Goal: Task Accomplishment & Management: Use online tool/utility

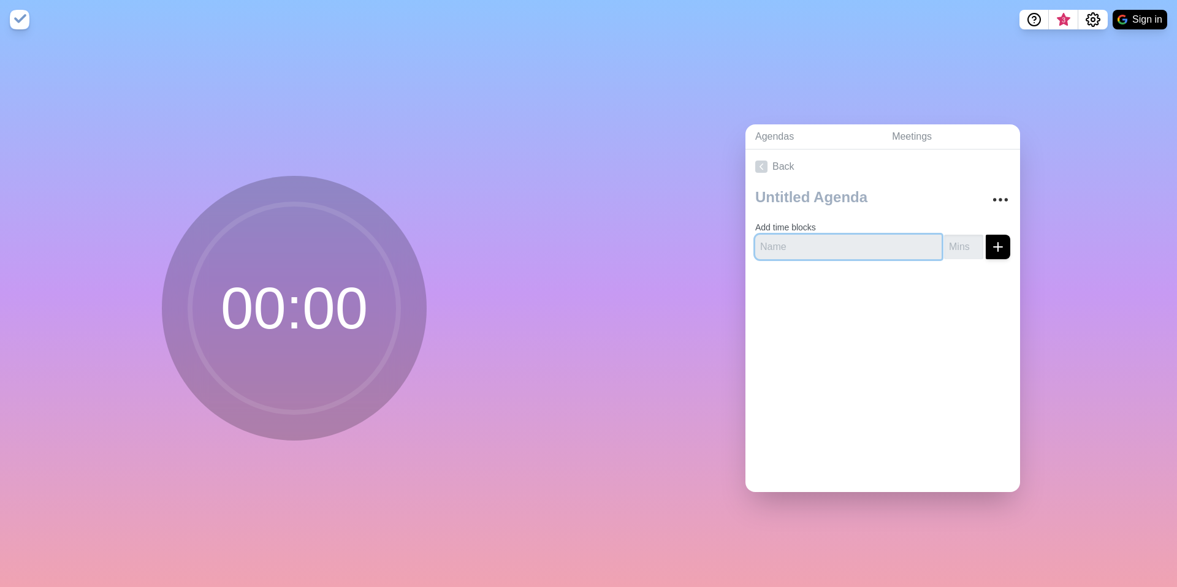
click at [833, 245] on input "text" at bounding box center [848, 247] width 186 height 25
type input "H"
type input "NAREB Media Ideas"
click at [949, 249] on input "number" at bounding box center [963, 247] width 39 height 25
type input "30"
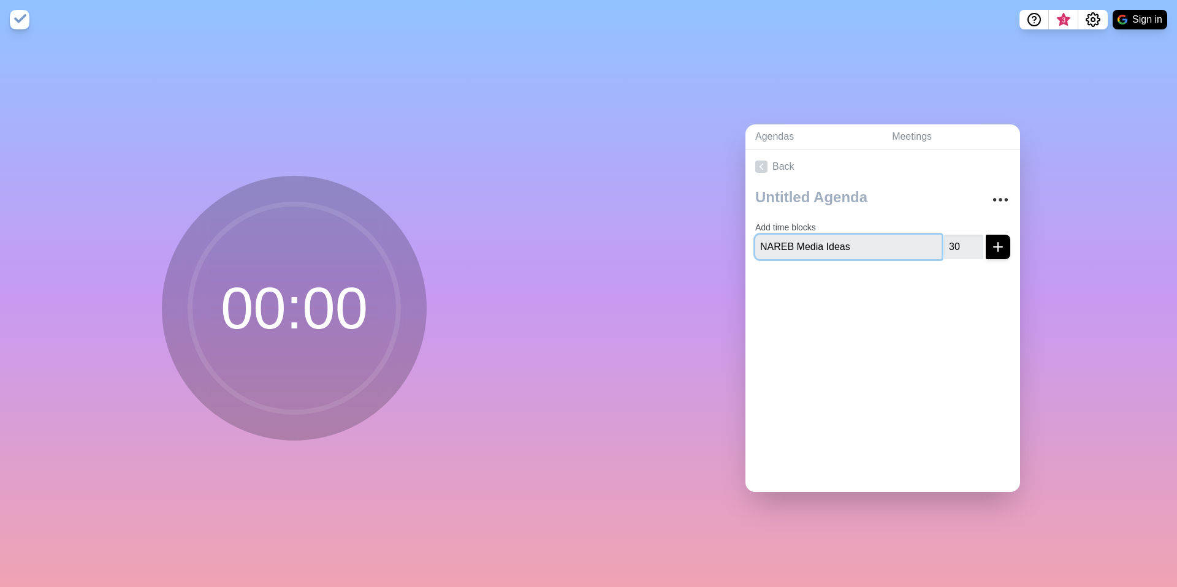
click at [887, 245] on input "NAREB Media Ideas" at bounding box center [848, 247] width 186 height 25
type input "NAREB Media Ideas & Notion"
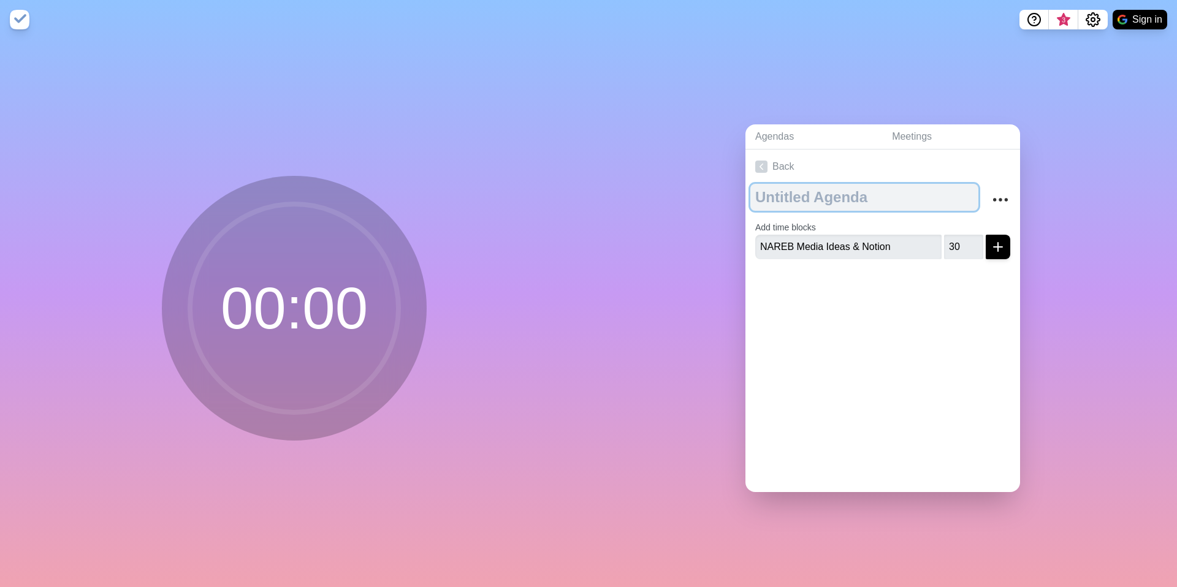
click at [808, 197] on textarea at bounding box center [864, 197] width 228 height 27
click at [1151, 17] on button "Sign in" at bounding box center [1139, 20] width 55 height 20
click at [799, 205] on textarea "To enrich screen reader interactions, please activate Accessibility in Grammarl…" at bounding box center [864, 197] width 228 height 27
type textarea "[DATE]"
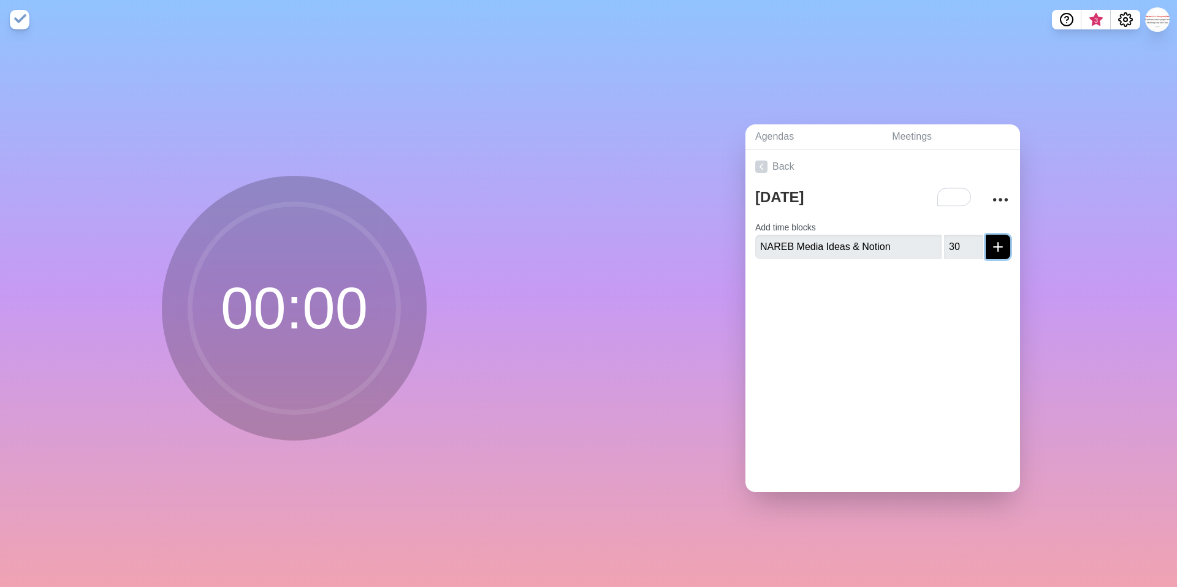
click at [1000, 247] on icon "submit" at bounding box center [997, 247] width 15 height 15
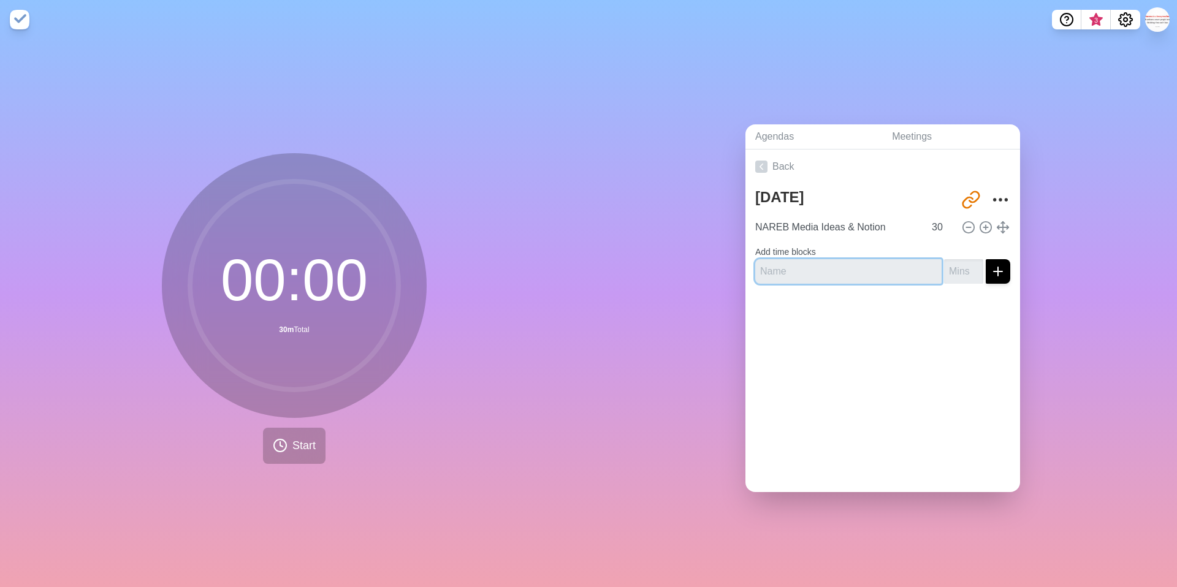
click at [810, 278] on input "text" at bounding box center [848, 271] width 186 height 25
type input "CID : Meeting Preparation | Committees & Webinar"
click at [970, 269] on input "number" at bounding box center [963, 271] width 39 height 25
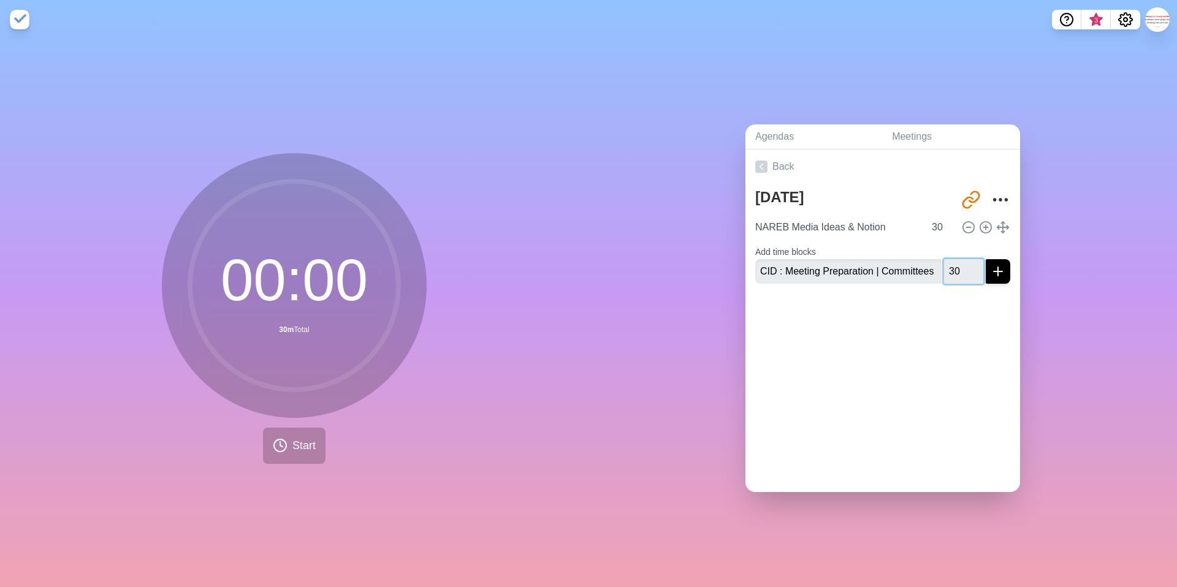
type input "30"
click at [1000, 272] on icon "submit" at bounding box center [997, 271] width 15 height 15
click at [763, 167] on icon at bounding box center [761, 167] width 12 height 12
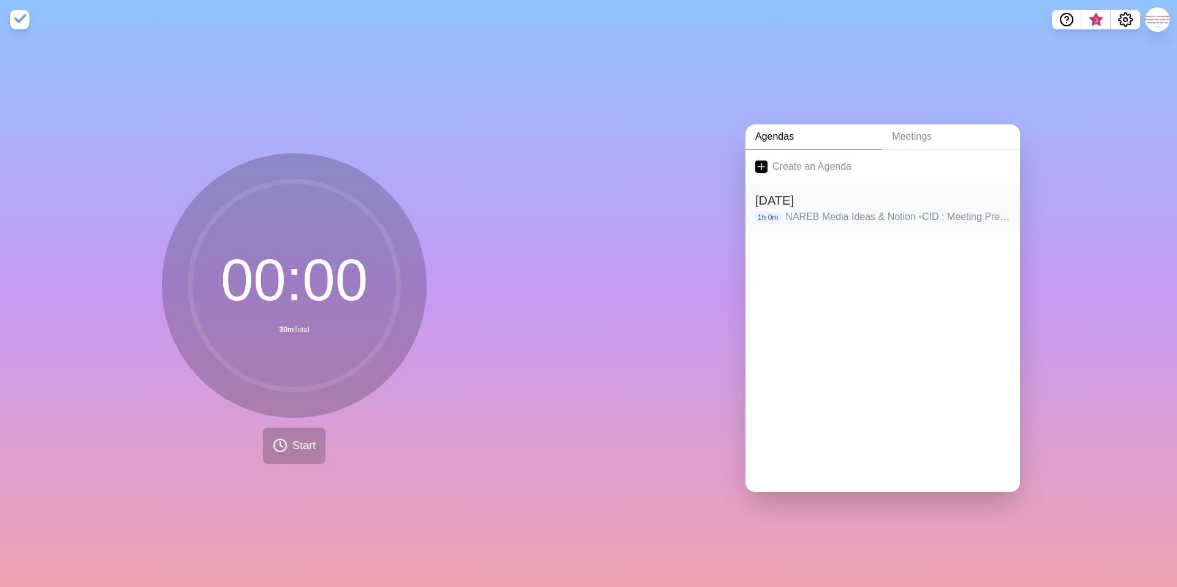
click at [793, 203] on h2 "[DATE]" at bounding box center [882, 200] width 255 height 18
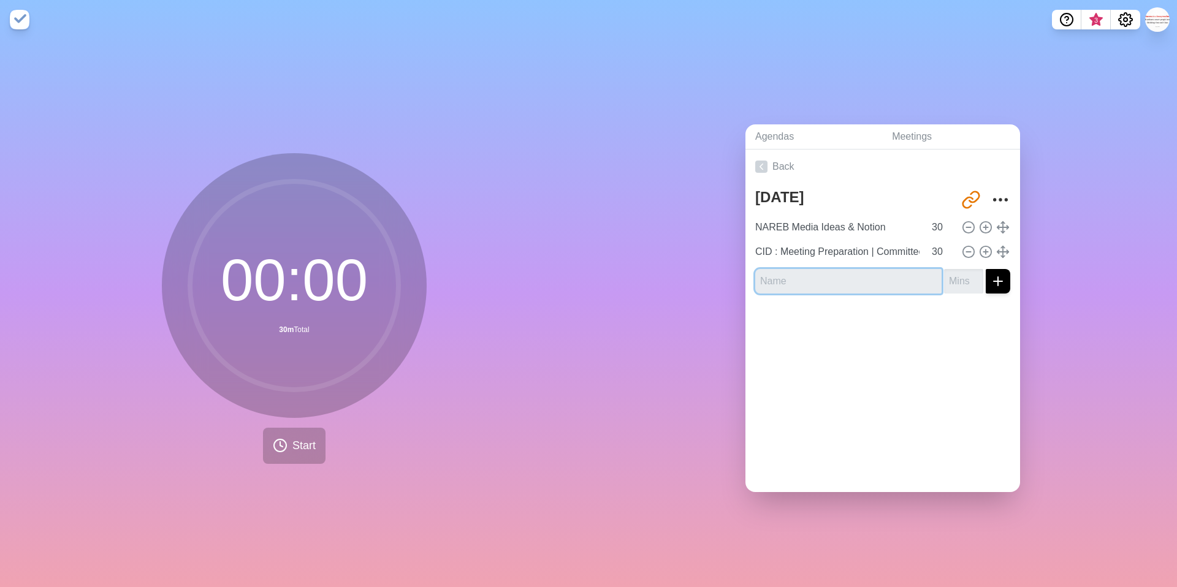
click at [786, 288] on input "text" at bounding box center [848, 281] width 186 height 25
type input "[PERSON_NAME] Email about AI"
click at [962, 282] on input "number" at bounding box center [963, 281] width 39 height 25
type input "30"
click at [1005, 284] on button "submit" at bounding box center [997, 281] width 25 height 25
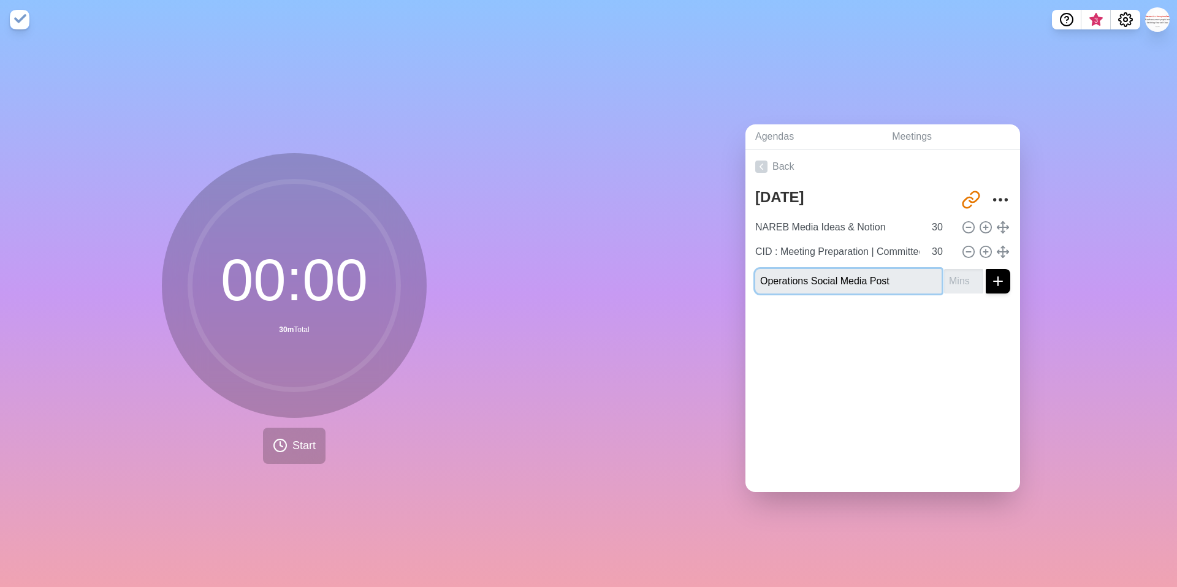
type input "Operations Social Media Post"
click at [954, 278] on input "number" at bounding box center [963, 281] width 39 height 25
type input "45"
click at [998, 283] on line "submit" at bounding box center [998, 281] width 0 height 9
click at [878, 283] on input "text" at bounding box center [848, 281] width 186 height 25
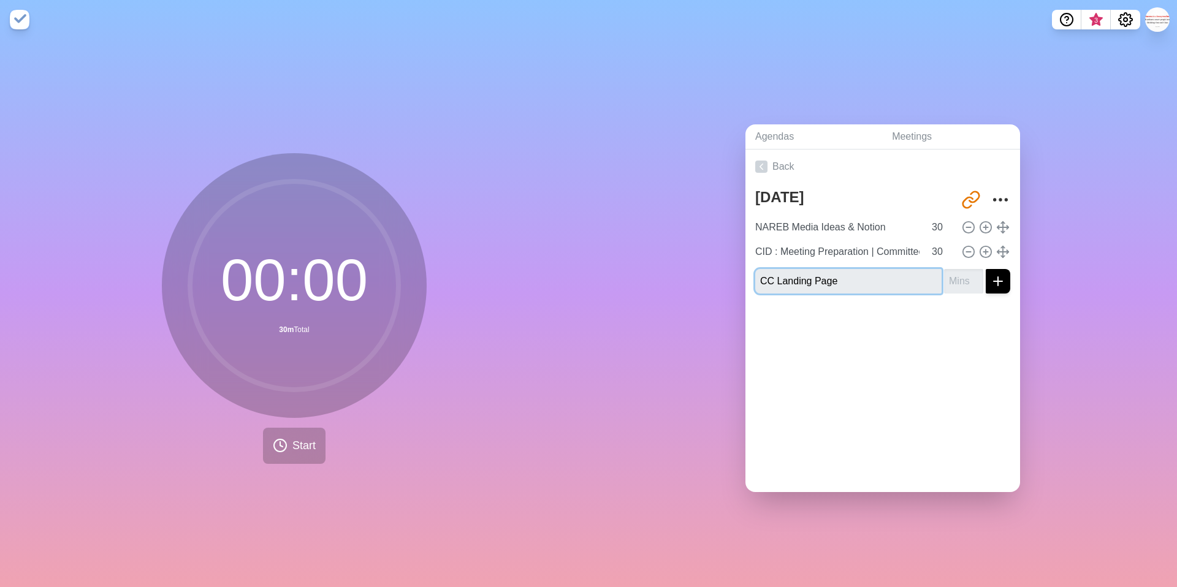
type input "CC Landing Page"
click at [963, 281] on input "number" at bounding box center [963, 281] width 39 height 25
type input "60"
click at [1003, 281] on icon "submit" at bounding box center [997, 281] width 15 height 15
click at [917, 282] on input "text" at bounding box center [848, 281] width 186 height 25
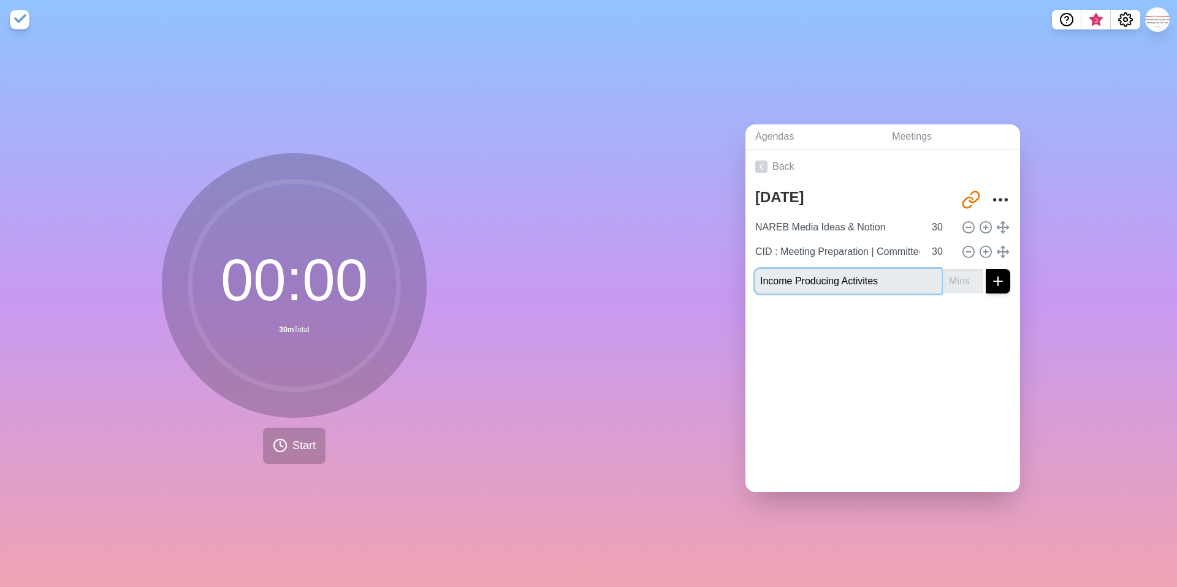
type input "Income Producing Activites"
click at [964, 279] on input "number" at bounding box center [963, 281] width 39 height 25
type input "60"
click at [897, 283] on input "Income Producing Activites" at bounding box center [848, 281] width 186 height 25
type input "Income Producing Activites | Session 1"
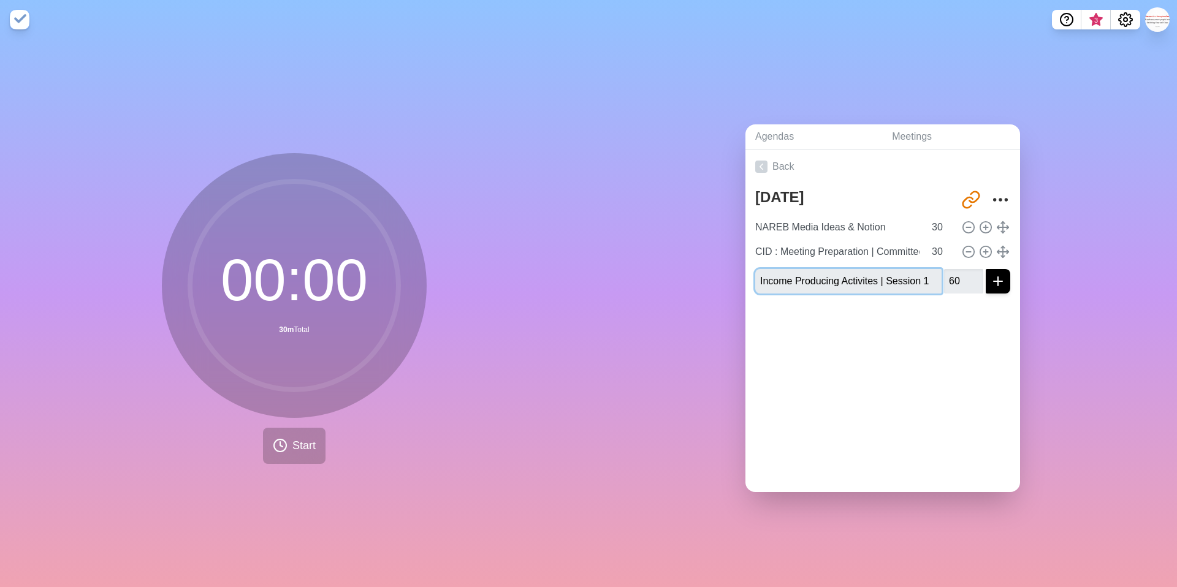
click at [985, 269] on button "submit" at bounding box center [997, 281] width 25 height 25
type input "Income Producing Activities | Session 2"
click at [960, 280] on input "number" at bounding box center [963, 281] width 39 height 25
type input "60"
click at [985, 269] on button "submit" at bounding box center [997, 281] width 25 height 25
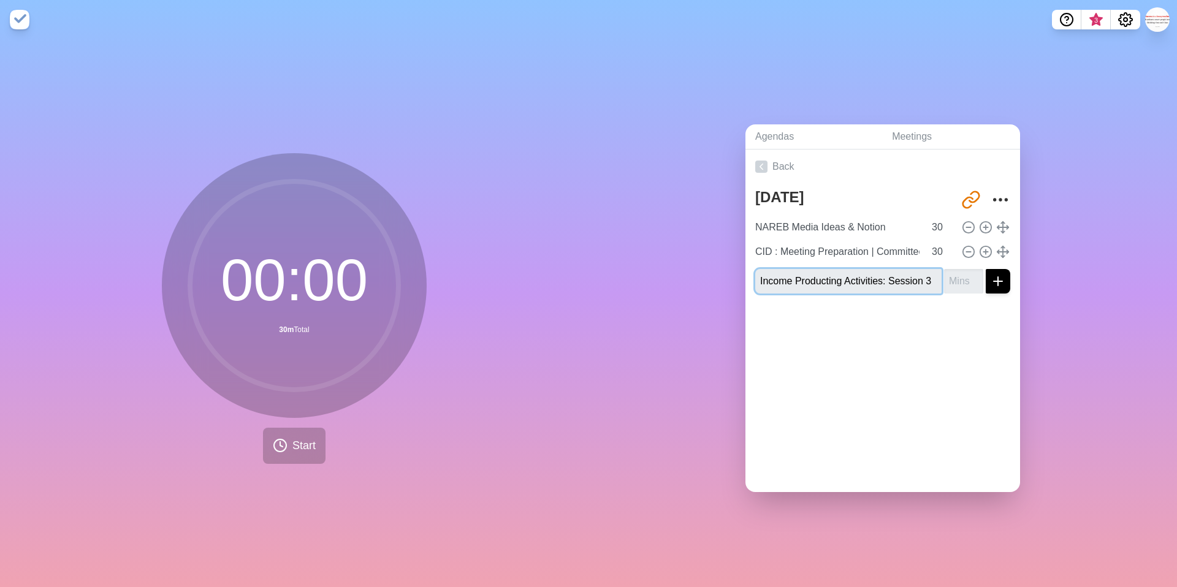
type input "Income Producting Activities: Session 3"
click at [958, 283] on input "number" at bounding box center [963, 281] width 39 height 25
type input "60"
click at [1000, 287] on icon "submit" at bounding box center [997, 281] width 15 height 15
click at [868, 278] on input "text" at bounding box center [848, 281] width 186 height 25
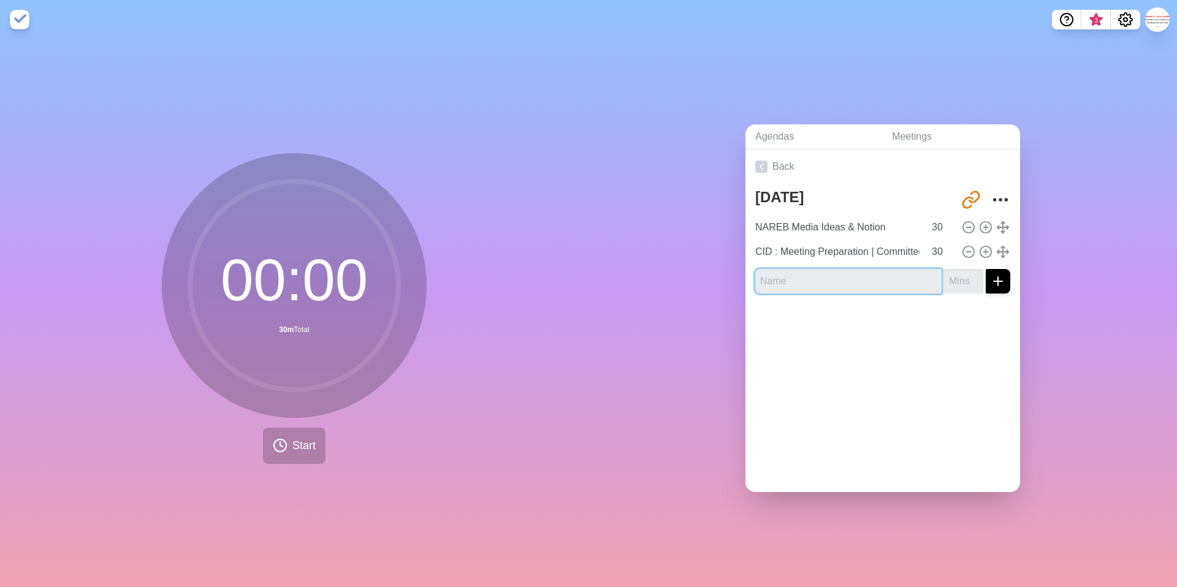
type input "s"
type input "SFBORD | AI Event Social Media"
click at [968, 279] on input "number" at bounding box center [963, 281] width 39 height 25
type input "30"
click at [994, 281] on line "submit" at bounding box center [997, 281] width 9 height 0
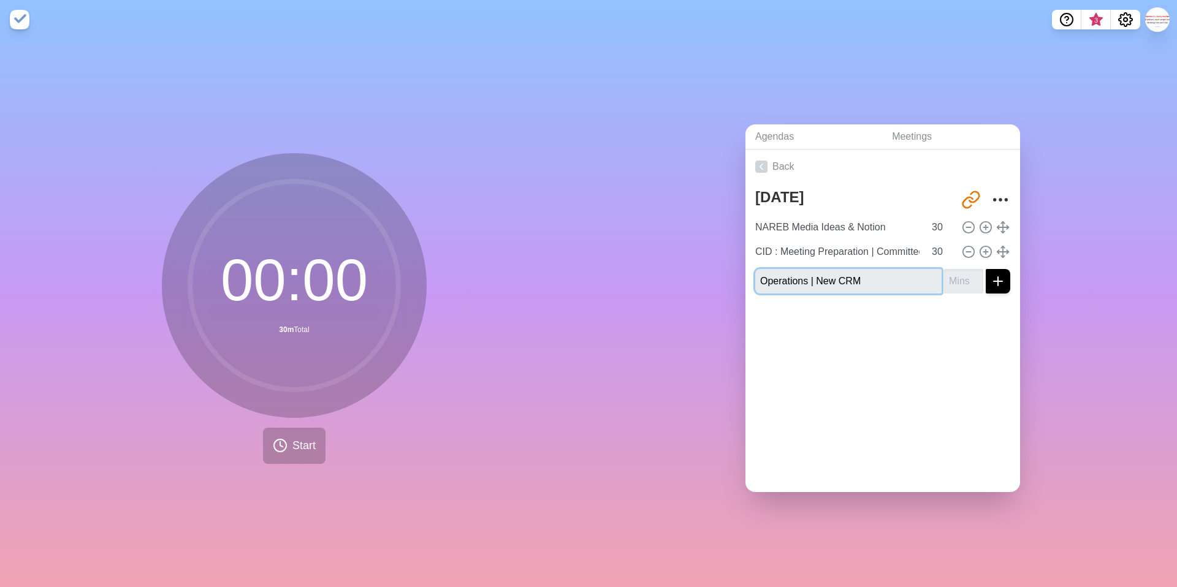
type input "Operations | New CRM"
click at [960, 281] on input "number" at bounding box center [963, 281] width 39 height 25
type input "60"
click at [903, 284] on input "Operations | New CRM" at bounding box center [848, 281] width 186 height 25
click at [912, 279] on input "Operations | New CRM Session 1" at bounding box center [848, 281] width 186 height 25
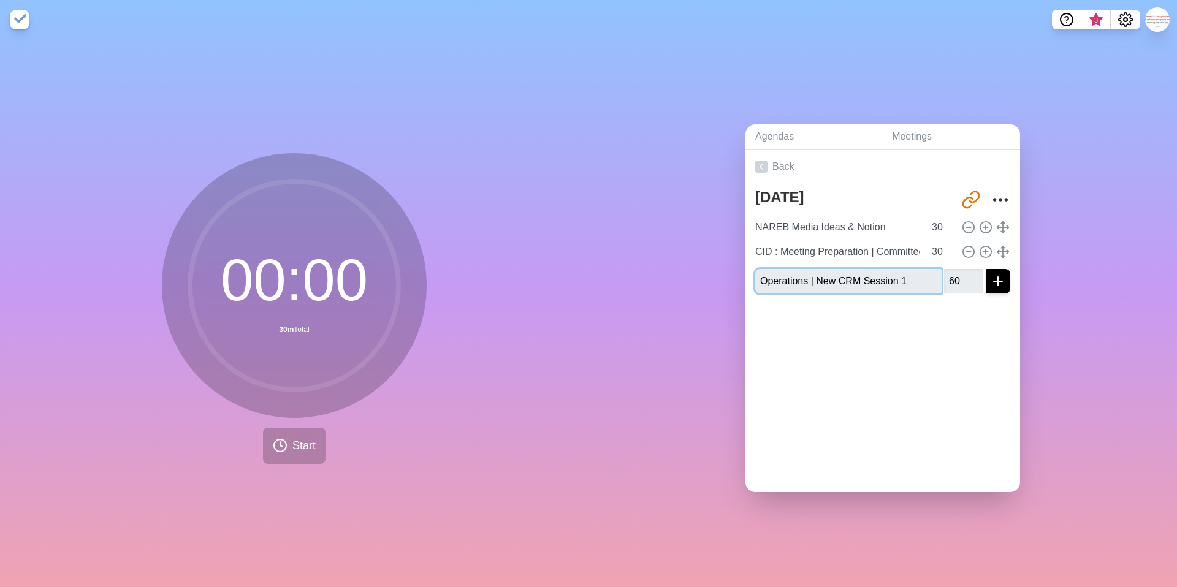
click at [912, 279] on input "Operations | New CRM Session 1" at bounding box center [848, 281] width 186 height 25
type input "Operations | New CRM Session 1"
click at [998, 284] on icon "submit" at bounding box center [997, 281] width 15 height 15
paste input "Operations | New CRM Session 1"
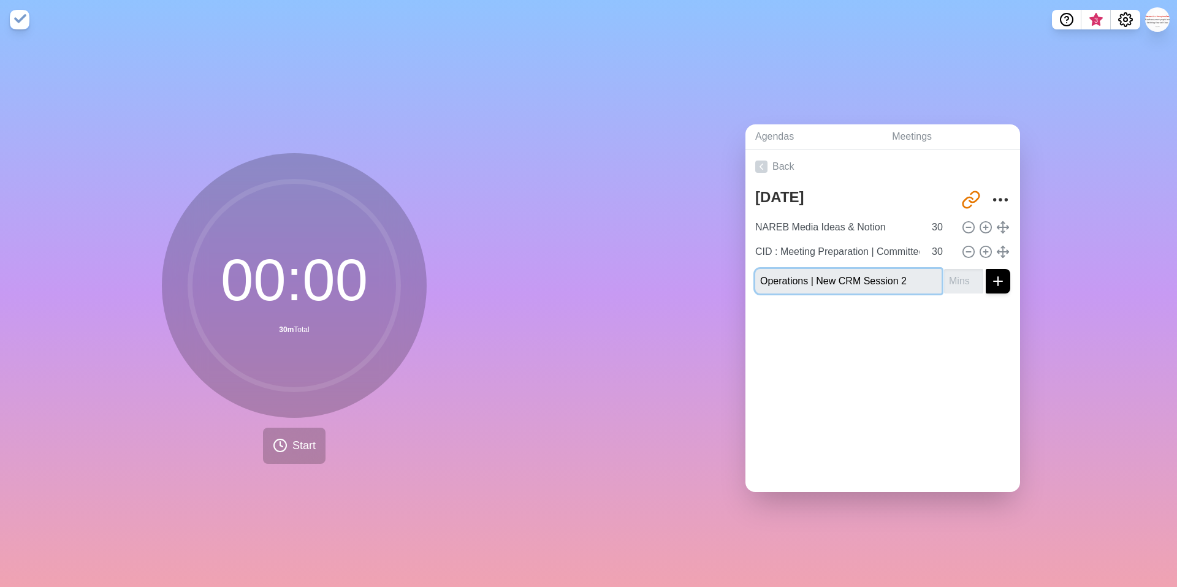
type input "Operations | New CRM Session 2"
type input "60"
click at [998, 284] on line "submit" at bounding box center [998, 281] width 0 height 9
click at [862, 281] on input "text" at bounding box center [848, 281] width 186 height 25
type input "Commercial Training Manual"
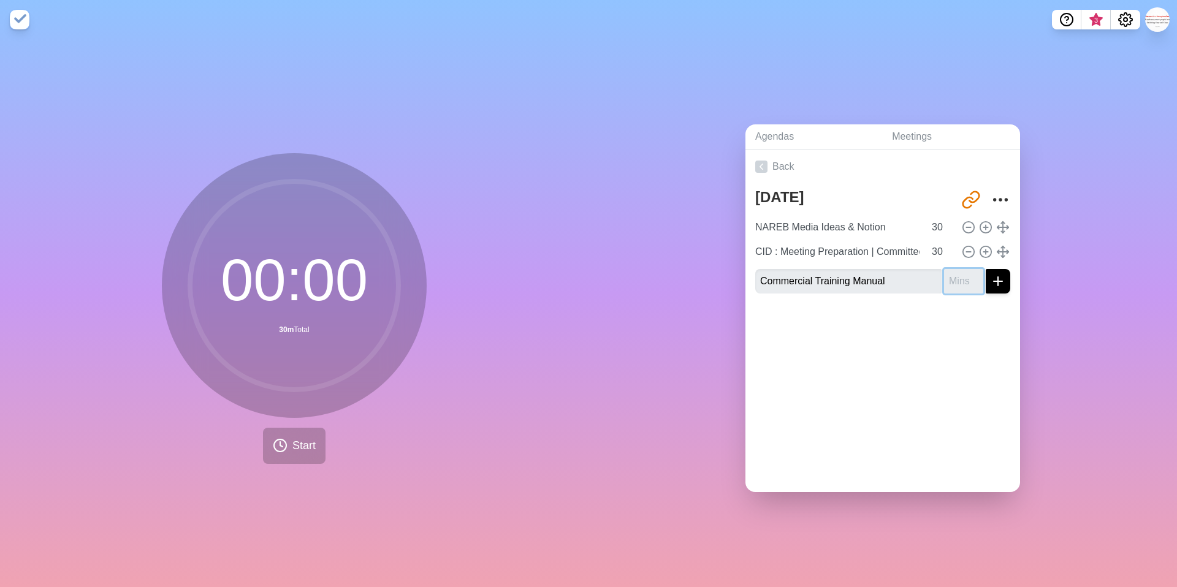
type input "5"
type input "45"
click at [1000, 279] on icon "submit" at bounding box center [997, 281] width 15 height 15
click at [759, 170] on icon at bounding box center [761, 167] width 12 height 12
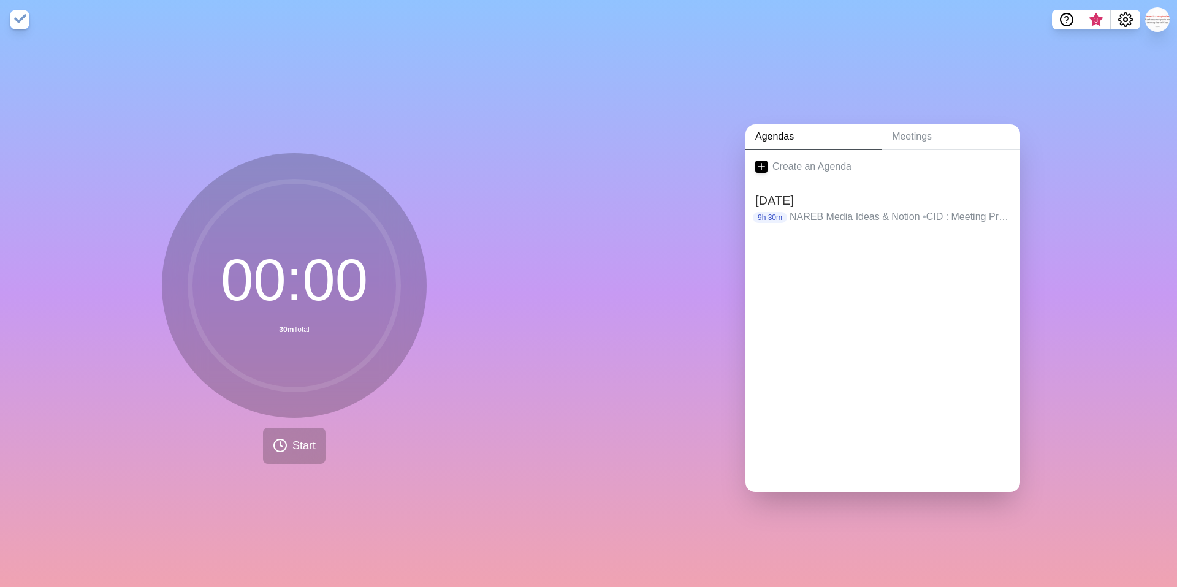
click at [786, 135] on link "Agendas" at bounding box center [813, 136] width 137 height 25
click at [906, 142] on link "Meetings" at bounding box center [951, 136] width 138 height 25
click at [881, 181] on div at bounding box center [882, 174] width 275 height 49
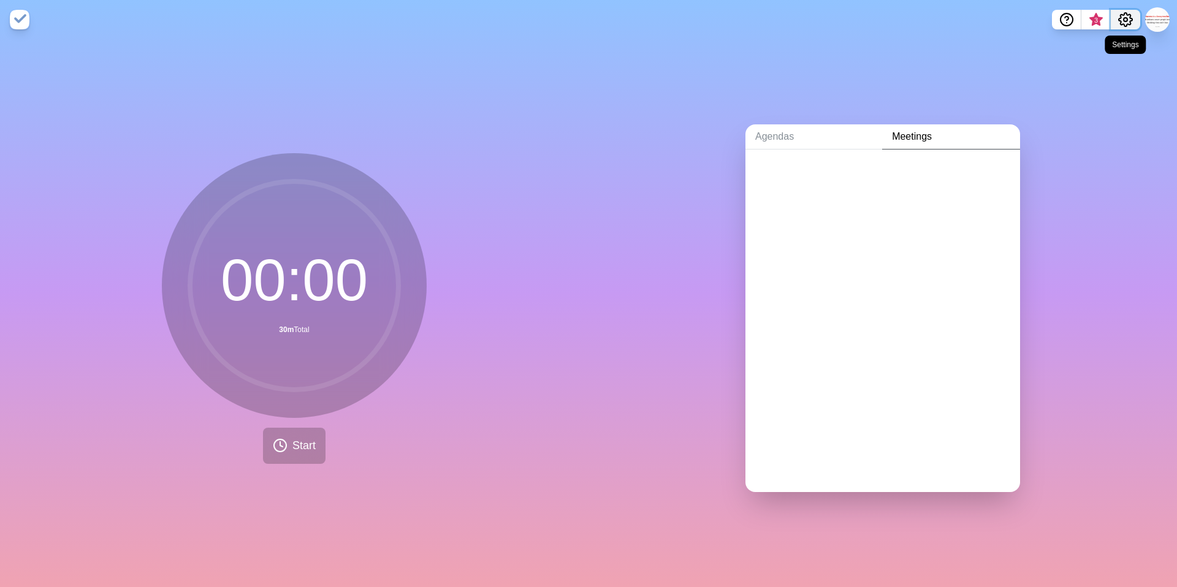
click at [1122, 21] on icon "Settings" at bounding box center [1125, 19] width 15 height 15
click at [1090, 54] on div "Preferences" at bounding box center [1087, 46] width 106 height 25
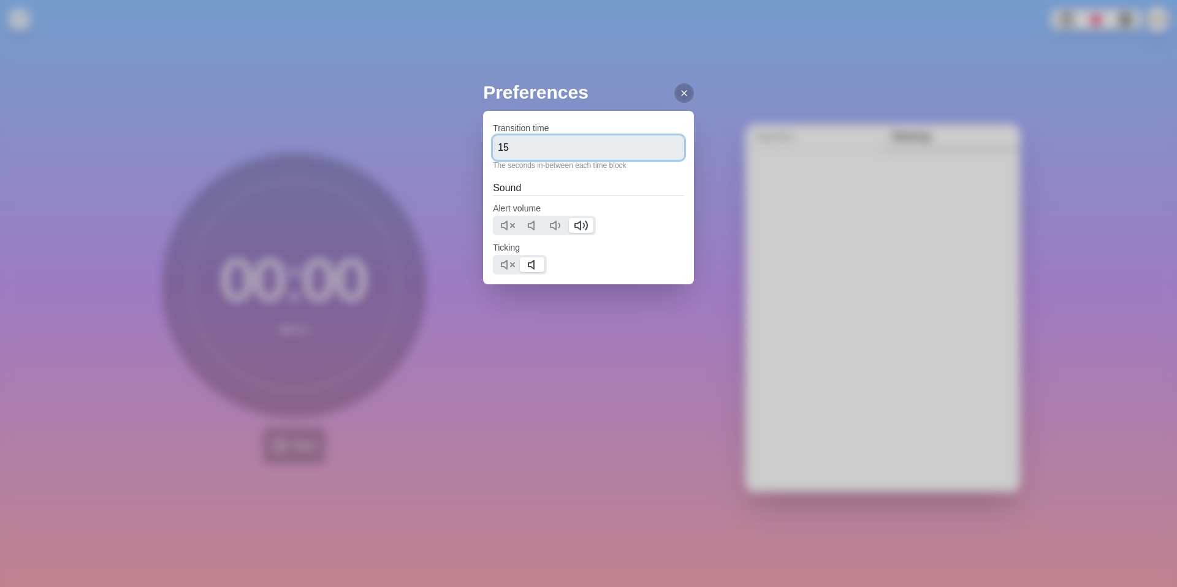
click at [635, 154] on input "15" at bounding box center [588, 147] width 191 height 25
type input "10"
click at [560, 225] on icon at bounding box center [556, 225] width 15 height 15
click at [556, 229] on icon at bounding box center [556, 225] width 15 height 15
click at [676, 87] on div at bounding box center [684, 93] width 20 height 20
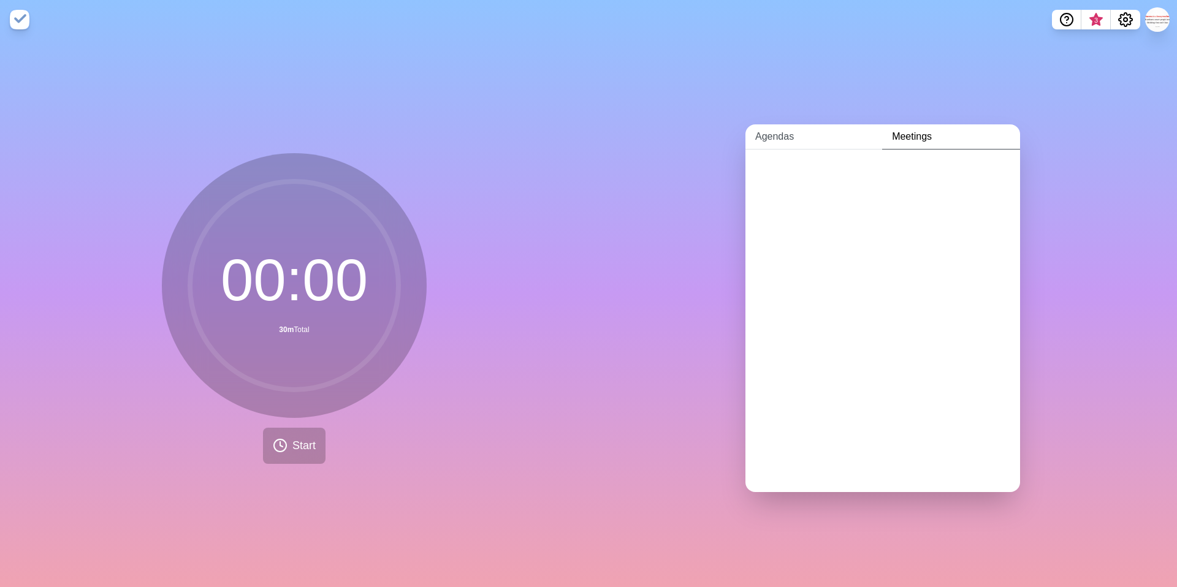
click at [789, 138] on link "Agendas" at bounding box center [813, 136] width 137 height 25
click at [896, 145] on link "Meetings" at bounding box center [951, 136] width 138 height 25
click at [863, 201] on div at bounding box center [882, 321] width 275 height 343
click at [1160, 25] on button at bounding box center [1157, 20] width 26 height 26
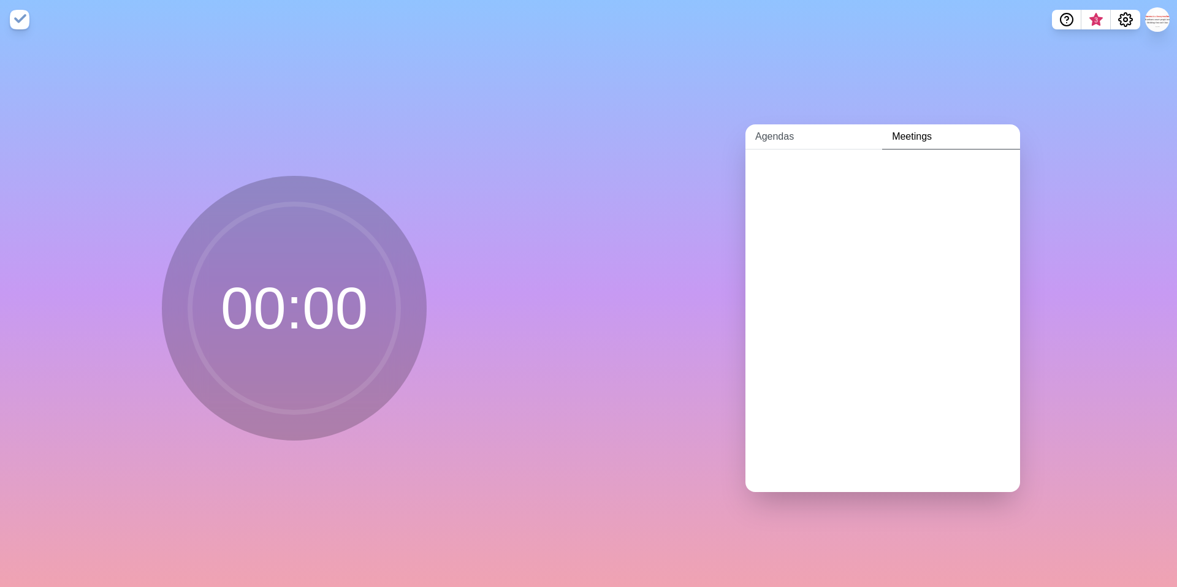
click at [783, 140] on link "Agendas" at bounding box center [813, 136] width 137 height 25
click at [1128, 15] on icon "Settings" at bounding box center [1124, 19] width 13 height 13
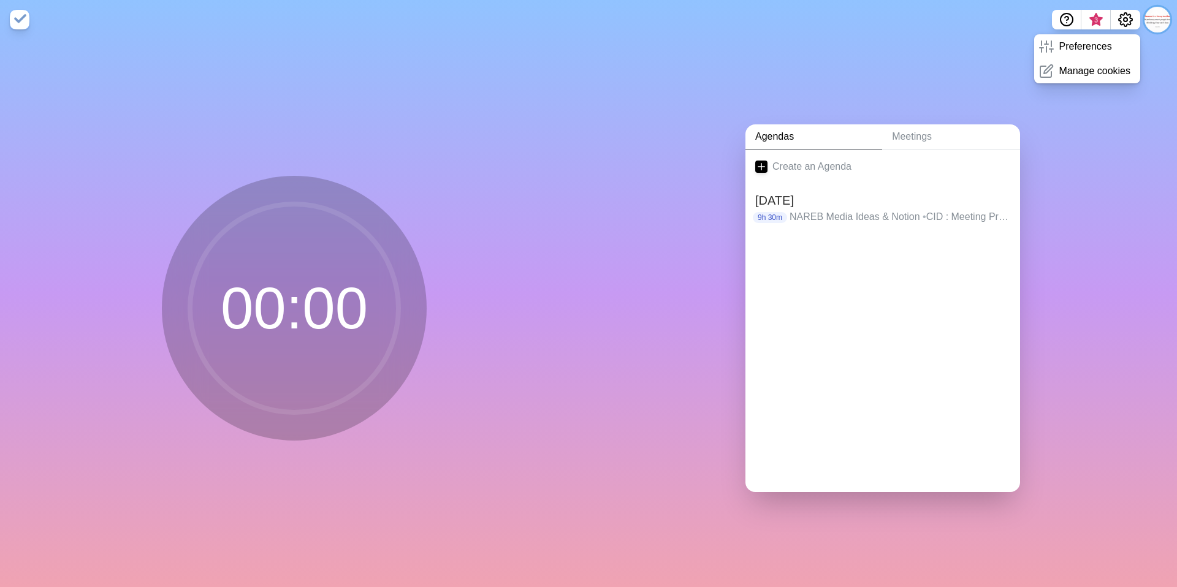
click at [1161, 21] on button at bounding box center [1157, 20] width 26 height 26
click at [1138, 51] on p "Sign out" at bounding box center [1139, 46] width 36 height 15
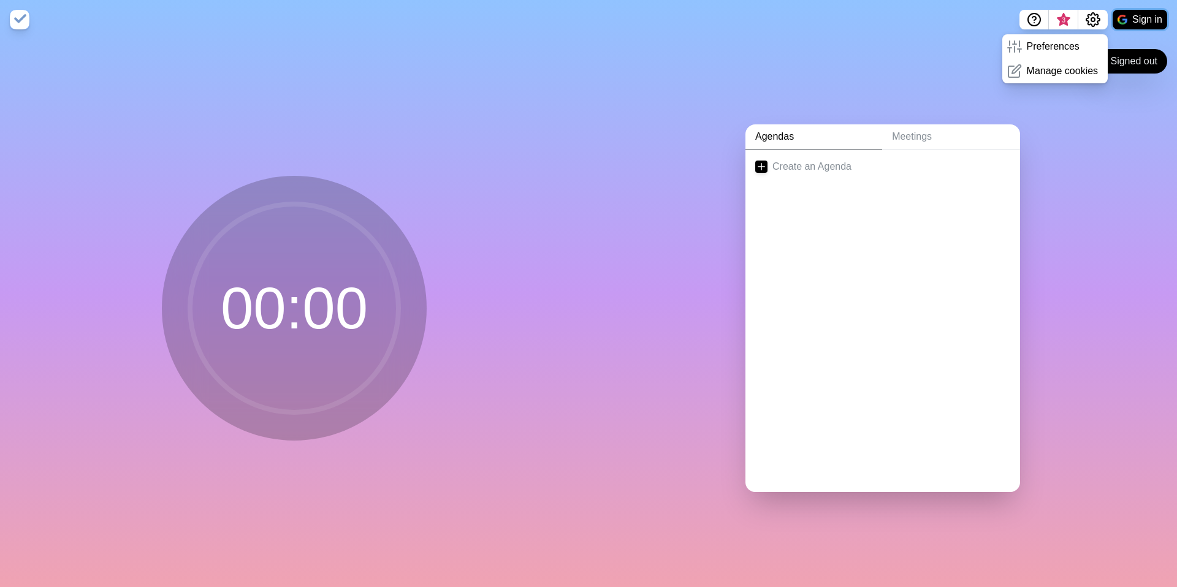
click at [1141, 25] on button "Sign in" at bounding box center [1139, 20] width 55 height 20
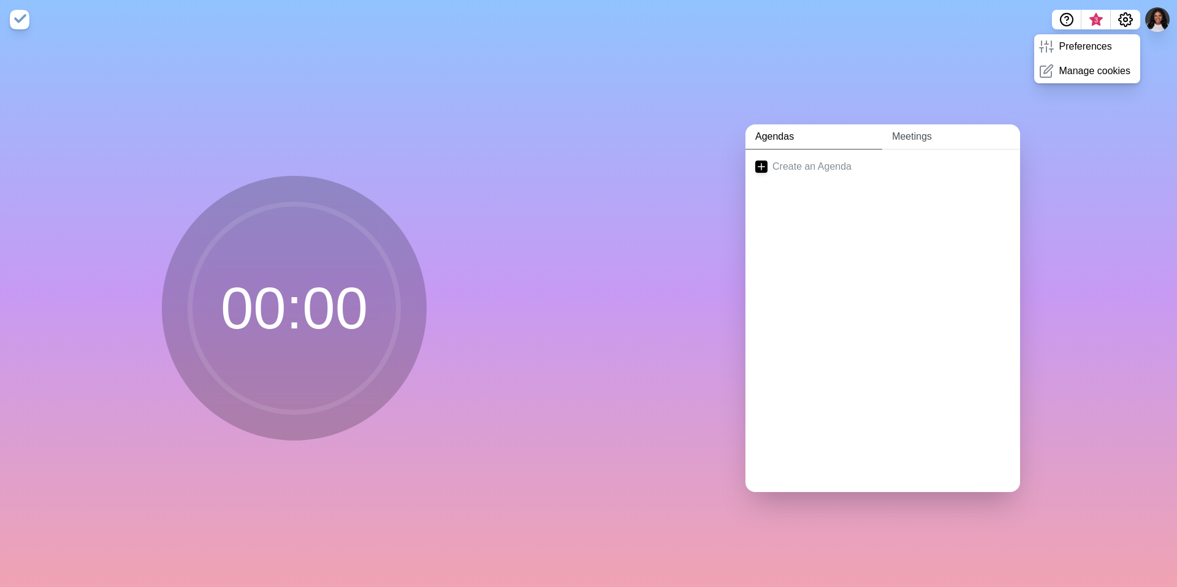
click at [908, 131] on link "Meetings" at bounding box center [951, 136] width 138 height 25
click at [1074, 56] on div "Preferences" at bounding box center [1087, 46] width 106 height 25
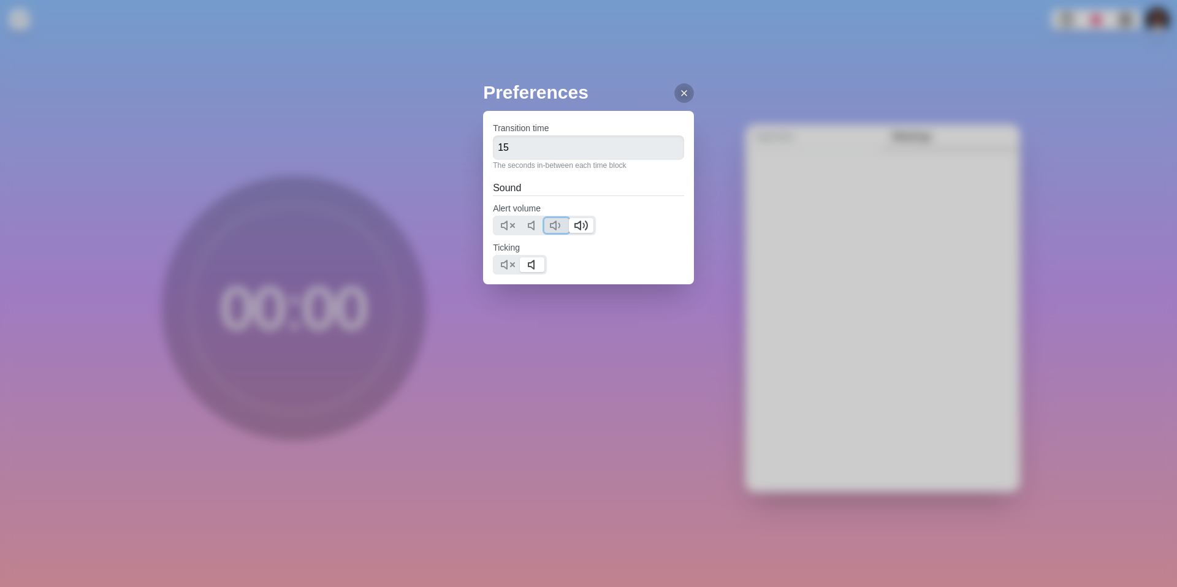
click at [557, 228] on icon at bounding box center [556, 225] width 15 height 15
click at [548, 147] on input "15" at bounding box center [588, 147] width 191 height 25
type input "10"
click at [615, 202] on div "Alert volume" at bounding box center [588, 218] width 191 height 34
click at [681, 96] on icon at bounding box center [684, 93] width 10 height 10
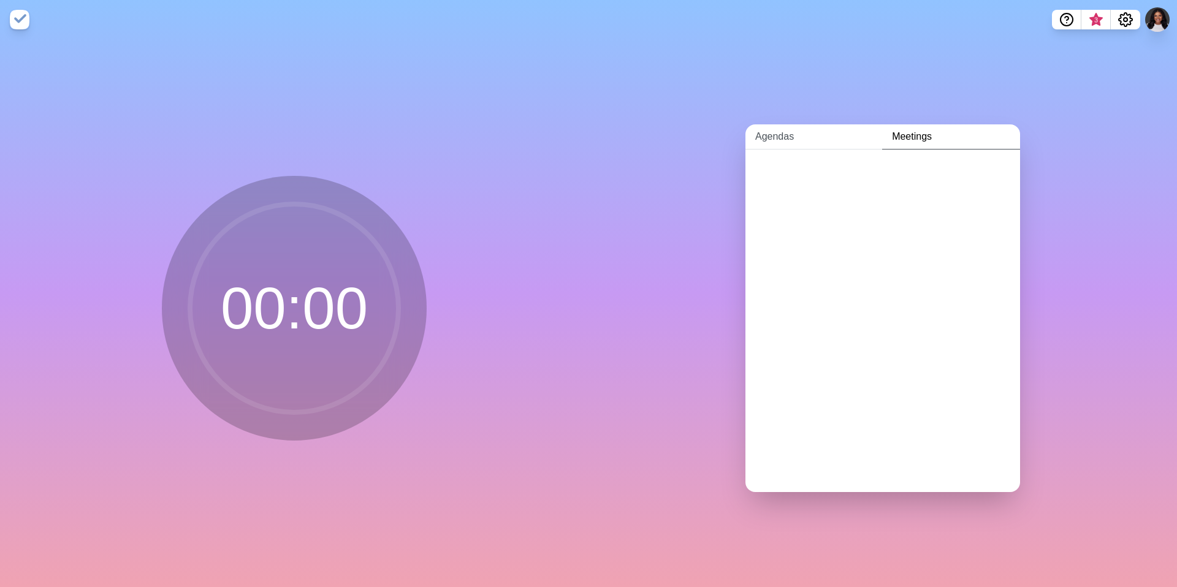
click at [779, 139] on link "Agendas" at bounding box center [813, 136] width 137 height 25
click at [920, 142] on link "Meetings" at bounding box center [951, 136] width 138 height 25
click at [1159, 20] on button at bounding box center [1157, 20] width 26 height 26
click at [1122, 21] on icon "Settings" at bounding box center [1125, 19] width 15 height 15
click at [1069, 57] on div "Preferences" at bounding box center [1087, 46] width 106 height 25
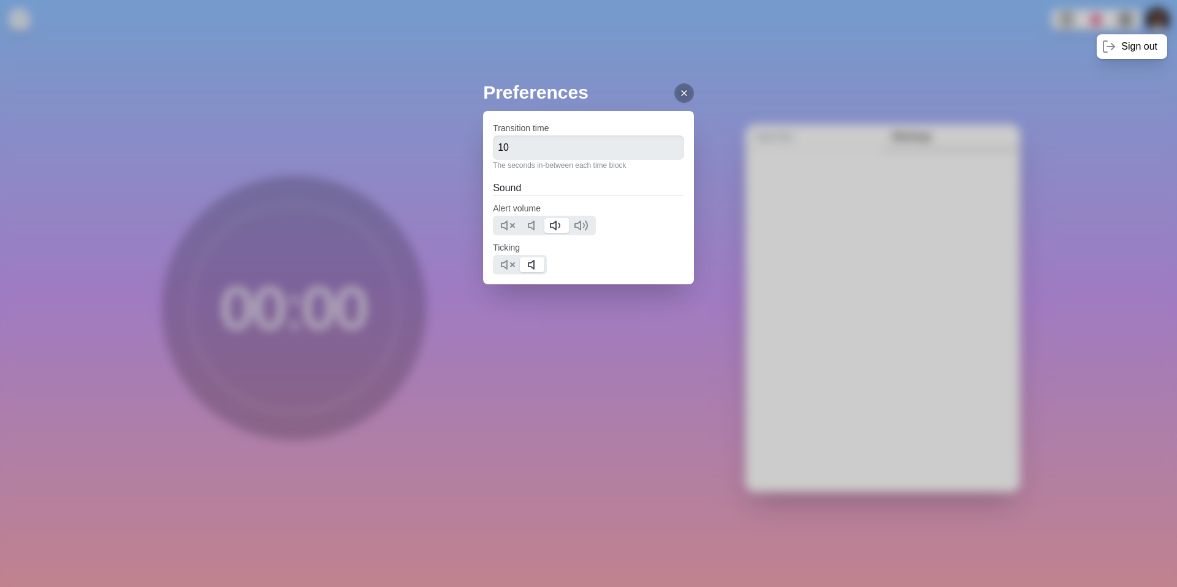
click at [681, 95] on line at bounding box center [683, 93] width 5 height 5
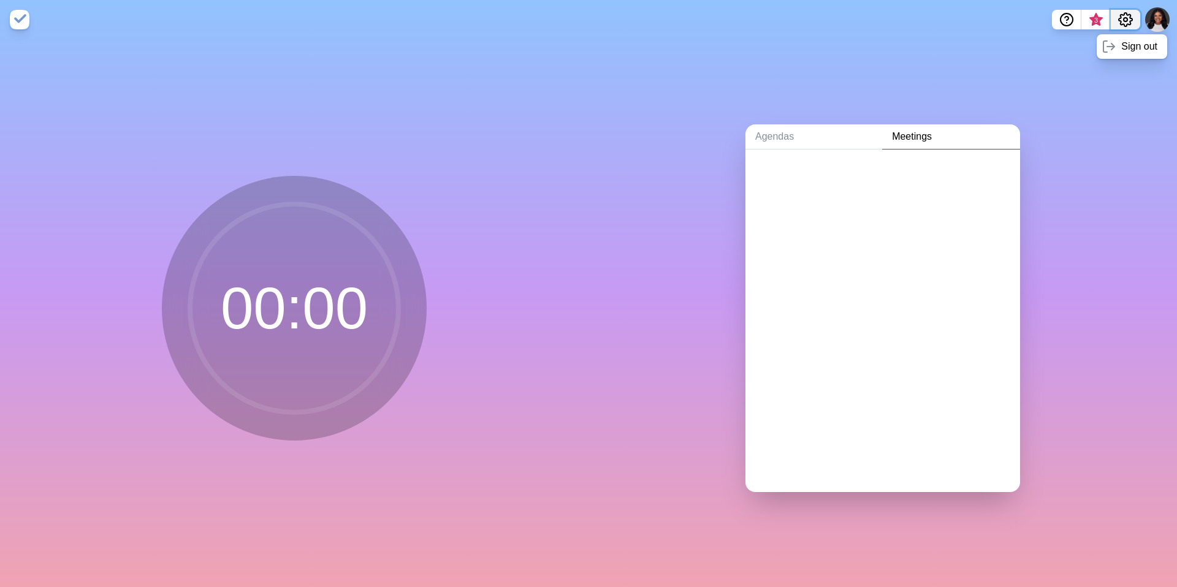
click at [1124, 21] on circle "Settings" at bounding box center [1125, 20] width 4 height 4
click at [1066, 73] on p "Manage cookies" at bounding box center [1094, 71] width 72 height 15
click at [1129, 17] on icon "Settings" at bounding box center [1124, 19] width 13 height 13
click at [1084, 69] on p "Manage cookies" at bounding box center [1094, 71] width 72 height 15
click at [1128, 20] on icon "Settings" at bounding box center [1125, 19] width 15 height 15
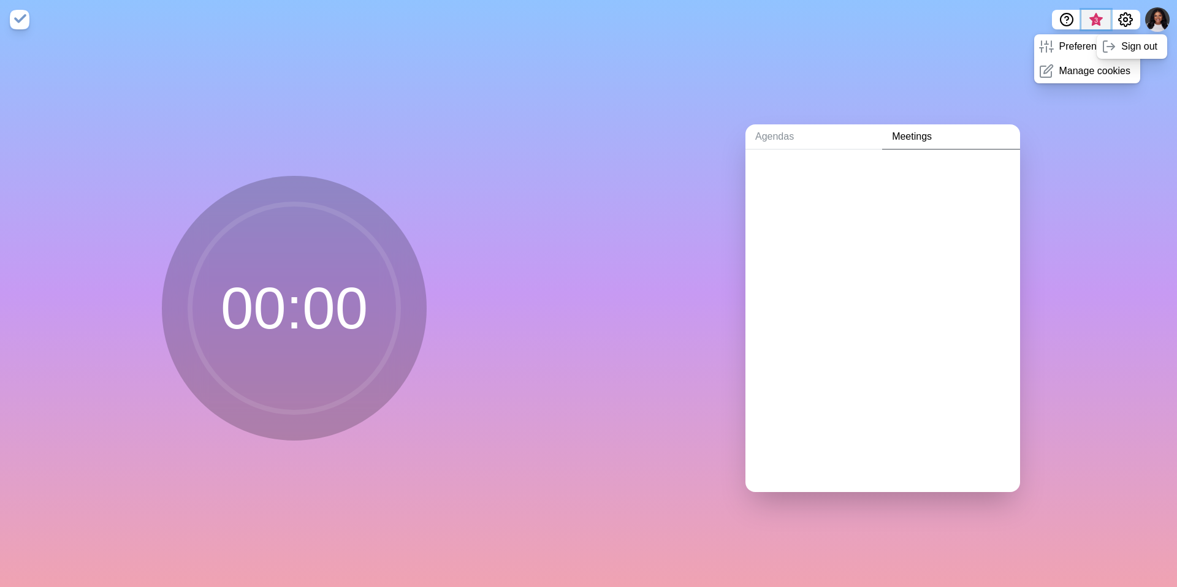
click at [1099, 20] on span "3" at bounding box center [1096, 20] width 10 height 10
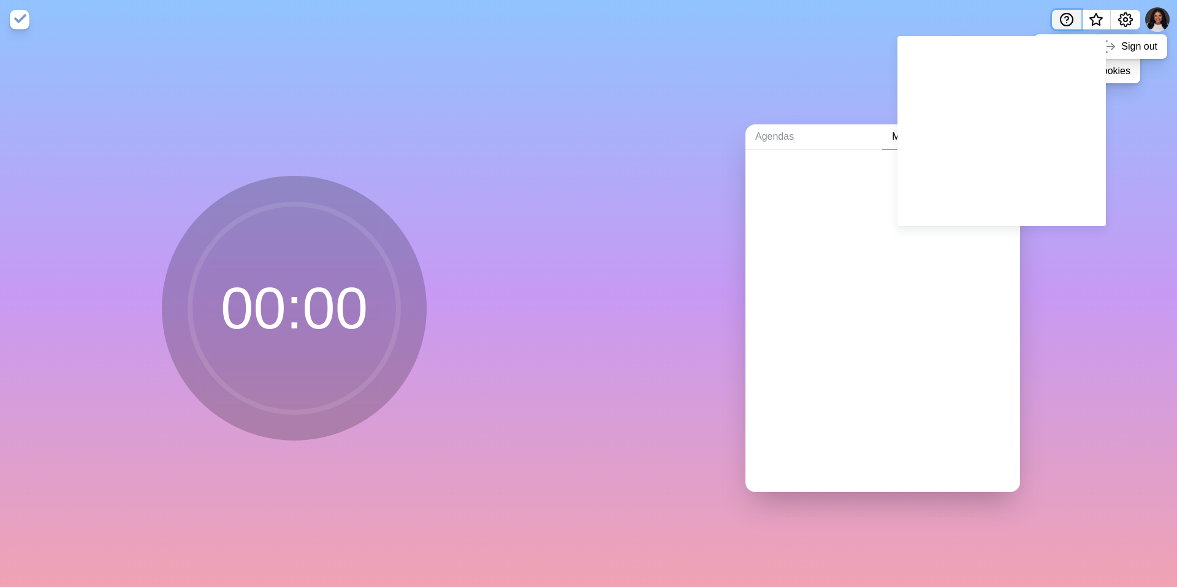
click at [1068, 19] on icon "Help" at bounding box center [1067, 19] width 4 height 4
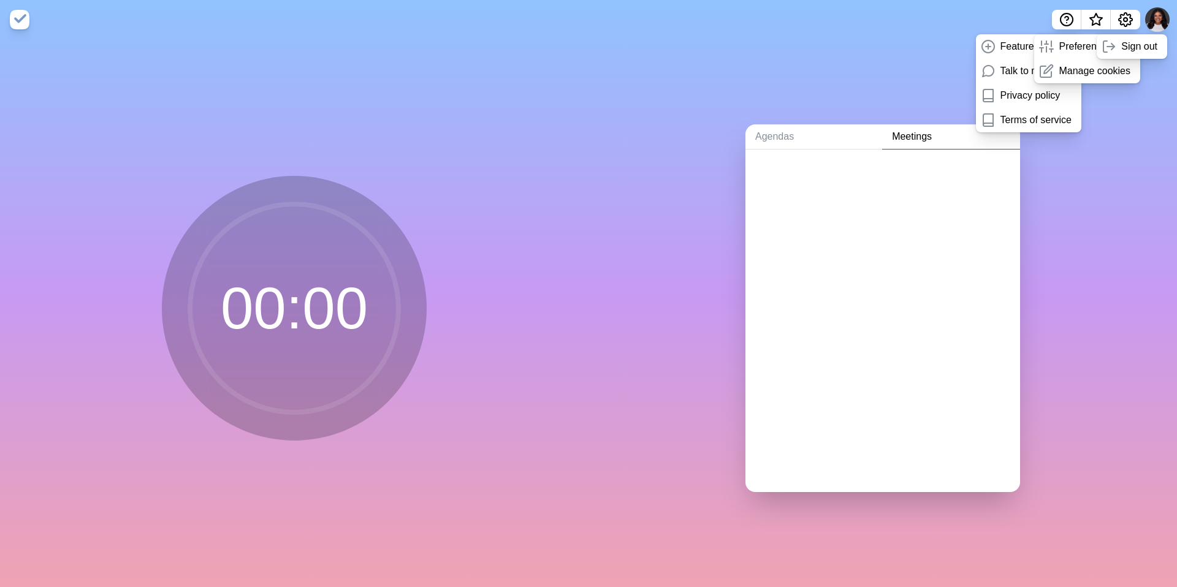
click at [932, 55] on div "Agendas Meetings" at bounding box center [882, 313] width 588 height 548
click at [20, 23] on img at bounding box center [20, 20] width 20 height 20
click at [913, 137] on link "Meetings" at bounding box center [951, 136] width 138 height 25
click at [825, 139] on link "Agendas" at bounding box center [813, 136] width 137 height 25
click at [910, 135] on link "Meetings" at bounding box center [951, 136] width 138 height 25
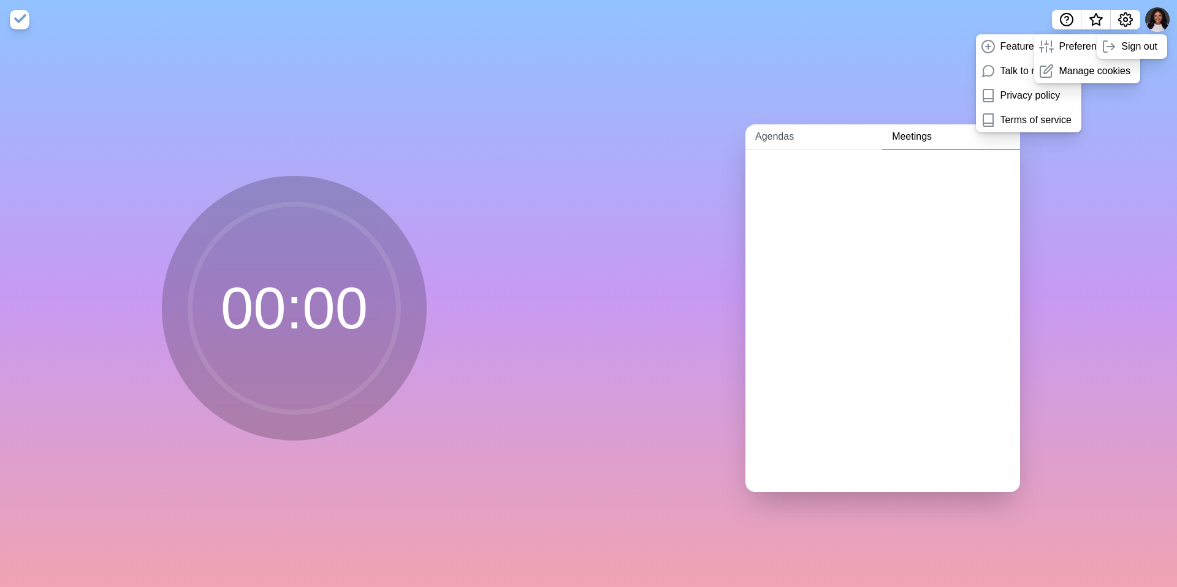
click at [852, 136] on link "Agendas" at bounding box center [813, 136] width 137 height 25
click at [809, 169] on link "Create an Agenda" at bounding box center [882, 167] width 275 height 34
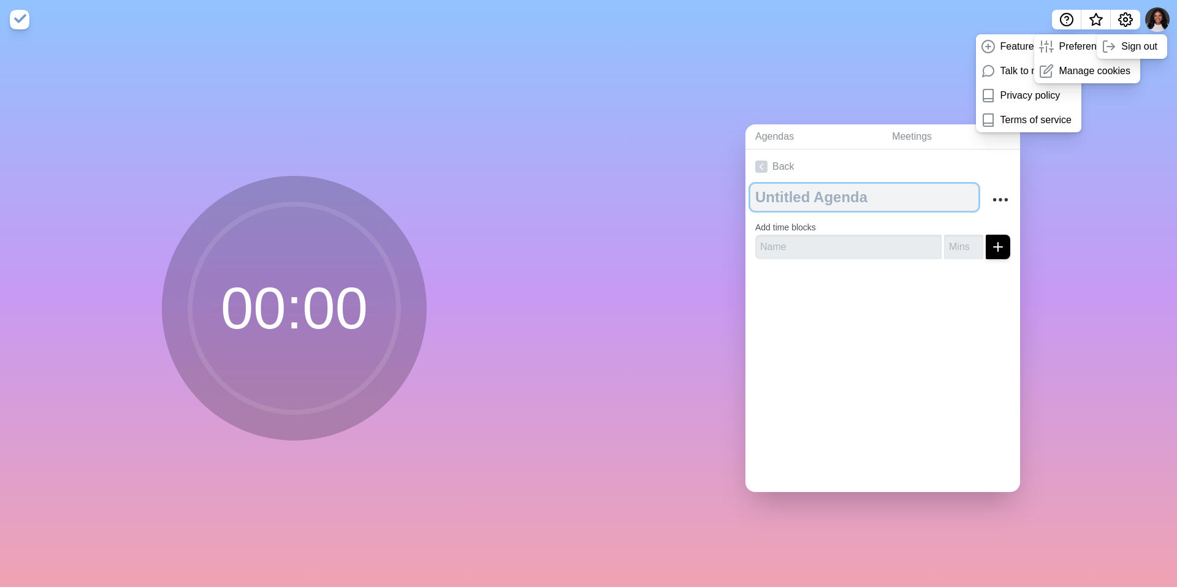
click at [815, 197] on textarea at bounding box center [864, 197] width 228 height 27
type textarea "[DATE]"
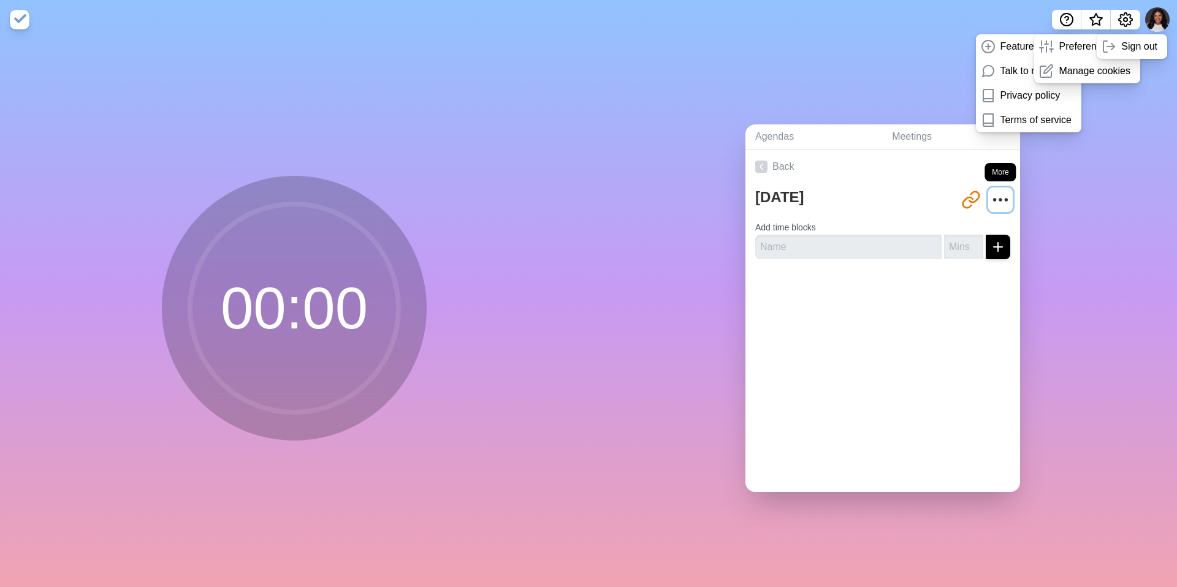
click at [997, 202] on icon "More" at bounding box center [1000, 200] width 20 height 20
click at [1151, 39] on p "Sign out" at bounding box center [1139, 46] width 36 height 15
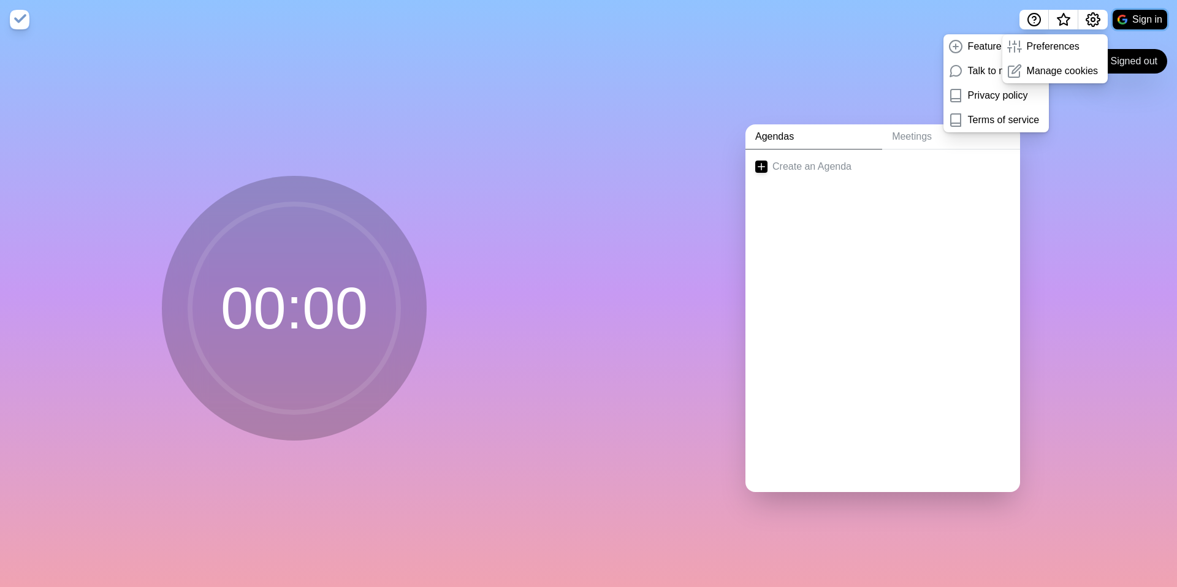
click at [1144, 25] on button "Sign in" at bounding box center [1139, 20] width 55 height 20
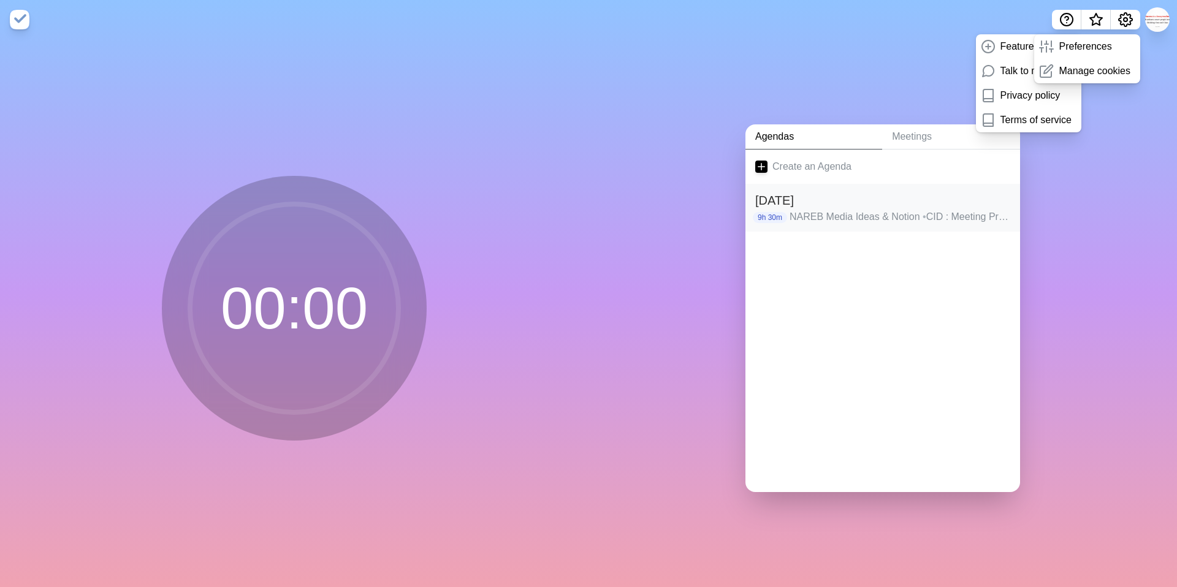
click at [837, 205] on h2 "[DATE]" at bounding box center [882, 200] width 255 height 18
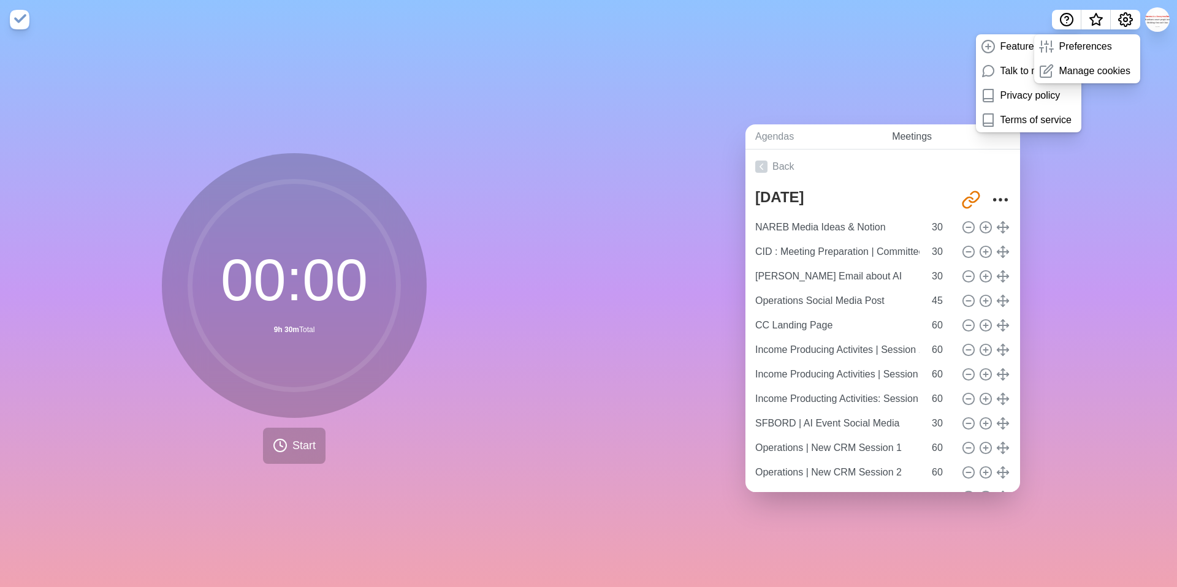
click at [922, 132] on link "Meetings" at bounding box center [951, 136] width 138 height 25
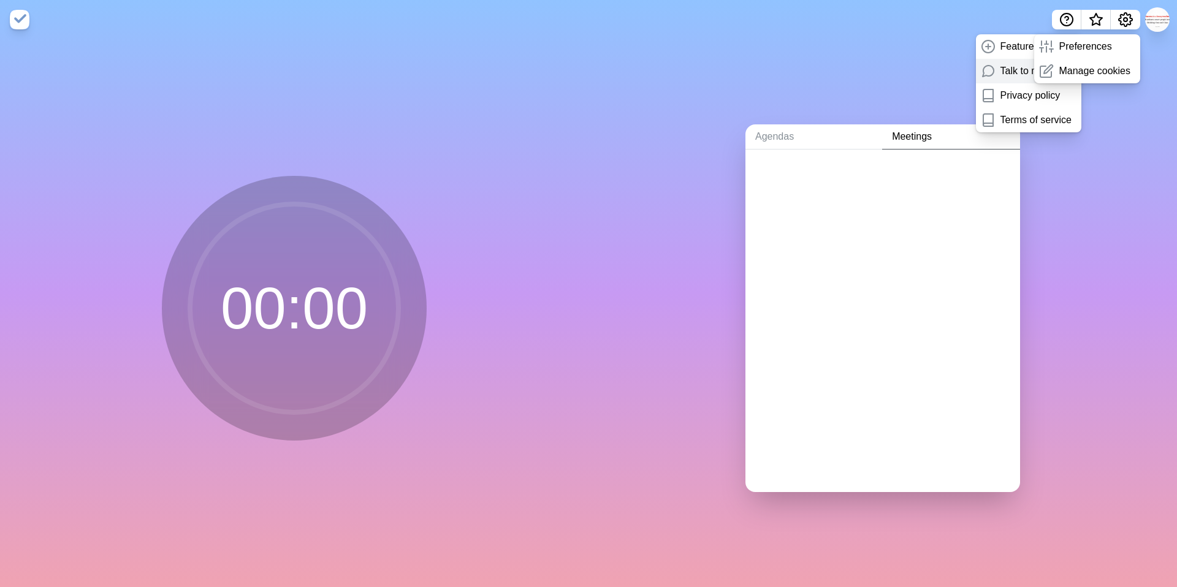
click at [1002, 67] on p "Talk to me" at bounding box center [1022, 71] width 45 height 15
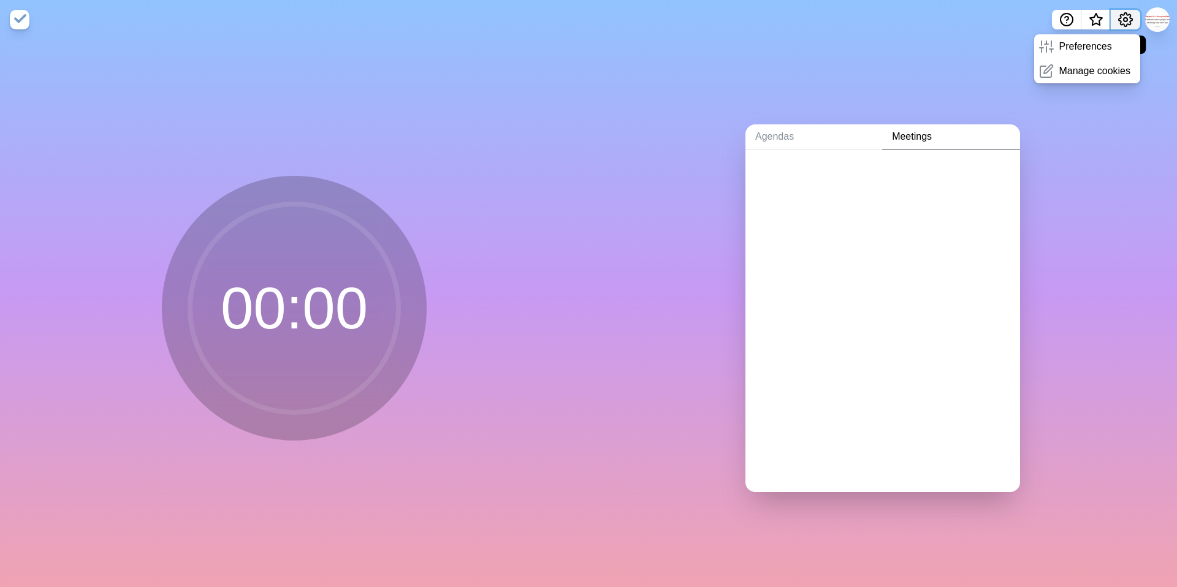
click at [1131, 21] on icon "Settings" at bounding box center [1125, 19] width 15 height 15
click at [1067, 17] on icon "Help" at bounding box center [1067, 19] width 4 height 4
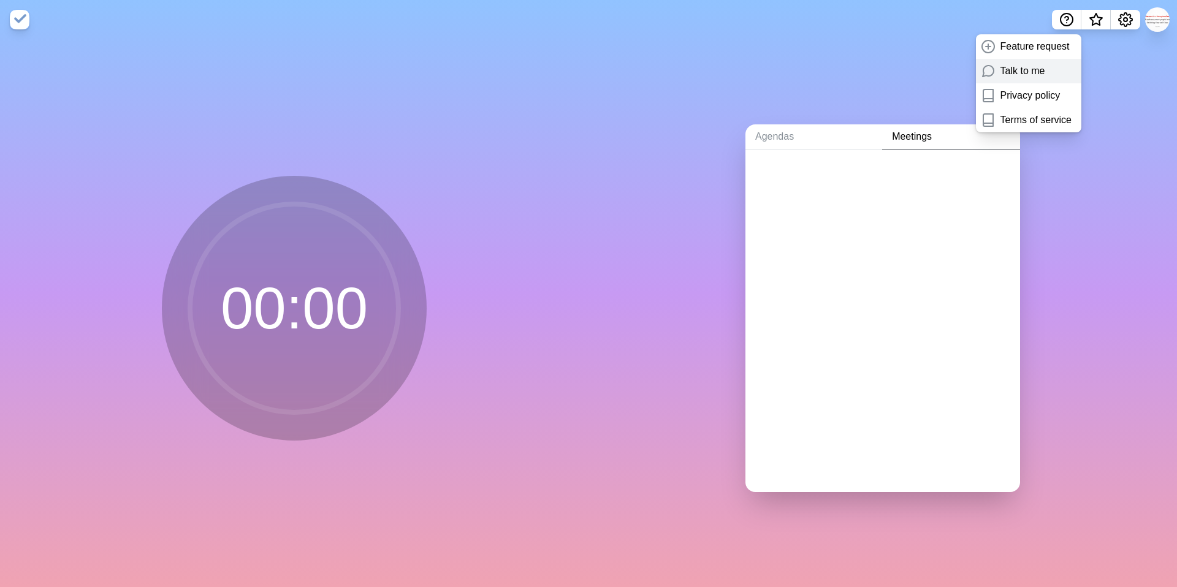
click at [1013, 74] on p "Talk to me" at bounding box center [1022, 71] width 45 height 15
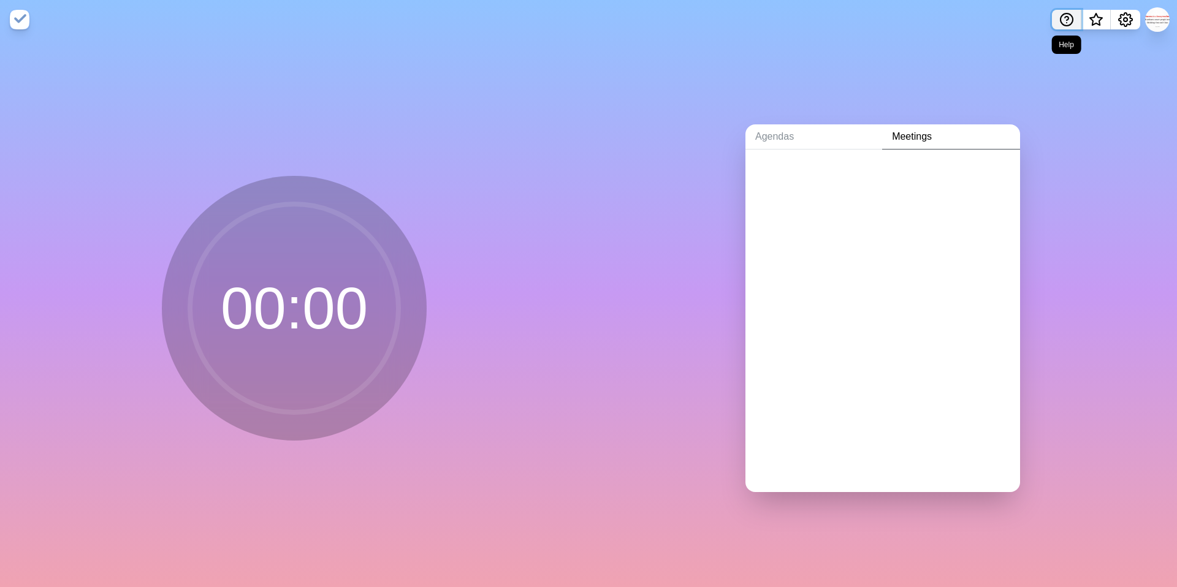
click at [1068, 21] on icon "Help" at bounding box center [1066, 19] width 15 height 15
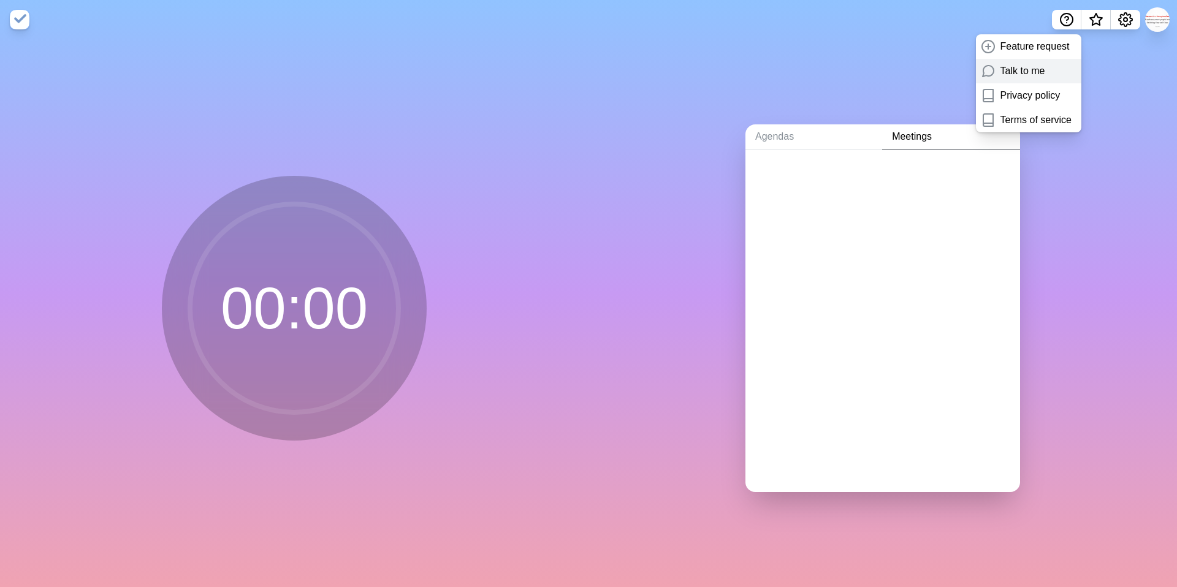
click at [1023, 59] on div "Talk to me" at bounding box center [1028, 71] width 105 height 25
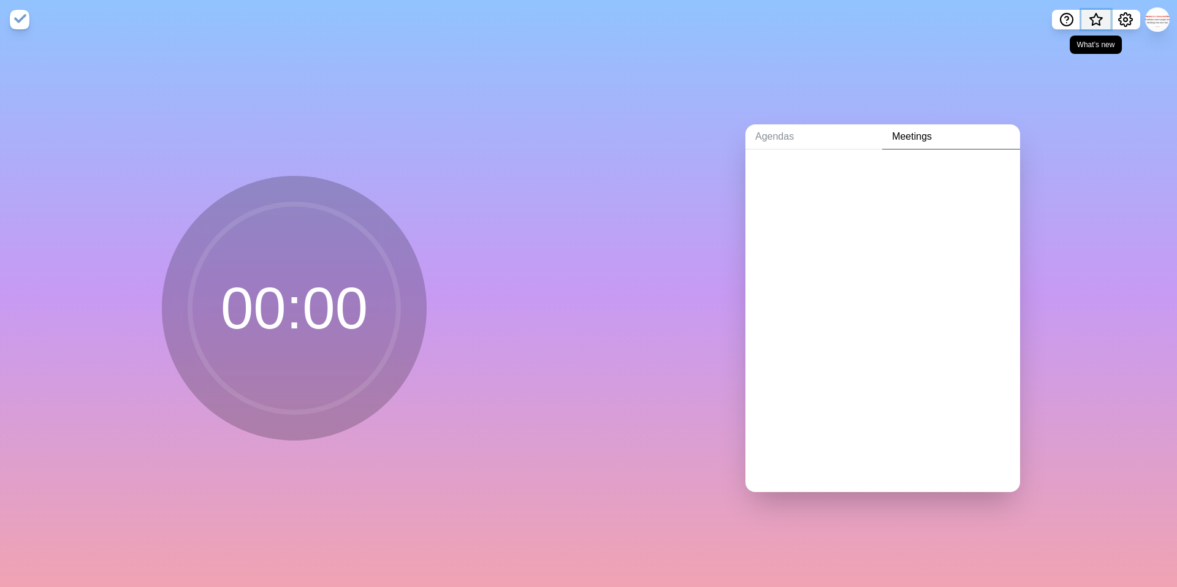
click at [1095, 19] on span "What’s new" at bounding box center [1096, 20] width 6 height 6
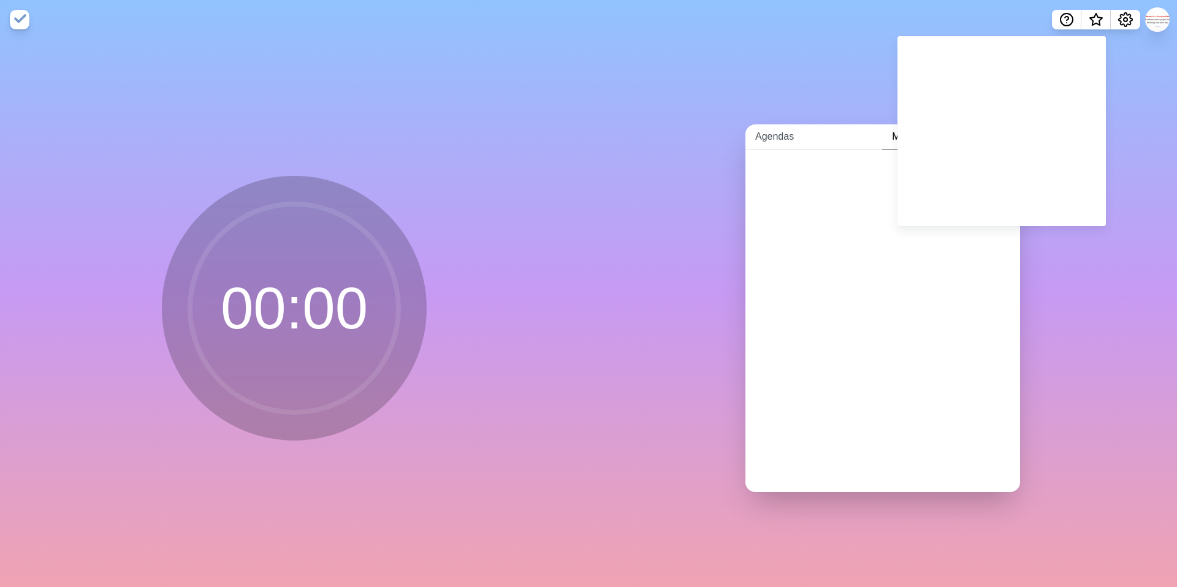
click at [782, 137] on link "Agendas" at bounding box center [813, 136] width 137 height 25
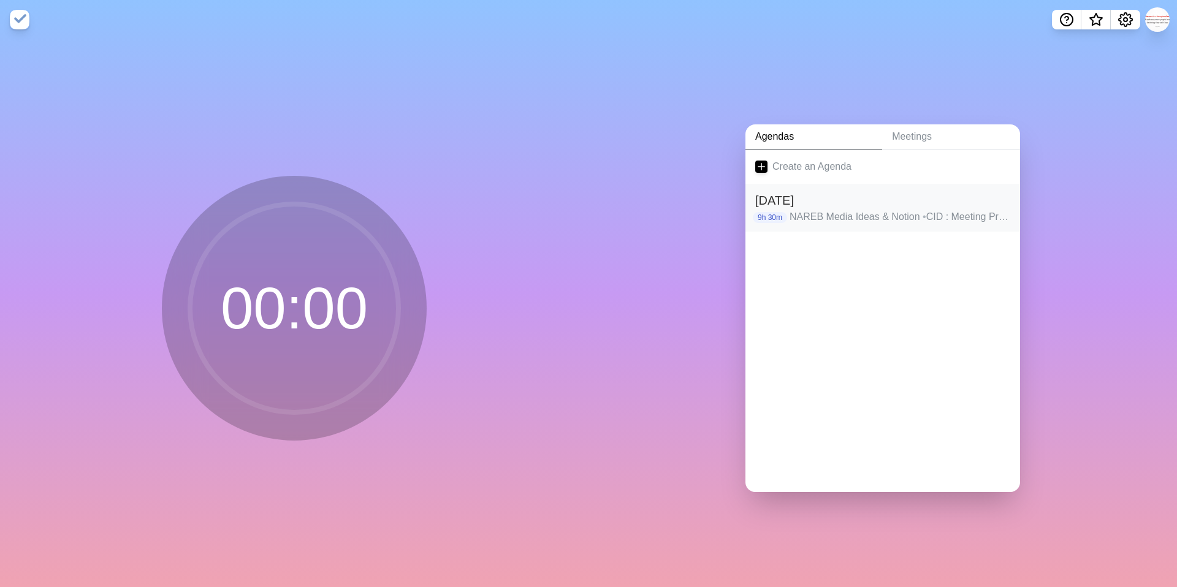
click at [818, 213] on p "NAREB Media Ideas & Notion • CID : Meeting Preparation | Committees & Webinar •…" at bounding box center [899, 217] width 221 height 15
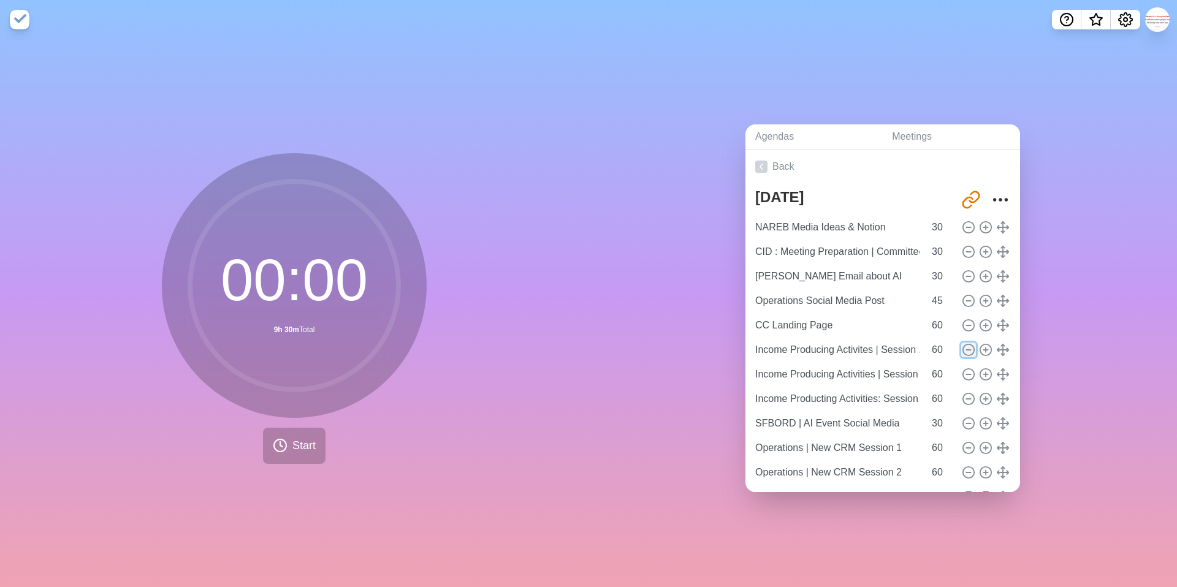
click at [968, 348] on icon at bounding box center [968, 349] width 13 height 13
type input "Income Producing Activities | Session 2"
type input "Income Producting Activities: Session 3"
type input "SFBORD | AI Event Social Media"
type input "30"
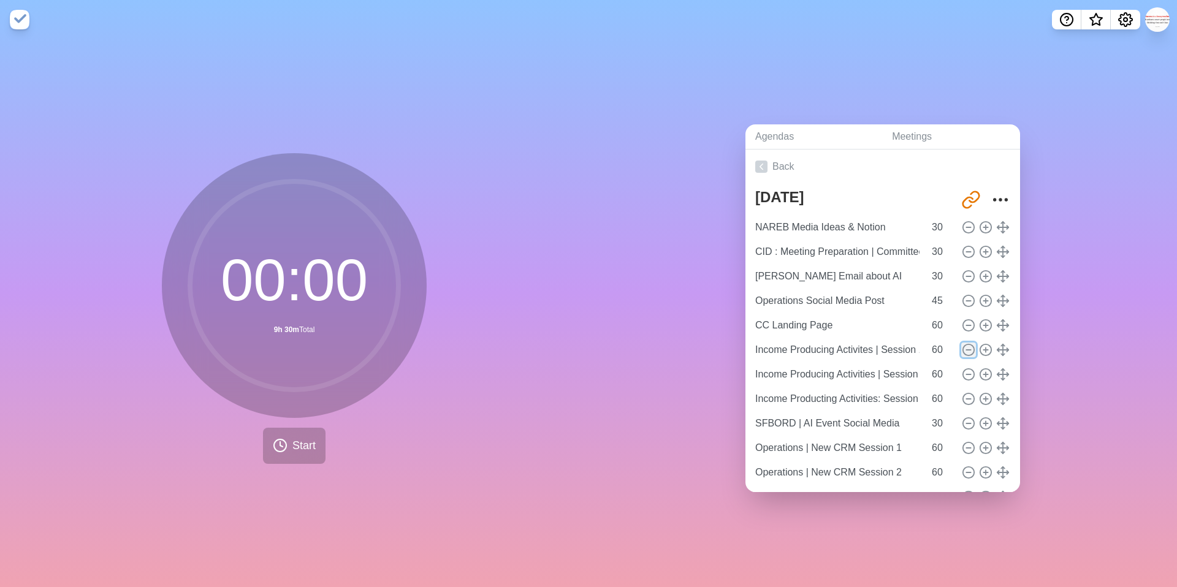
type input "Operations | New CRM Session 1"
type input "60"
type input "Operations | New CRM Session 2"
type input "Commercial Training Manual"
type input "45"
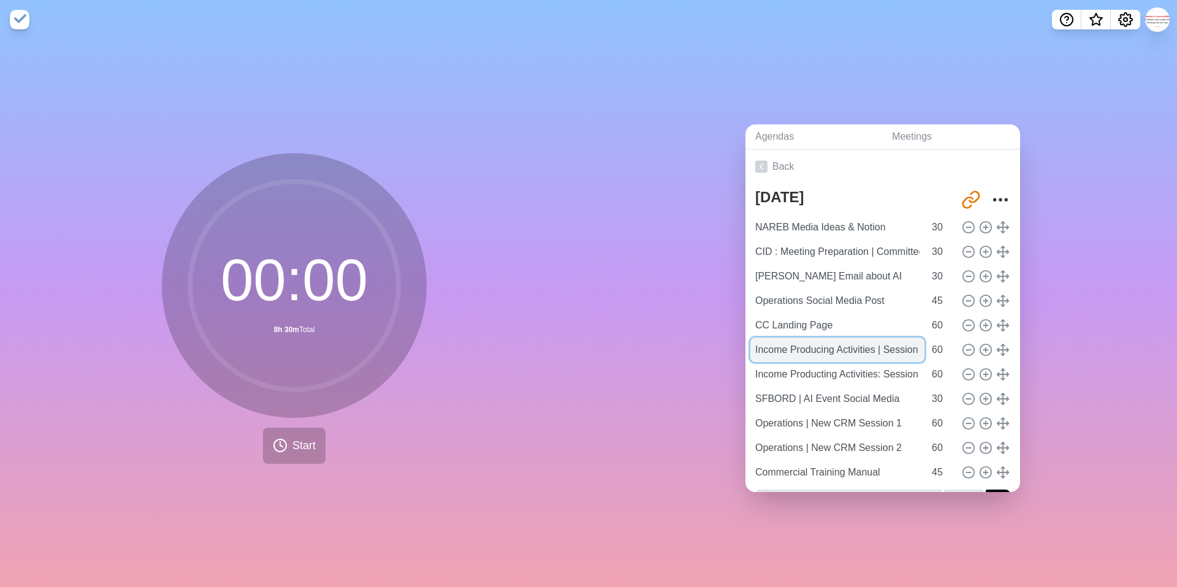
click at [897, 352] on input "Income Producing Activities | Session 2" at bounding box center [837, 350] width 174 height 25
click at [895, 372] on input "Income Producting Activities: Session 3" at bounding box center [837, 374] width 174 height 25
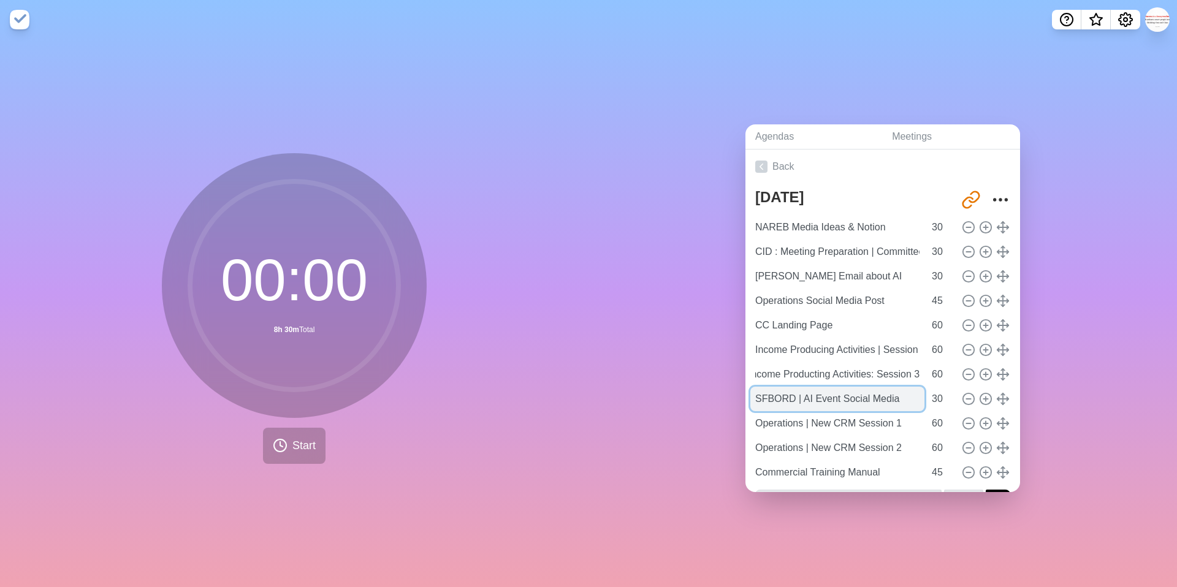
click at [905, 405] on input "SFBORD | AI Event Social Media" at bounding box center [837, 399] width 174 height 25
click at [967, 227] on icon at bounding box center [968, 227] width 13 height 13
type input "CID : Meeting Preparation | Committees & Webinar"
type input "[PERSON_NAME] Email about AI"
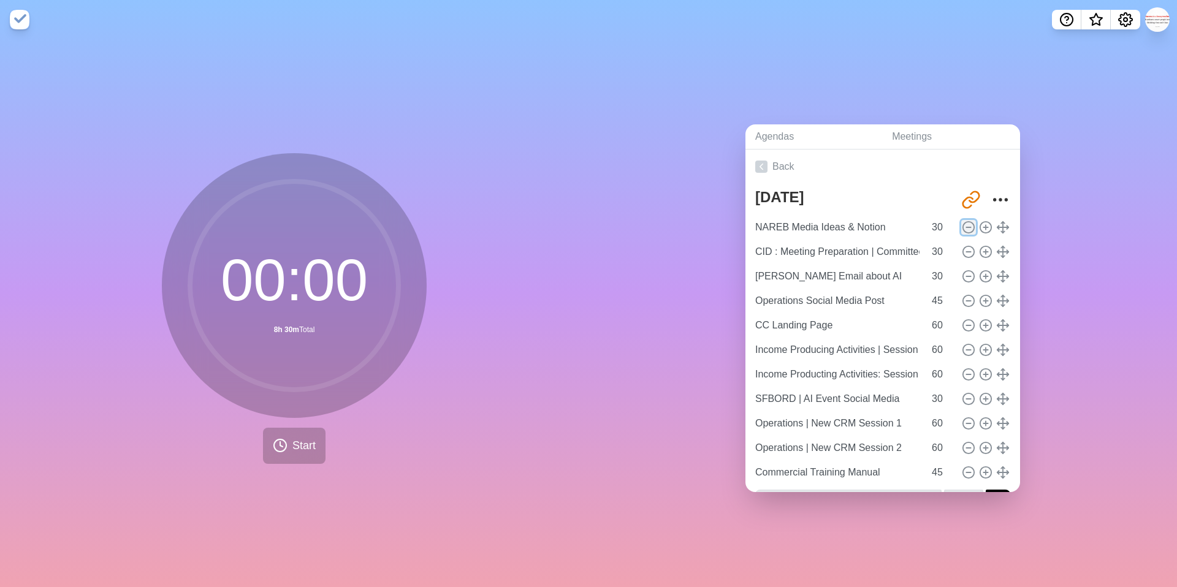
type input "Operations Social Media Post"
type input "45"
type input "CC Landing Page"
type input "60"
type input "Income Producing Activities | Session 2"
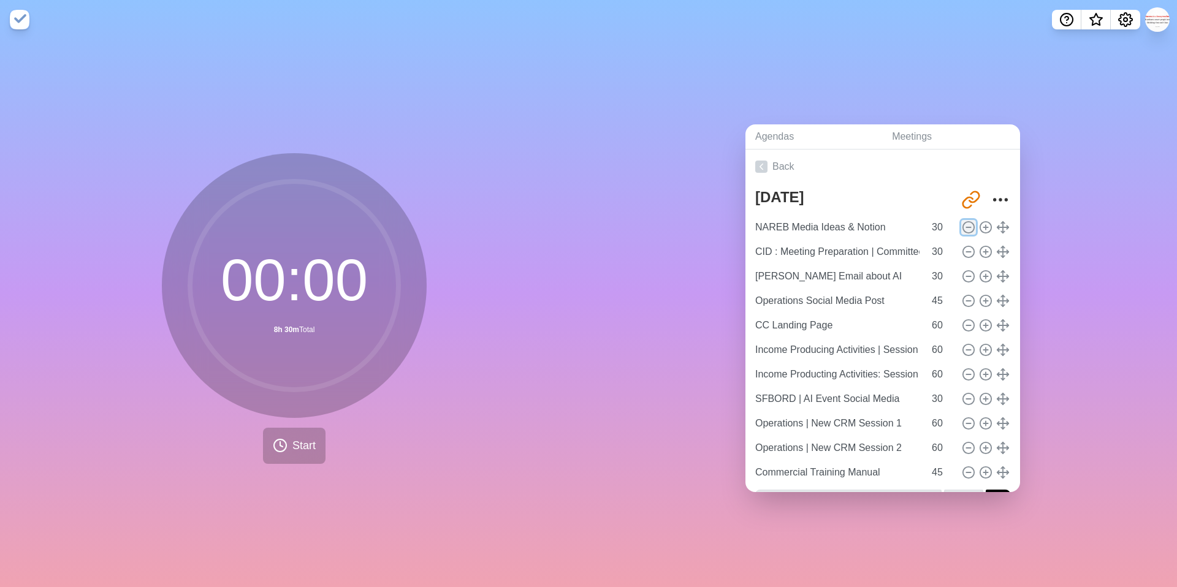
type input "Income Producting Activities: Session 3"
type input "SFBORD | AI Event Social Media"
type input "30"
type input "Operations | New CRM Session 1"
type input "60"
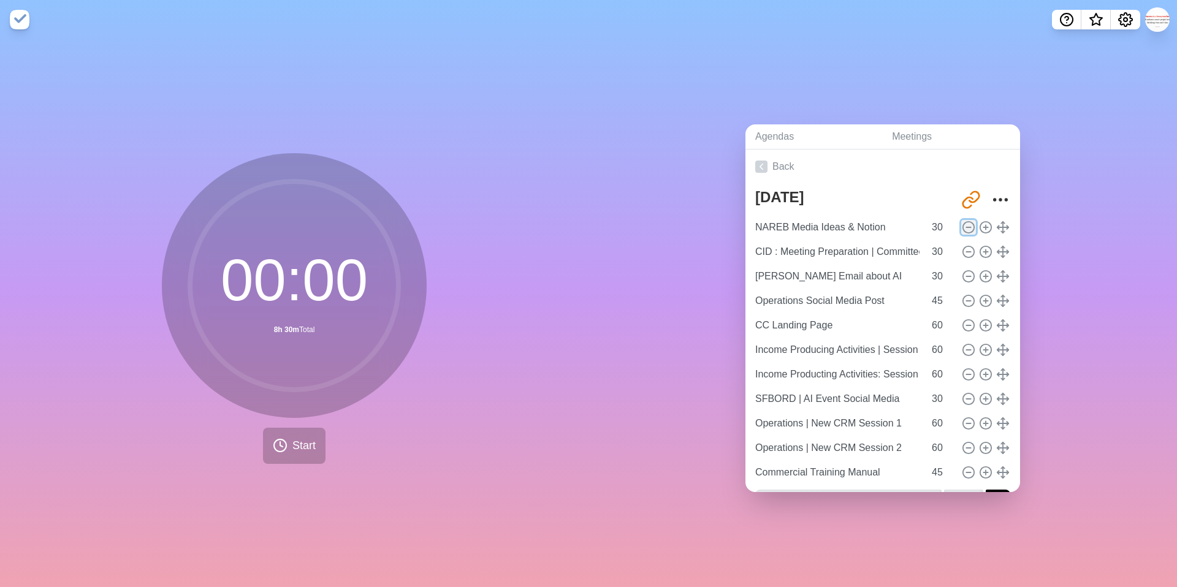
type input "Operations | New CRM Session 2"
type input "Commercial Training Manual"
type input "45"
click at [802, 494] on div "Agendas Meetings Back [DATE] [URL][DOMAIN_NAME] CID : Meeting Preparation | Com…" at bounding box center [882, 313] width 588 height 548
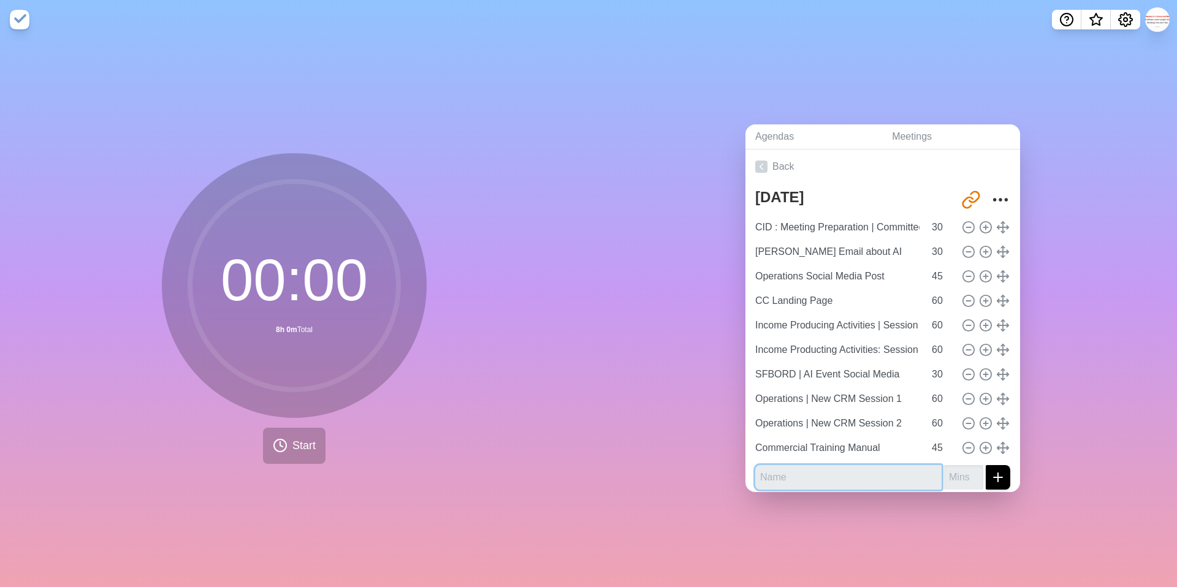
click at [797, 476] on input "text" at bounding box center [848, 477] width 186 height 25
type input "NAREB Media Ideas & Notion"
click at [963, 479] on input "number" at bounding box center [963, 477] width 39 height 25
type input "20"
click at [1000, 479] on icon "submit" at bounding box center [997, 477] width 15 height 15
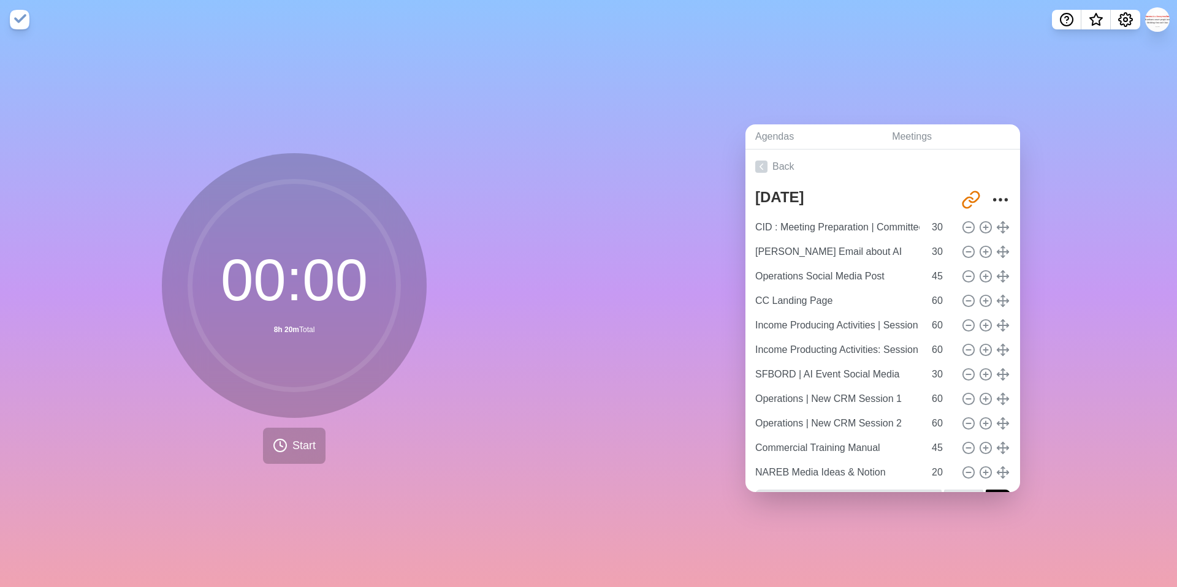
scroll to position [31, 0]
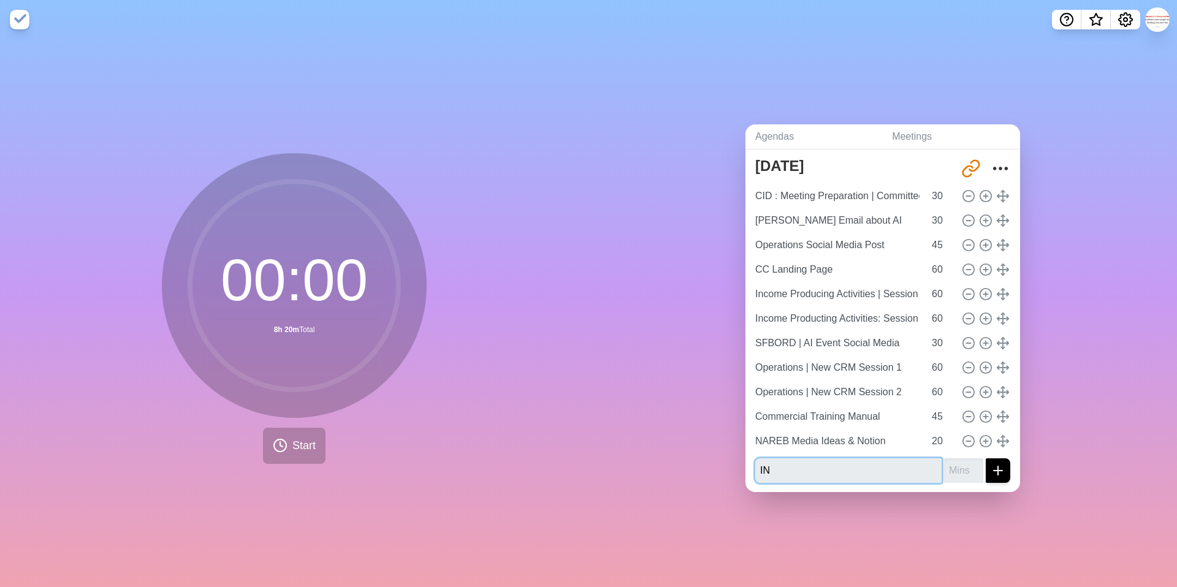
type input "I"
type input "Income Producting Activites: Session 1"
click at [960, 470] on input "number" at bounding box center [963, 470] width 39 height 25
type input "45"
click at [985, 458] on button "submit" at bounding box center [997, 470] width 25 height 25
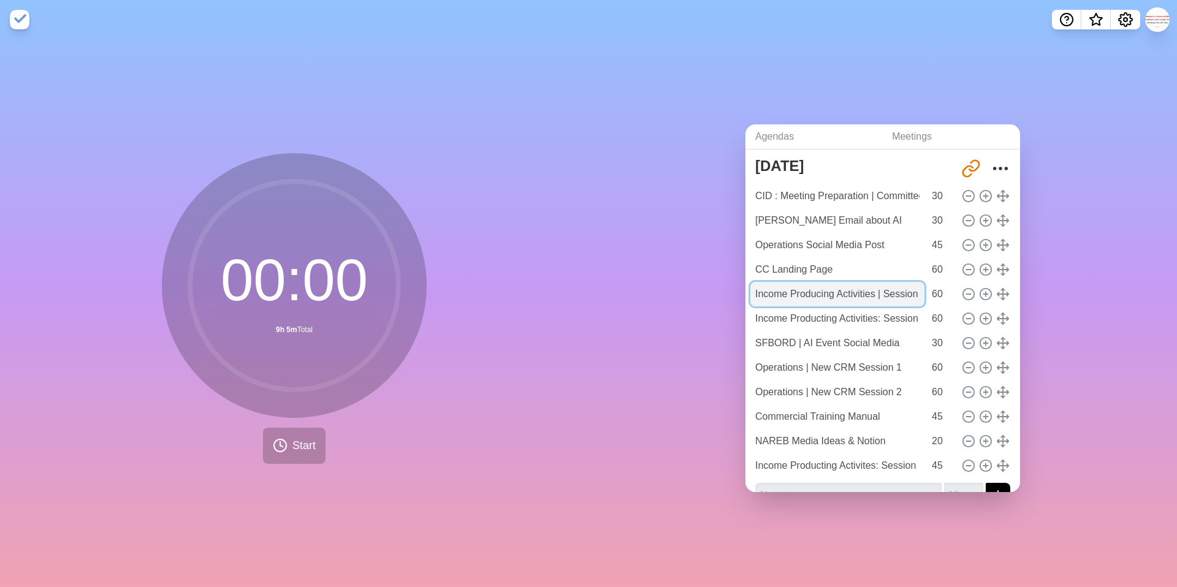
click at [842, 299] on input "Income Producing Activities | Session 2" at bounding box center [837, 294] width 174 height 25
drag, startPoint x: 887, startPoint y: 296, endPoint x: 894, endPoint y: 296, distance: 6.7
click at [894, 296] on input "Income Producing Activities | Session 2" at bounding box center [837, 294] width 174 height 25
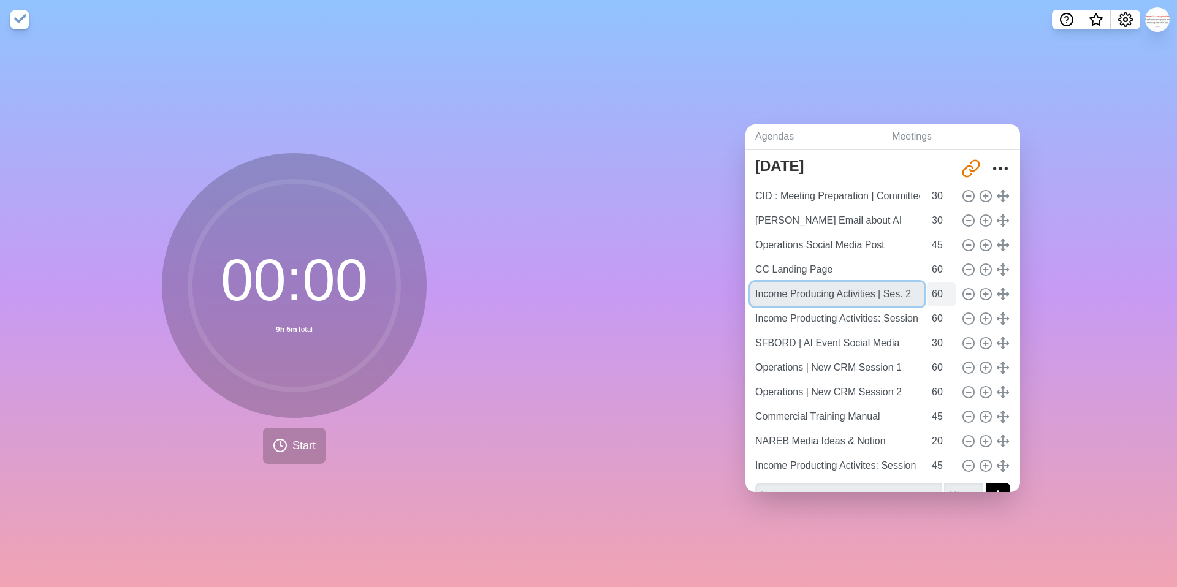
type input "Income Producing Activities | Ses. 2"
click at [936, 292] on input "60" at bounding box center [941, 294] width 29 height 25
type input "45"
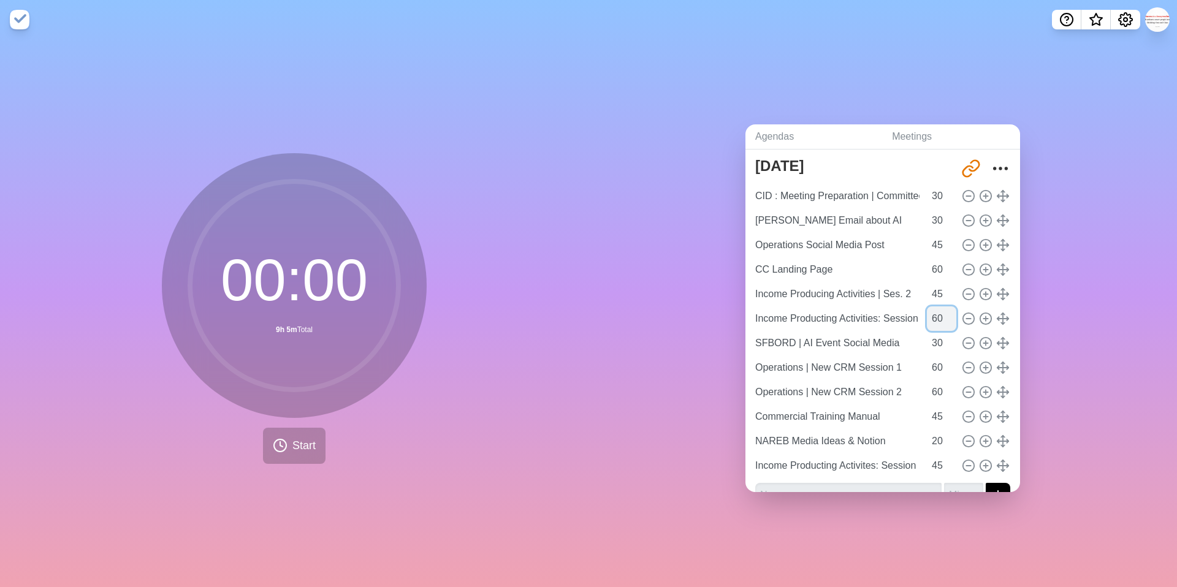
click at [939, 321] on input "60" at bounding box center [941, 318] width 29 height 25
type input "45"
click at [938, 365] on input "60" at bounding box center [941, 367] width 29 height 25
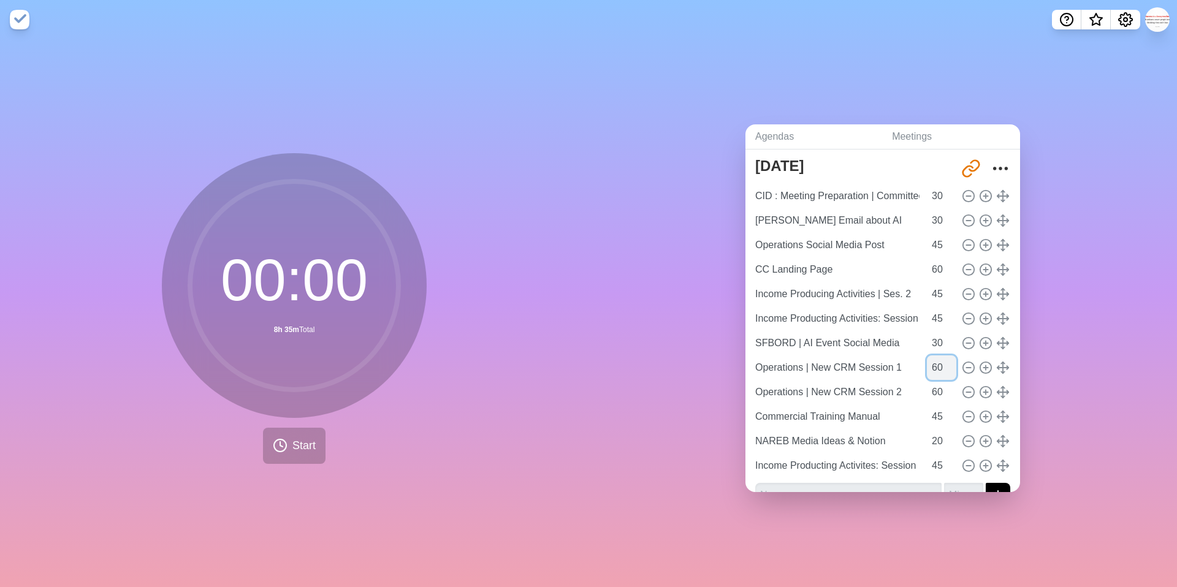
click at [938, 365] on input "60" at bounding box center [941, 367] width 29 height 25
click at [938, 368] on input "45" at bounding box center [941, 367] width 29 height 25
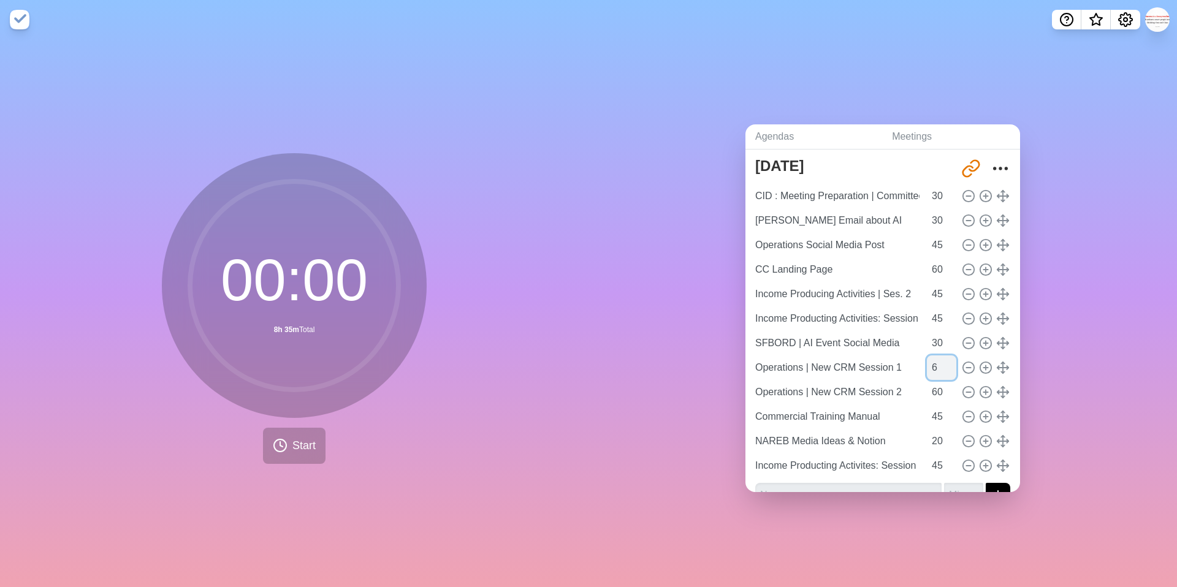
type input "60"
click at [894, 368] on input "Operations | New CRM Session 1" at bounding box center [837, 367] width 174 height 25
type input "Operations | New CRM Session"
click at [894, 389] on input "Operations | New CRM Session 2" at bounding box center [837, 392] width 174 height 25
click at [939, 367] on input "60" at bounding box center [941, 367] width 29 height 25
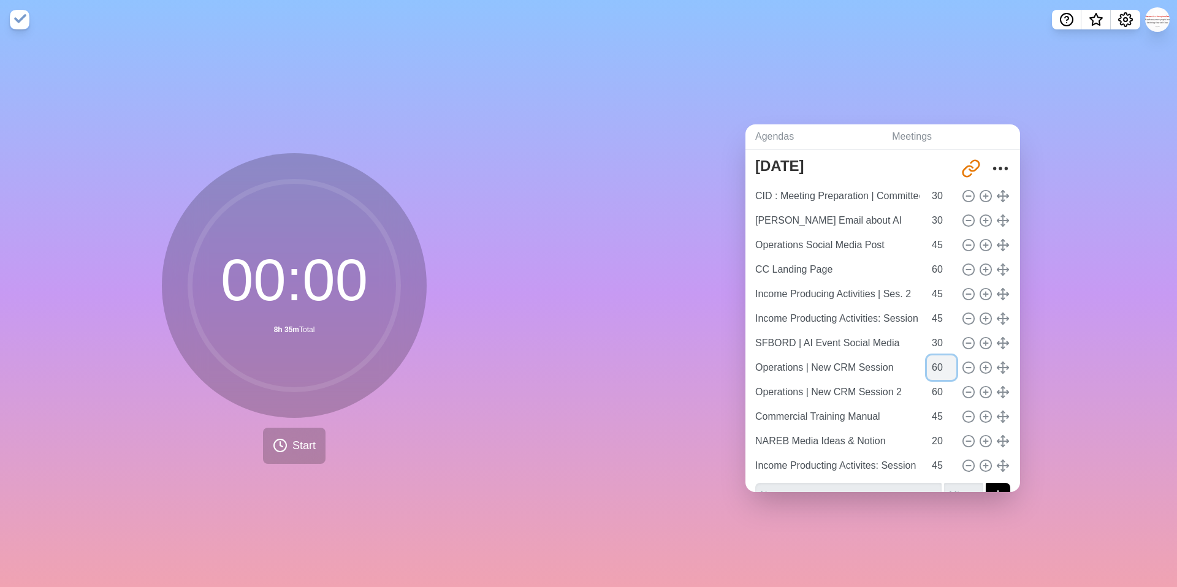
click at [939, 367] on input "60" at bounding box center [941, 367] width 29 height 25
type input "45"
click at [902, 365] on input "Operations | New CRM Session" at bounding box center [837, 367] width 174 height 25
type input "Operations | New CRM Session 1"
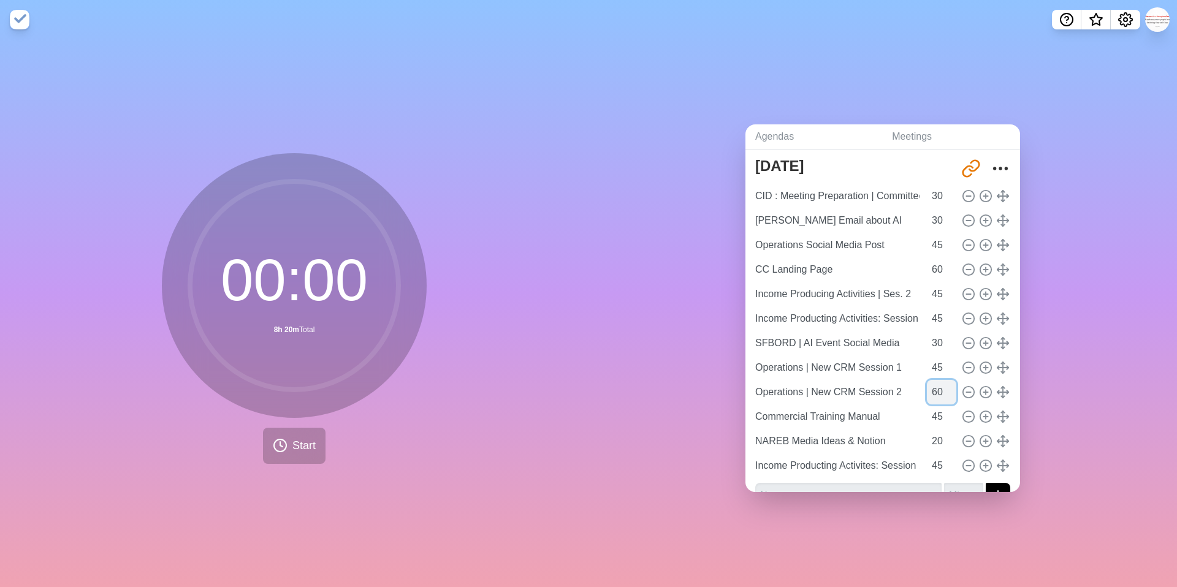
click at [935, 390] on input "60" at bounding box center [941, 392] width 29 height 25
type input "45"
click at [937, 416] on input "45" at bounding box center [941, 416] width 29 height 25
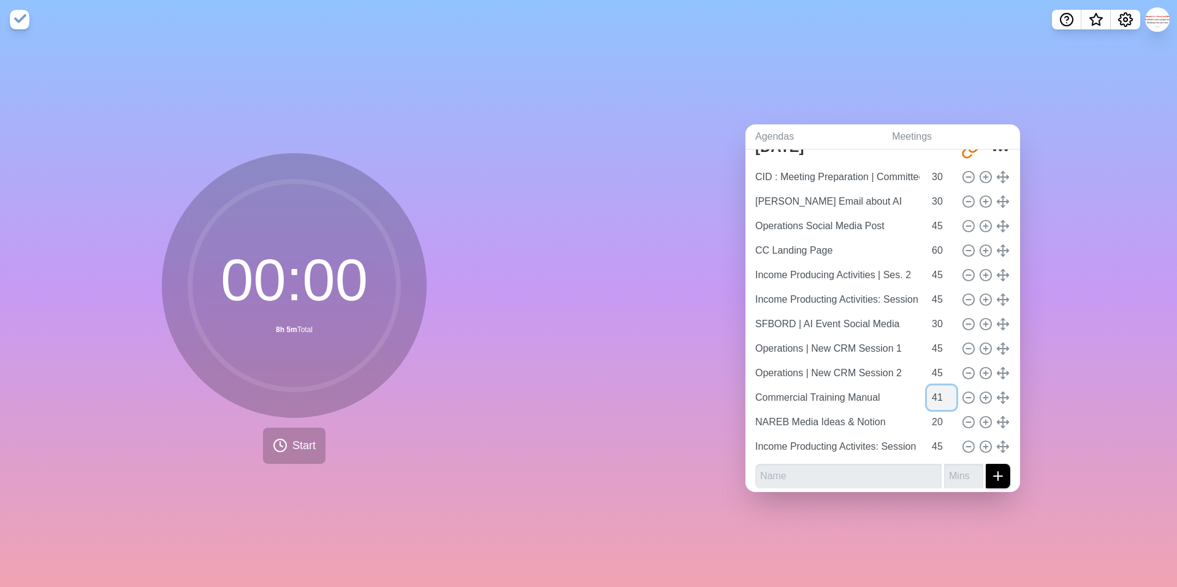
scroll to position [56, 0]
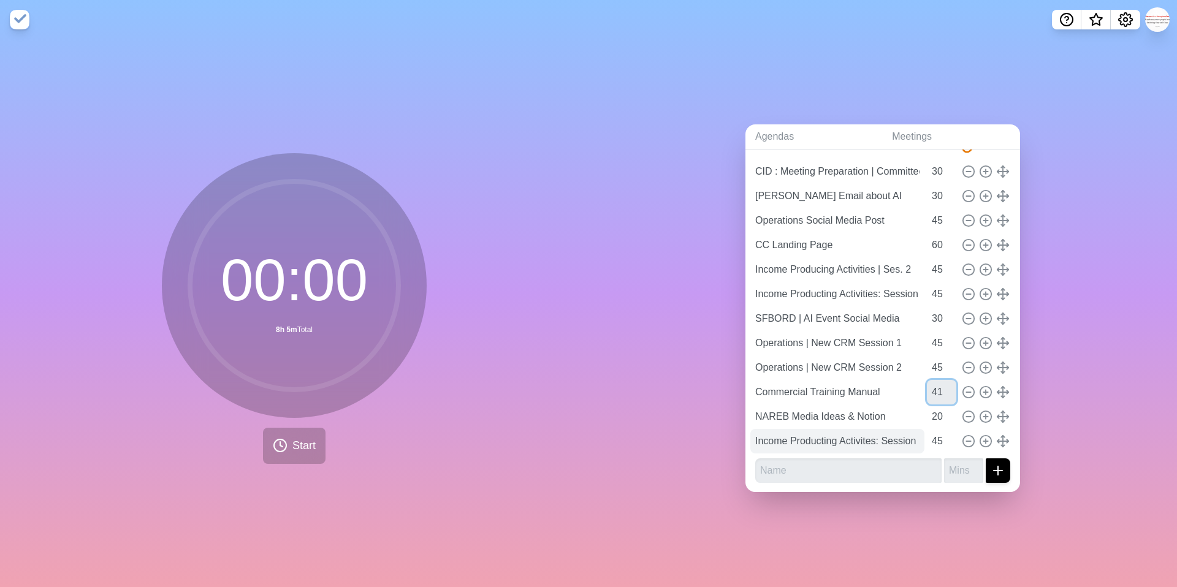
type input "41"
click at [903, 441] on input "Income Producting Activites: Session 1" at bounding box center [837, 441] width 174 height 25
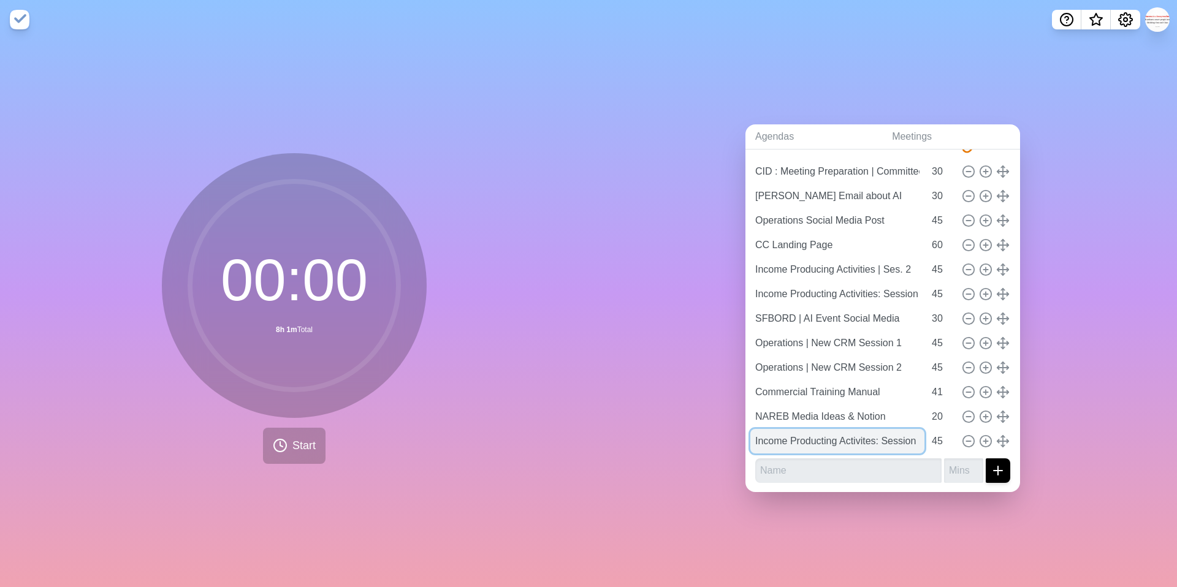
click at [903, 441] on input "Income Producting Activites: Session 1" at bounding box center [837, 441] width 174 height 25
click at [823, 435] on input "Income Producting Activites: Session 1" at bounding box center [837, 441] width 174 height 25
click at [850, 444] on input "Income Producting Activites: Session 1" at bounding box center [837, 441] width 174 height 25
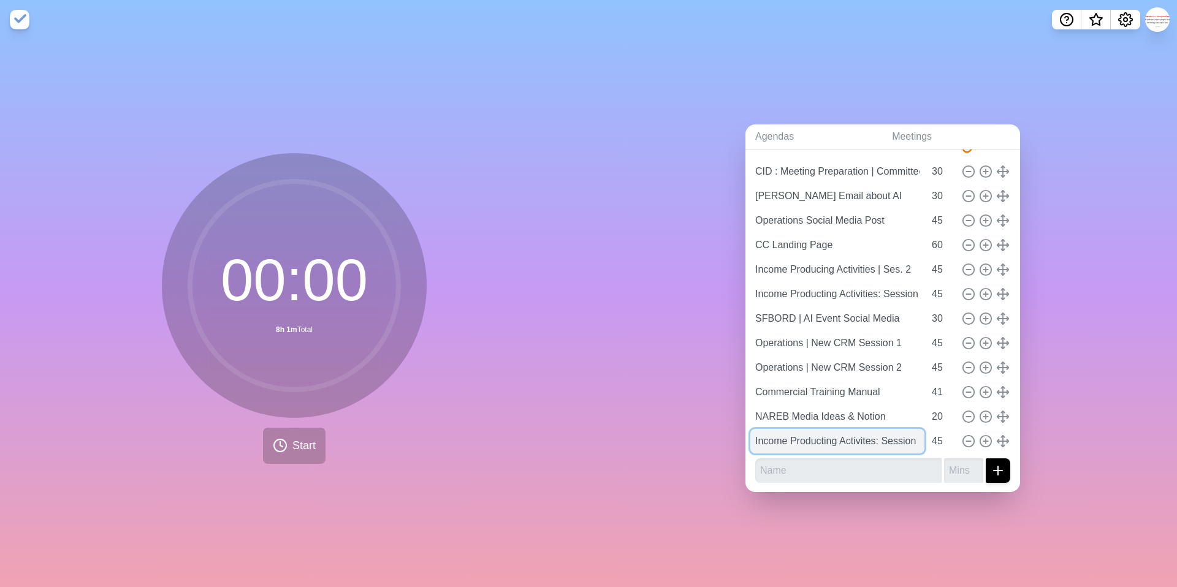
click at [850, 444] on input "Income Producting Activites: Session 1" at bounding box center [837, 441] width 174 height 25
type input "Income Producting: Session 1"
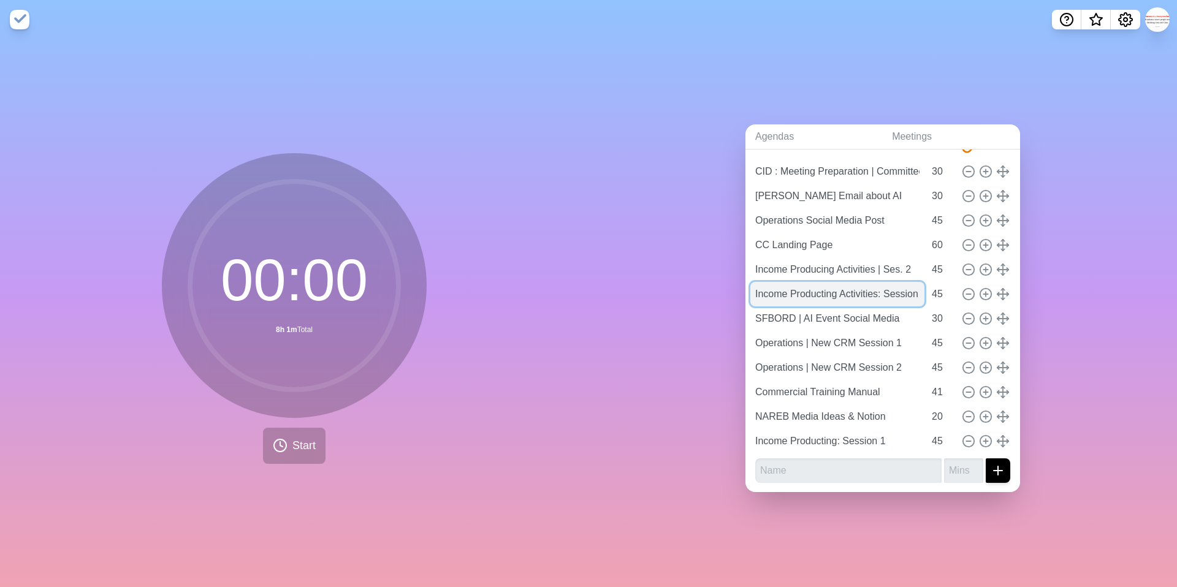
click at [882, 293] on input "Income Producting Activities: Session 3" at bounding box center [837, 294] width 174 height 25
click at [815, 294] on input "Income Producting Activities: Session 3" at bounding box center [837, 294] width 174 height 25
click at [863, 295] on input "Income Producing Activities: Session 3" at bounding box center [837, 294] width 174 height 25
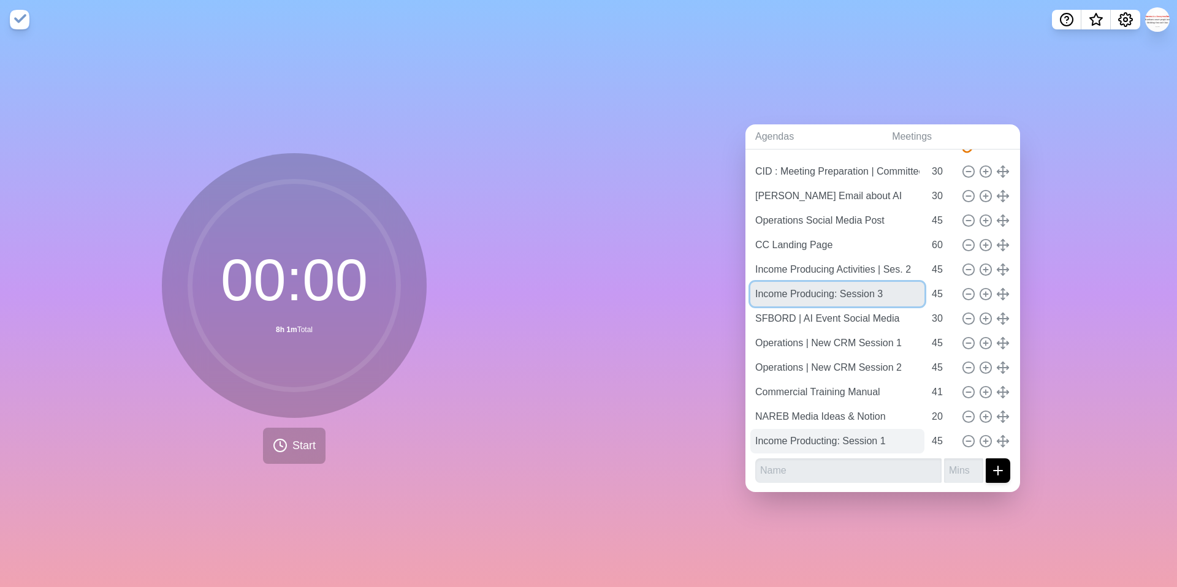
type input "Income Producing: Session 3"
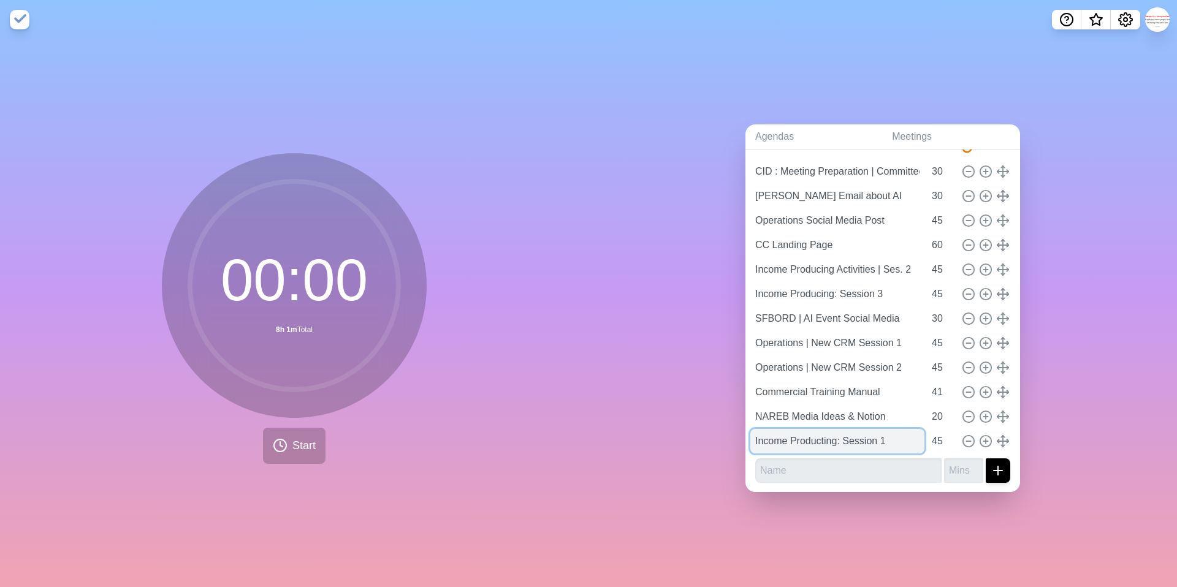
click at [814, 438] on input "Income Producting: Session 1" at bounding box center [837, 441] width 174 height 25
type input "Income Producing: Session 1"
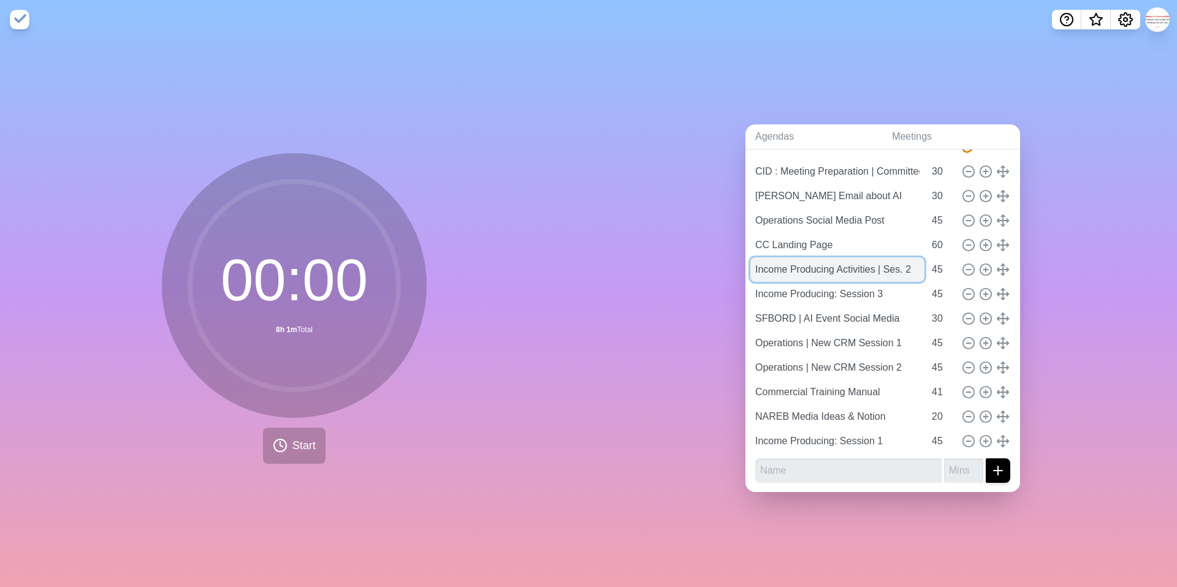
click at [865, 273] on input "Income Producing Activities | Ses. 2" at bounding box center [837, 269] width 174 height 25
click at [852, 271] on input "Income Producing Activities | Ses. 2" at bounding box center [837, 269] width 174 height 25
click at [859, 267] on input "Income Producing | Ses. 2" at bounding box center [837, 269] width 174 height 25
type input "Income Producing | Session 2"
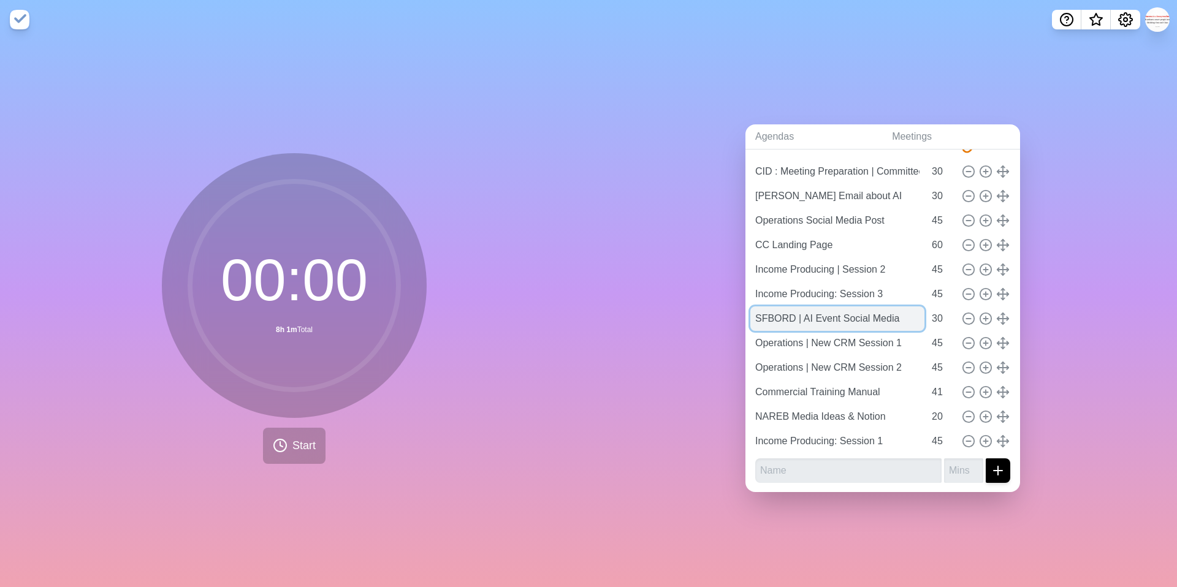
click at [846, 318] on input "SFBORD | AI Event Social Media" at bounding box center [837, 318] width 174 height 25
click at [939, 394] on input "41" at bounding box center [941, 392] width 29 height 25
click at [949, 386] on input "42" at bounding box center [941, 392] width 29 height 25
click at [949, 386] on input "43" at bounding box center [941, 392] width 29 height 25
click at [949, 386] on input "44" at bounding box center [941, 392] width 29 height 25
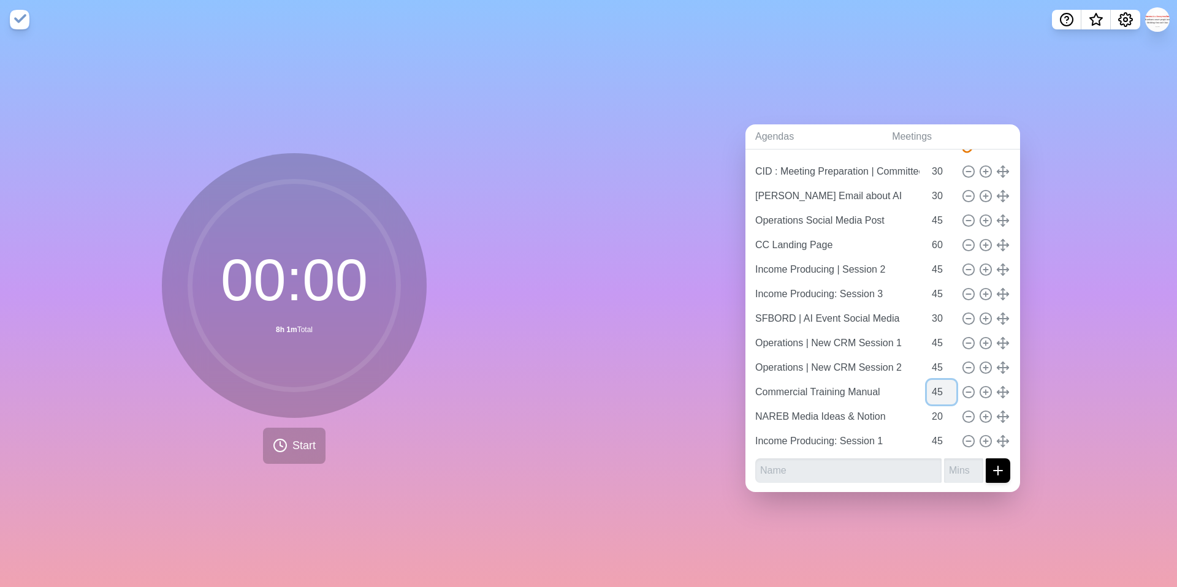
type input "45"
click at [949, 386] on input "45" at bounding box center [941, 392] width 29 height 25
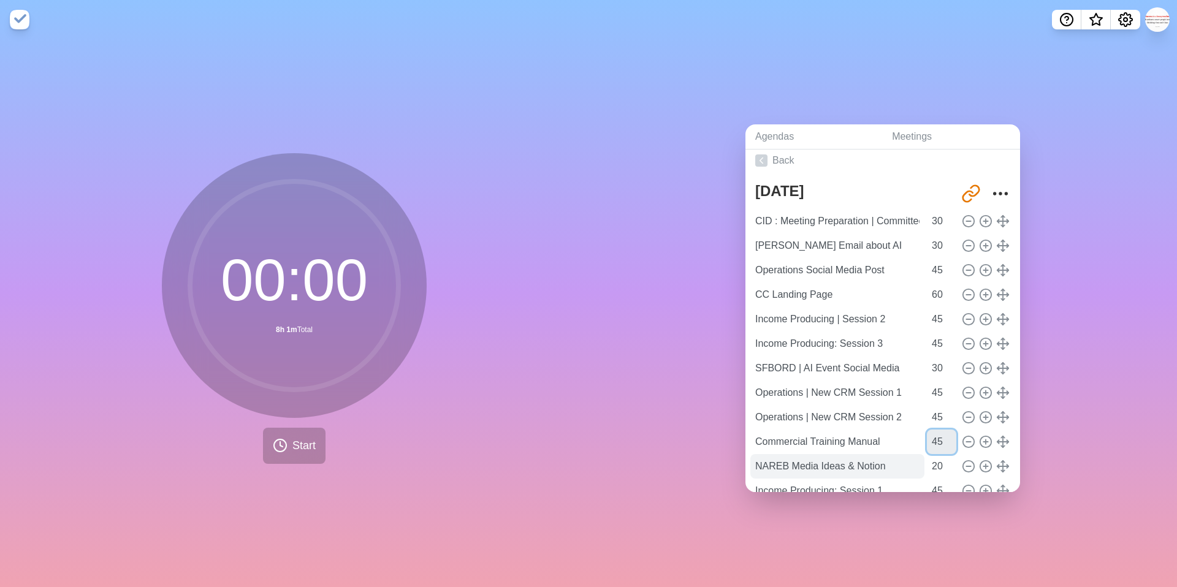
scroll to position [4, 0]
click at [844, 436] on input "Commercial Training Manual" at bounding box center [837, 443] width 174 height 25
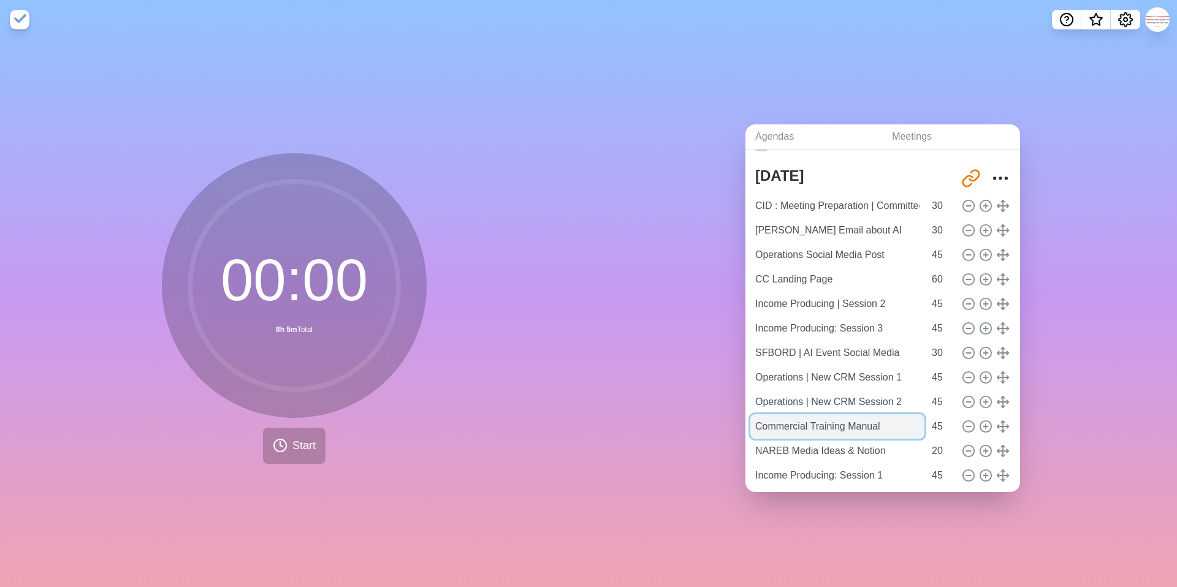
scroll to position [17, 0]
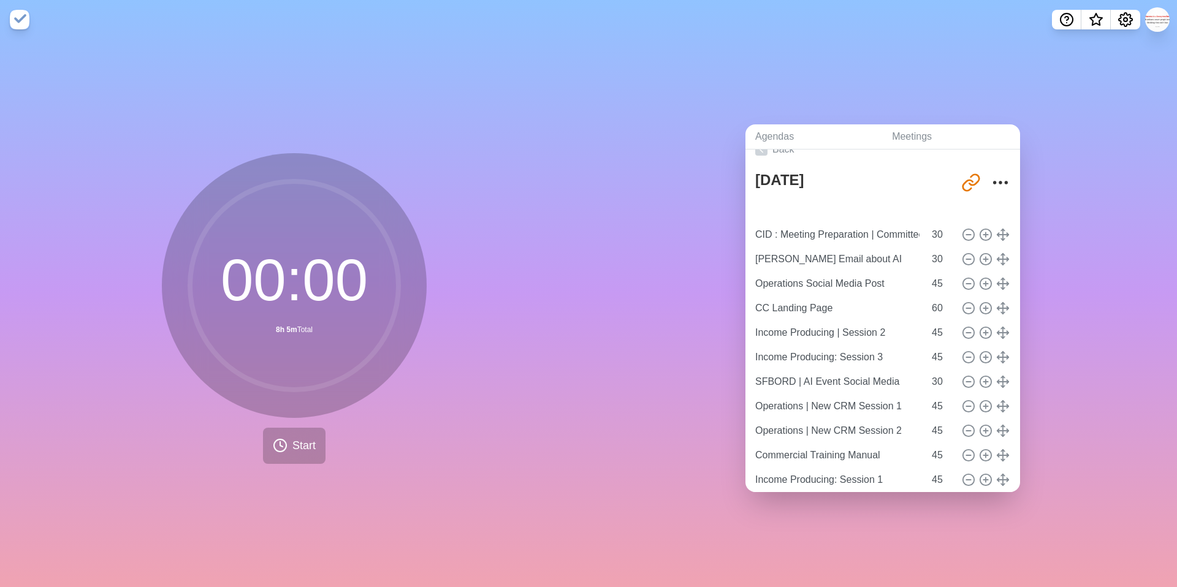
type input "NAREB Media Ideas & Notion"
type input "20"
type input "CID : Meeting Preparation | Committees & Webinar"
type input "[PERSON_NAME] Email about AI"
type input "30"
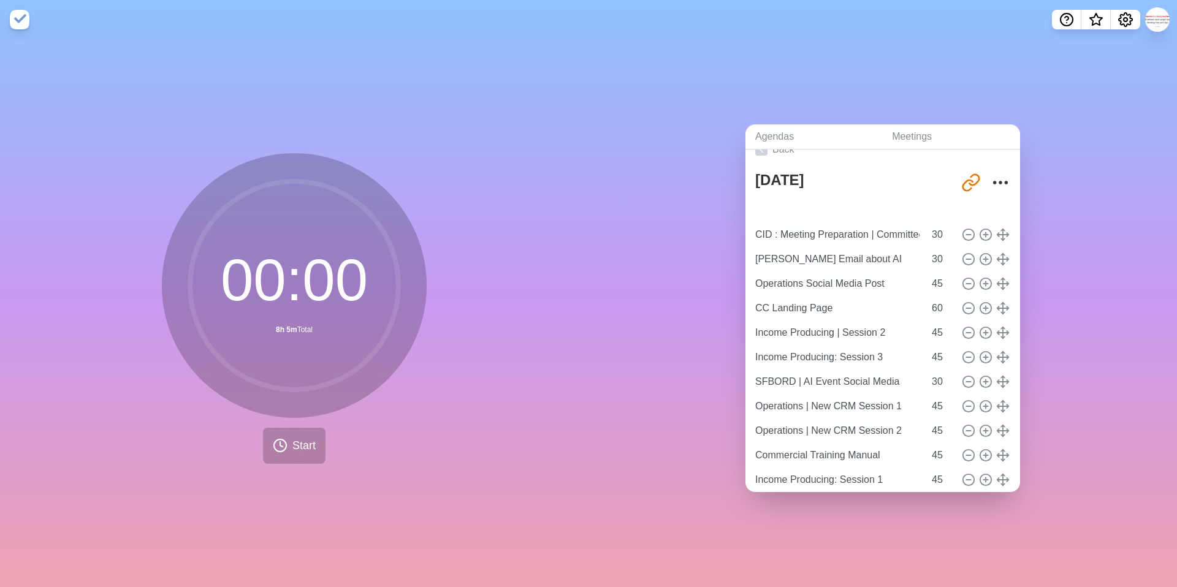
type input "Operations Social Media Post"
type input "45"
type input "CC Landing Page"
type input "60"
type input "Income Producing | Session 2"
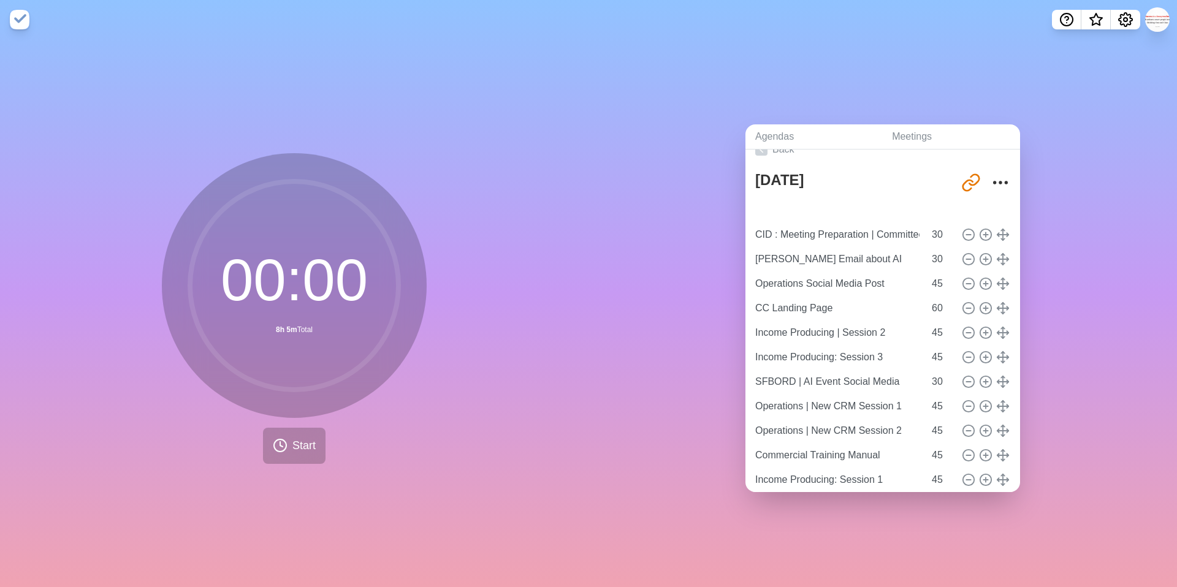
type input "Income Producing: Session 3"
type input "45"
type input "SFBORD | AI Event Social Media"
type input "30"
type input "Operations | New CRM Session 1"
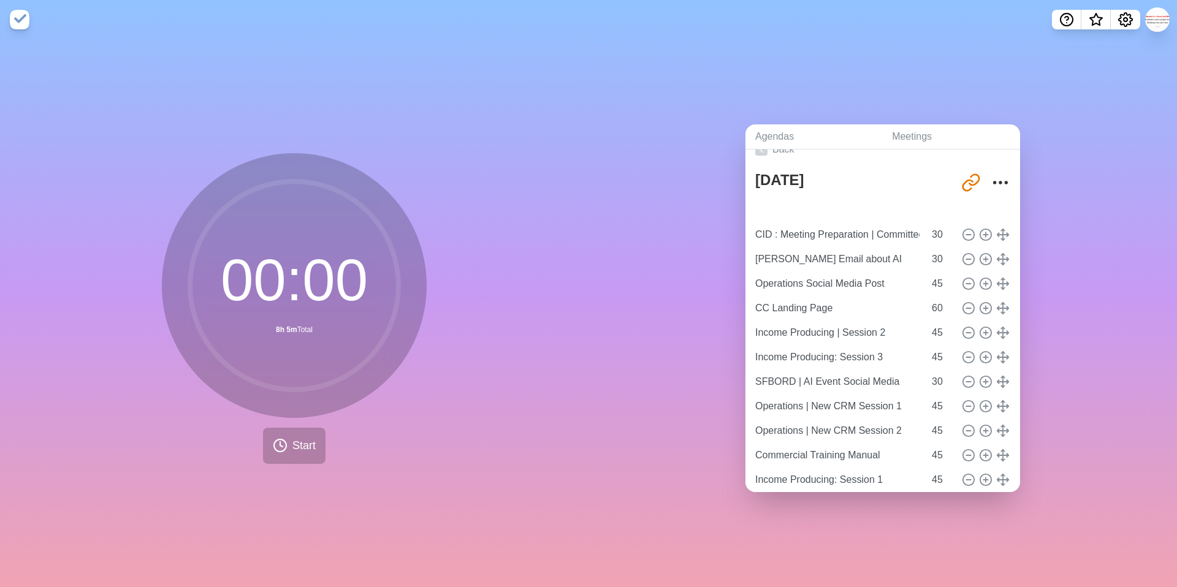
type input "Operations | New CRM Session 2"
type input "Commercial Training Manual"
type input "45"
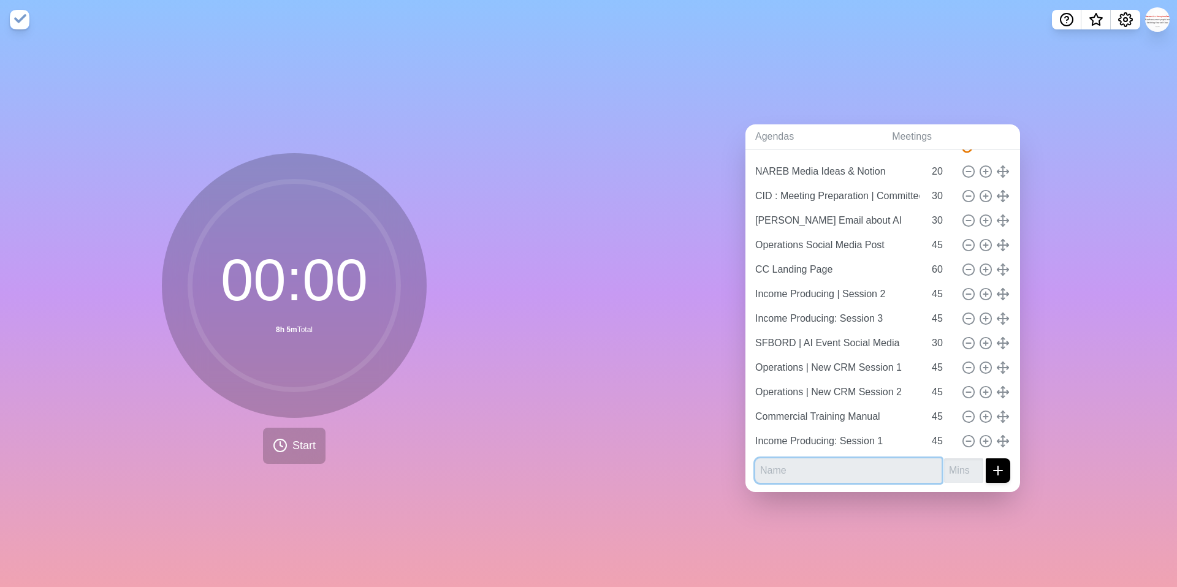
click at [780, 476] on input "text" at bounding box center [848, 470] width 186 height 25
type input "NAREB Media Meeting"
click at [963, 465] on input "number" at bounding box center [963, 470] width 39 height 25
type input "60"
click at [1004, 471] on icon "submit" at bounding box center [997, 470] width 15 height 15
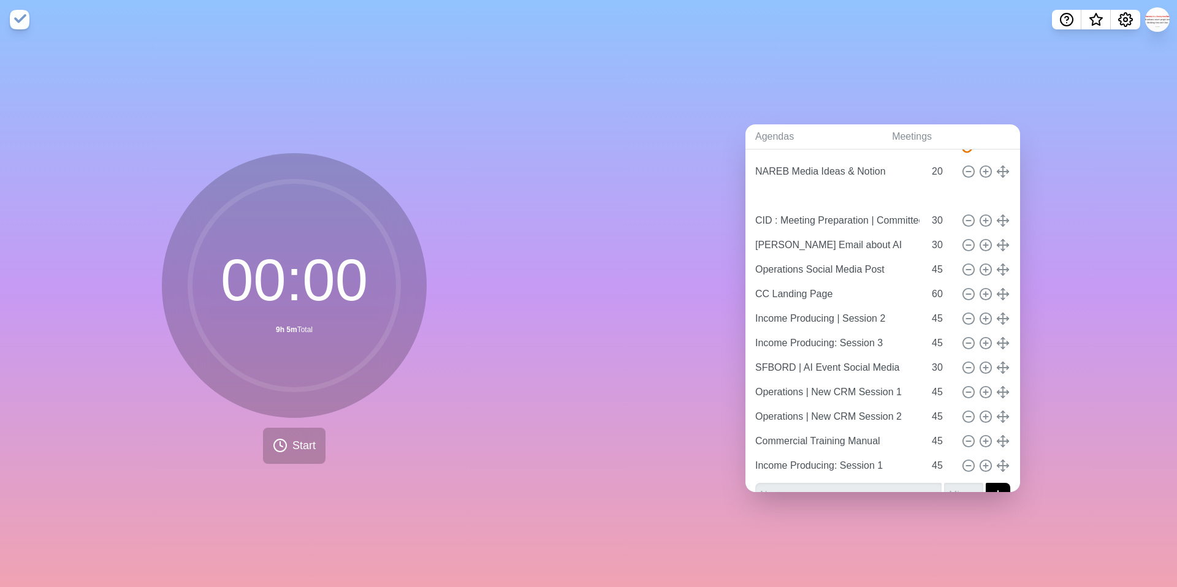
type input "NAREB Media Meeting"
type input "60"
type input "CID : Meeting Preparation | Committees & Webinar"
type input "[PERSON_NAME] Email about AI"
type input "30"
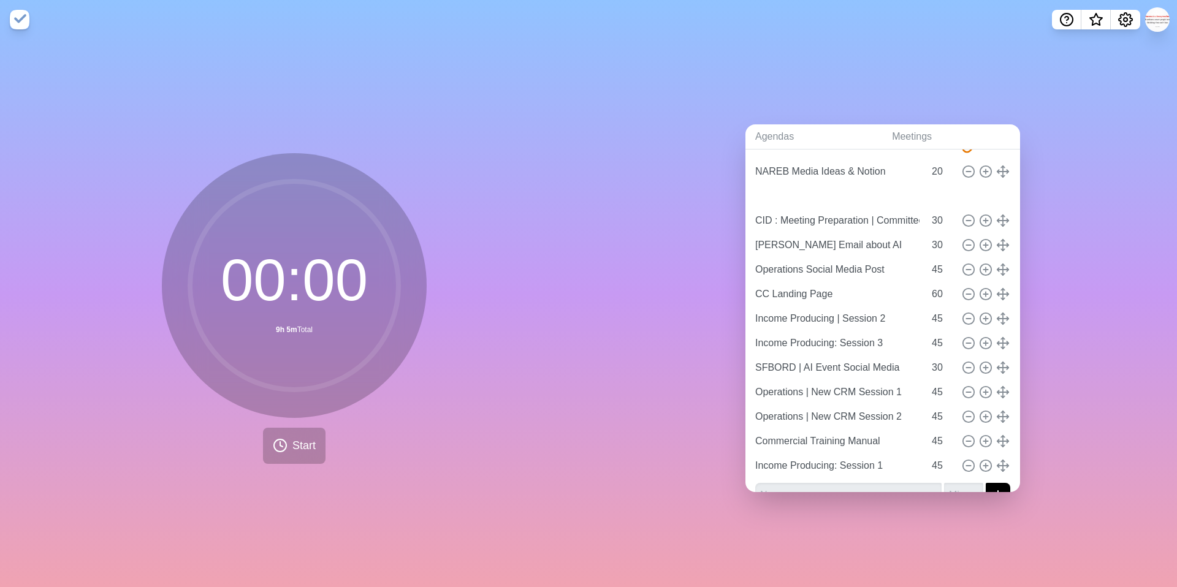
type input "Operations Social Media Post"
type input "45"
type input "CC Landing Page"
type input "60"
type input "Income Producing | Session 2"
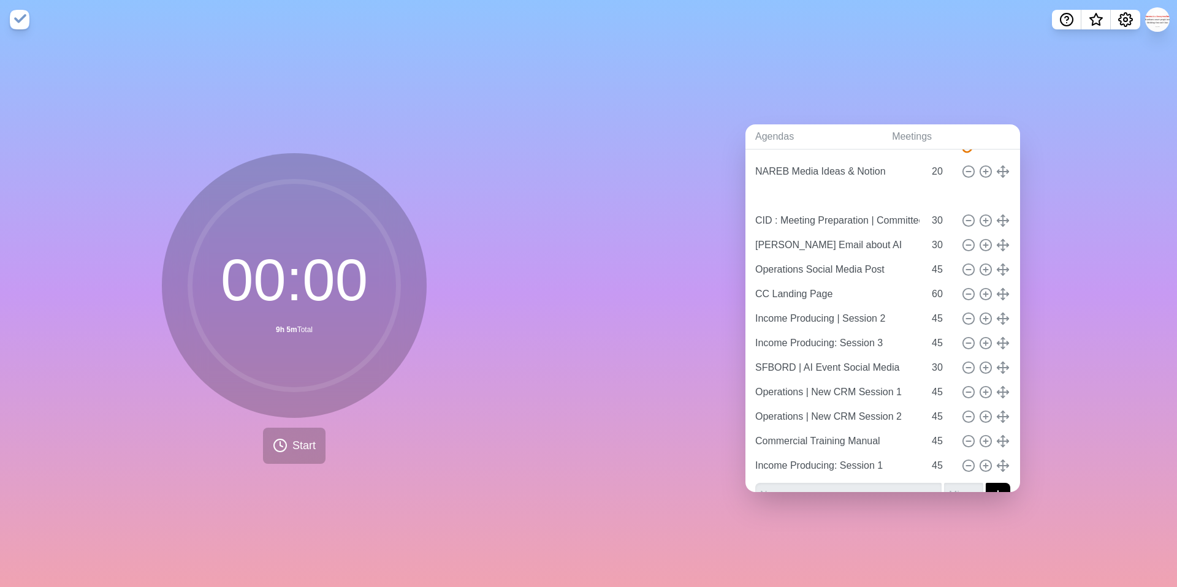
type input "Income Producing: Session 3"
type input "45"
type input "SFBORD | AI Event Social Media"
type input "30"
type input "Operations | New CRM Session 1"
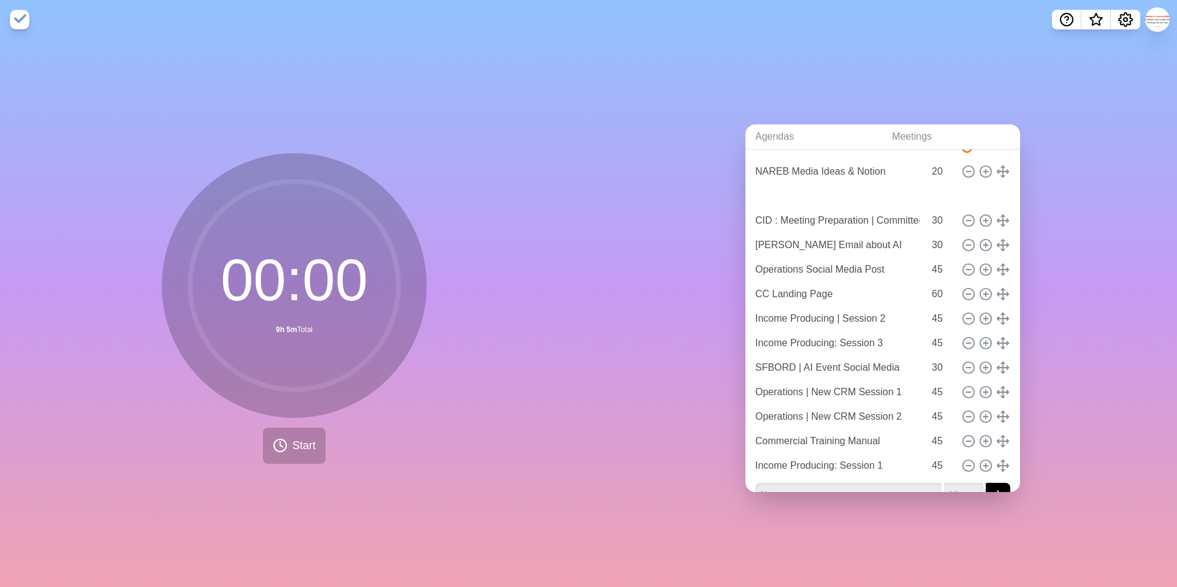
type input "Operations | New CRM Session 2"
type input "Commercial Training Manual"
type input "Income Producing: Session 1"
type input "45"
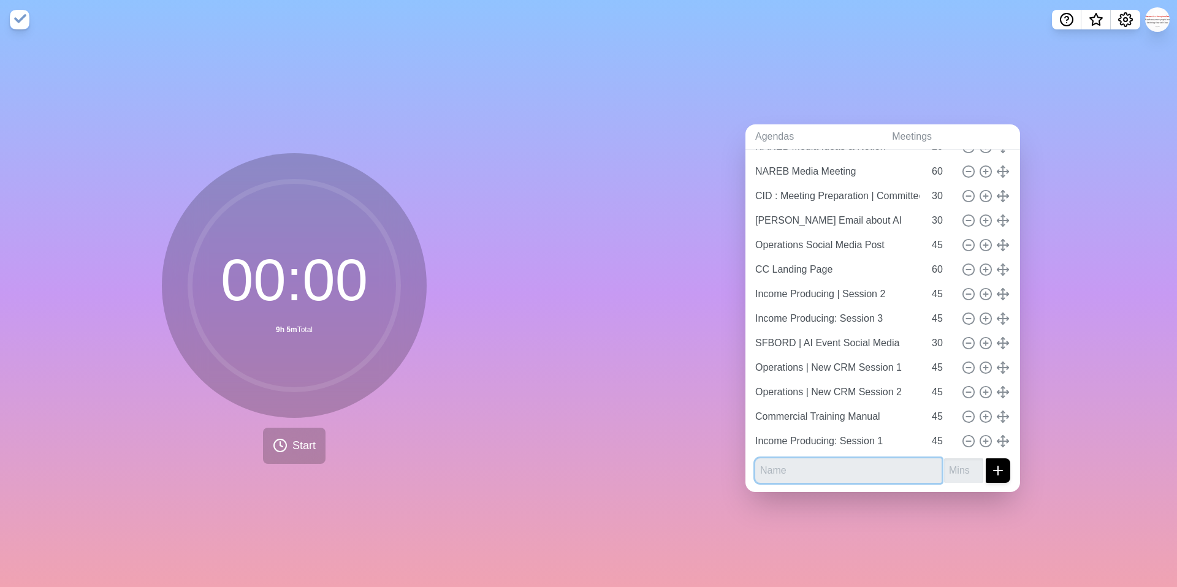
click at [810, 476] on input "text" at bounding box center [848, 470] width 186 height 25
type input "CID : Meeting with [PERSON_NAME]"
click at [1000, 471] on line "submit" at bounding box center [997, 471] width 9 height 0
type input "30"
click at [985, 458] on button "submit" at bounding box center [997, 470] width 25 height 25
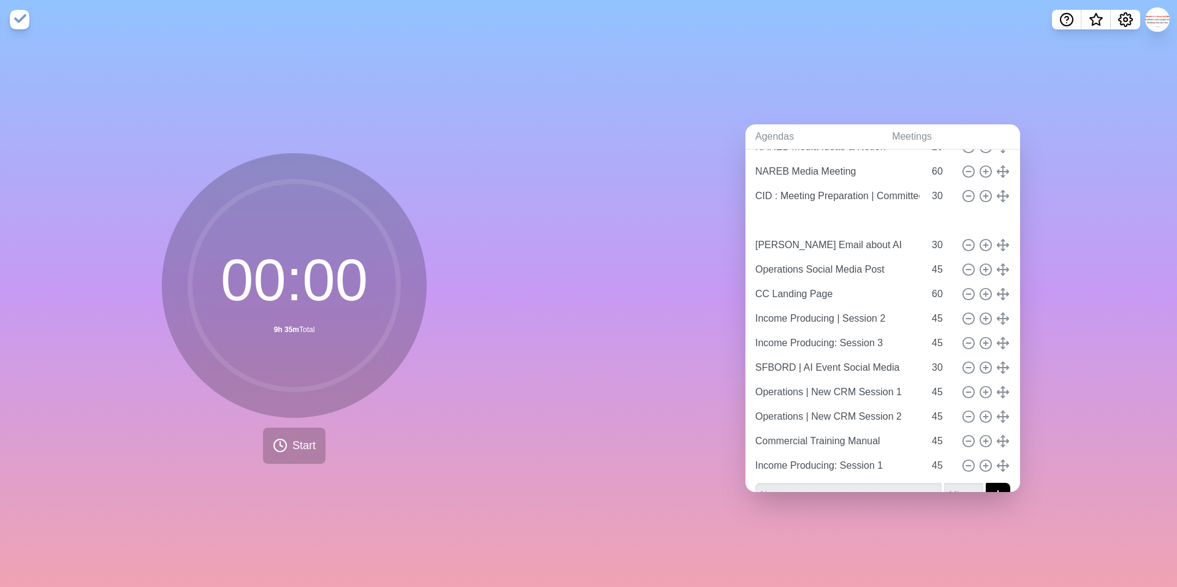
type input "CID : Meeting with [PERSON_NAME]"
type input "[PERSON_NAME] Email about AI"
type input "30"
type input "Operations Social Media Post"
type input "45"
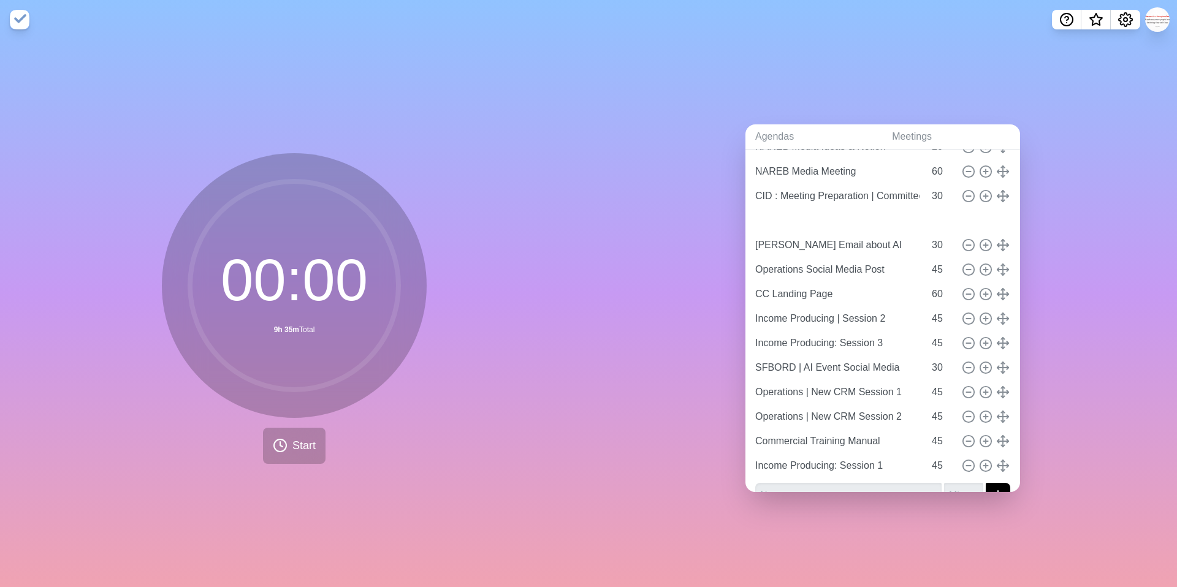
type input "CC Landing Page"
type input "60"
type input "Income Producing | Session 2"
type input "Income Producing: Session 3"
type input "45"
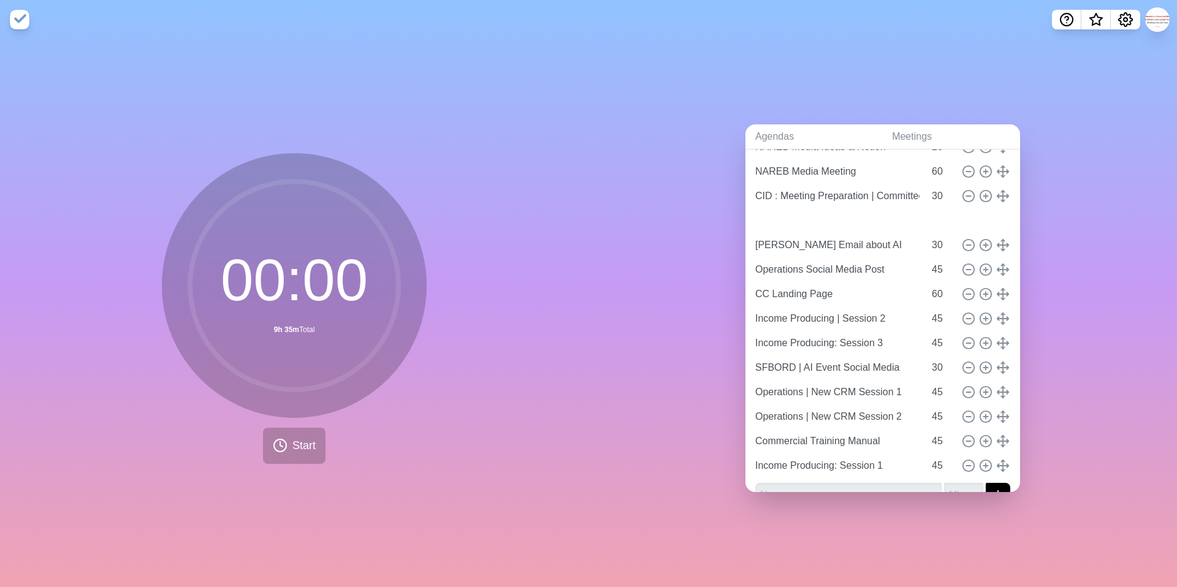
type input "SFBORD | AI Event Social Media"
type input "30"
type input "Operations | New CRM Session 1"
type input "Operations | New CRM Session 2"
type input "Commercial Training Manual"
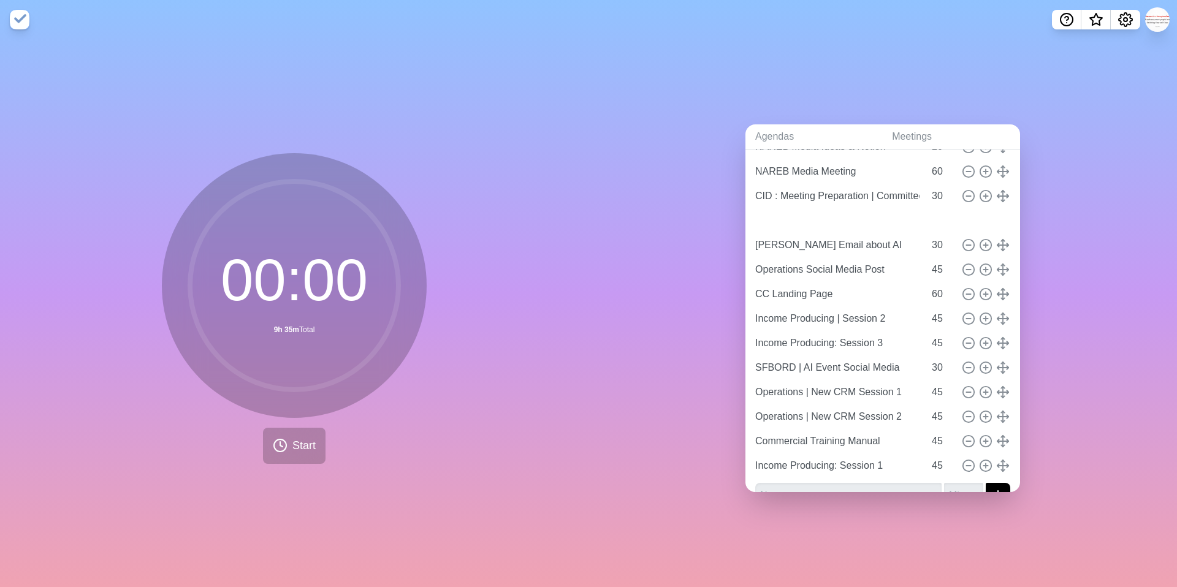
type input "Income Producing: Session 1"
type input "45"
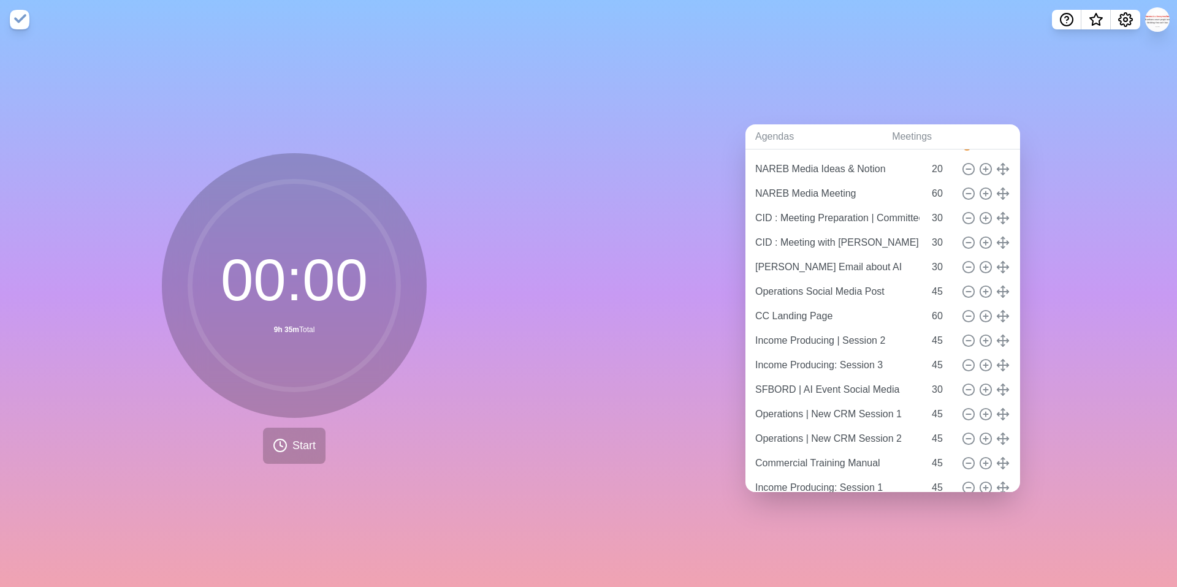
scroll to position [57, 0]
type input "CID : Meeting with [PERSON_NAME]"
type input "CID : Meeting Preparation | Committees & Webinar"
type input "[PERSON_NAME] Email about AI"
type input "CID : Meeting with [PERSON_NAME]"
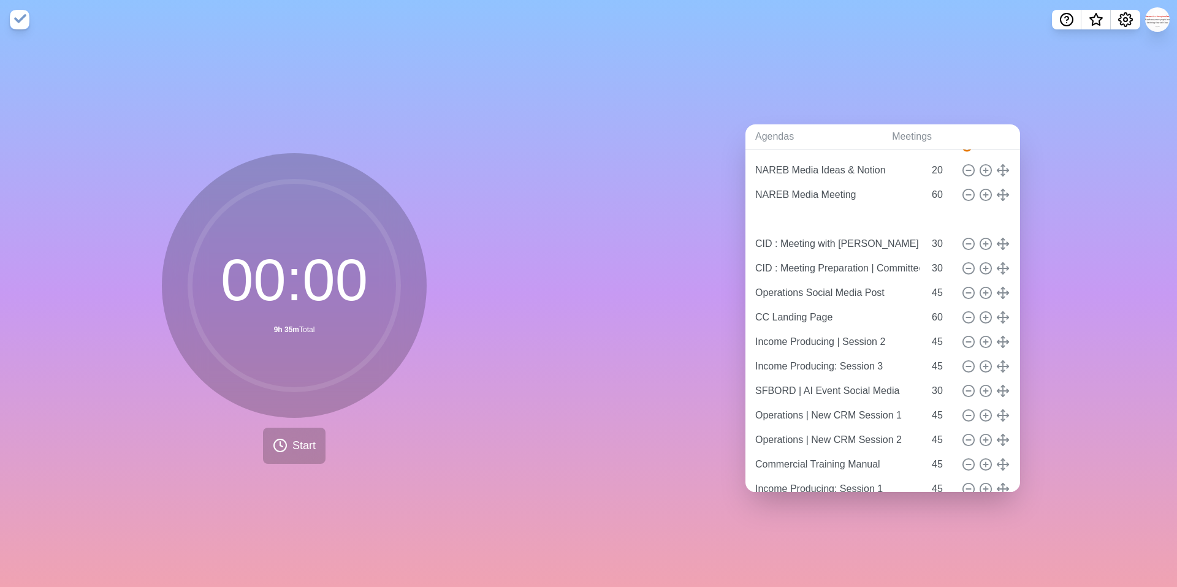
type input "CID : Meeting Preparation | Committees & Webinar"
type input "Commercial Training Manual"
type input "45"
type input "[PERSON_NAME] Email about AI"
type input "CID : Meeting with [PERSON_NAME]"
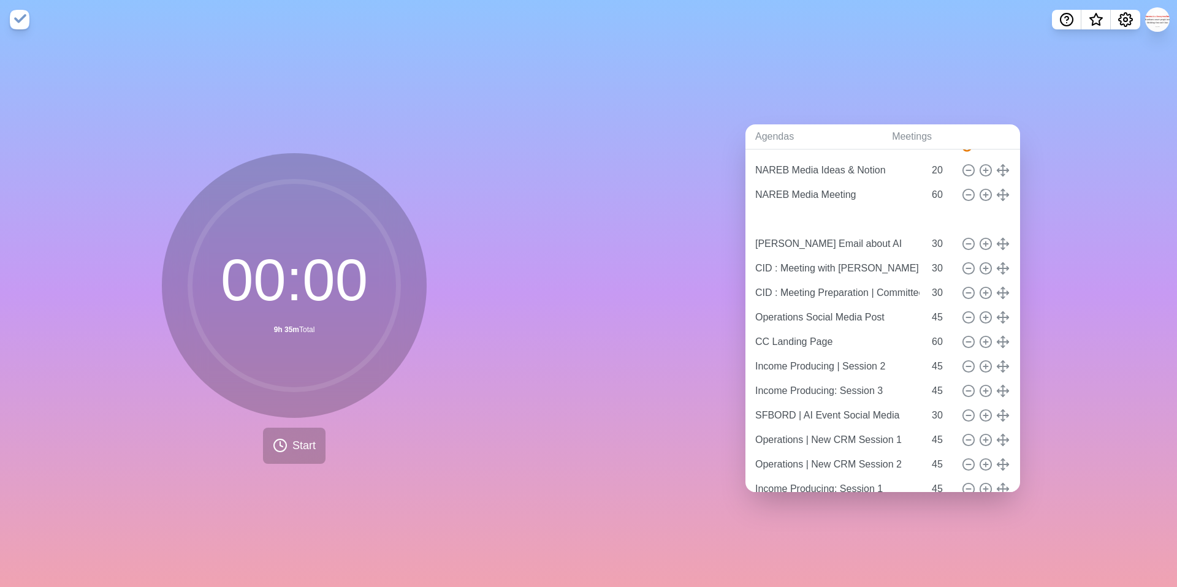
type input "CID : Meeting Preparation | Committees & Webinar"
type input "30"
type input "Operations Social Media Post"
type input "45"
type input "CC Landing Page"
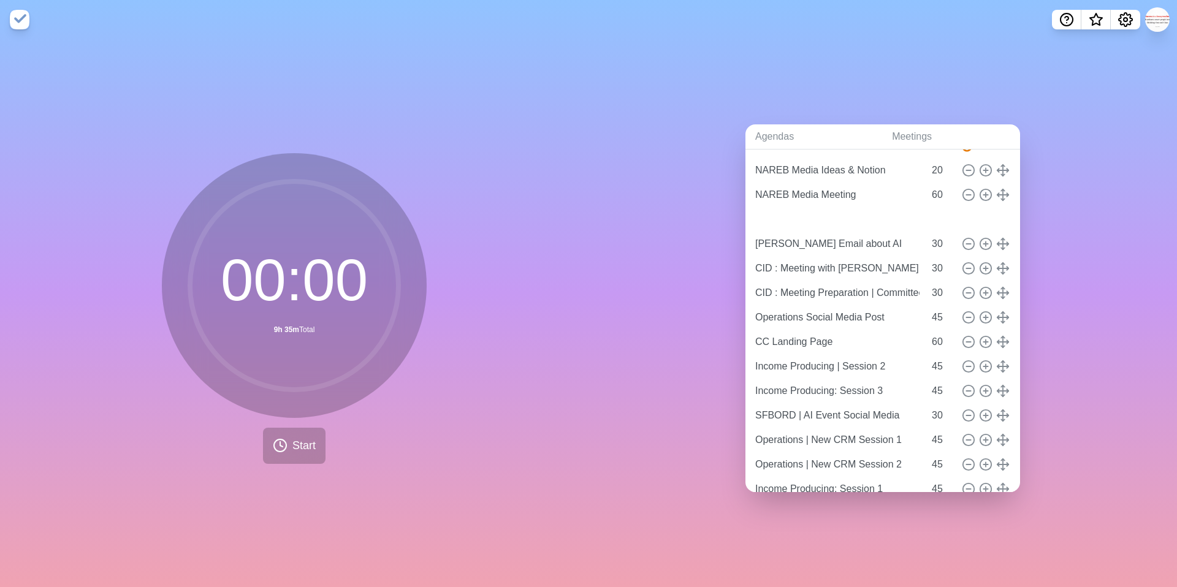
type input "60"
type input "Income Producing | Session 2"
type input "Income Producing: Session 3"
type input "45"
type input "SFBORD | AI Event Social Media"
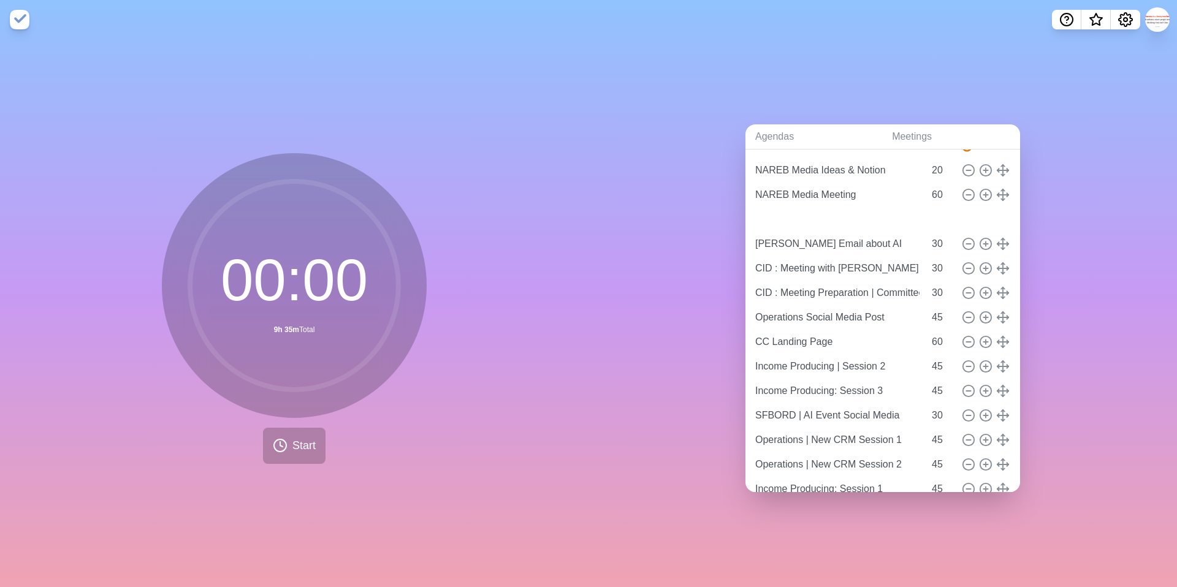
type input "30"
type input "Operations | New CRM Session 1"
type input "Operations | New CRM Session 2"
type input "CID : Meeting Preparation | Committees & Webinar"
type input "[PERSON_NAME] Email about AI"
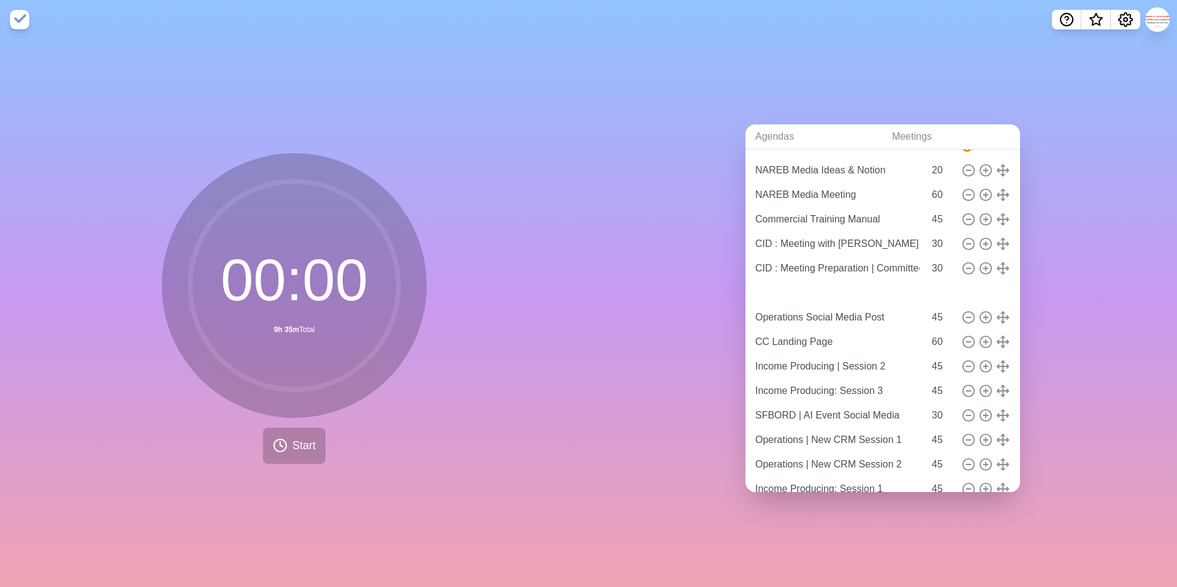
type input "CID : Meeting with [PERSON_NAME]"
type input "Operations | New CRM Session 1"
type input "45"
type input "[PERSON_NAME] Email about AI"
type input "30"
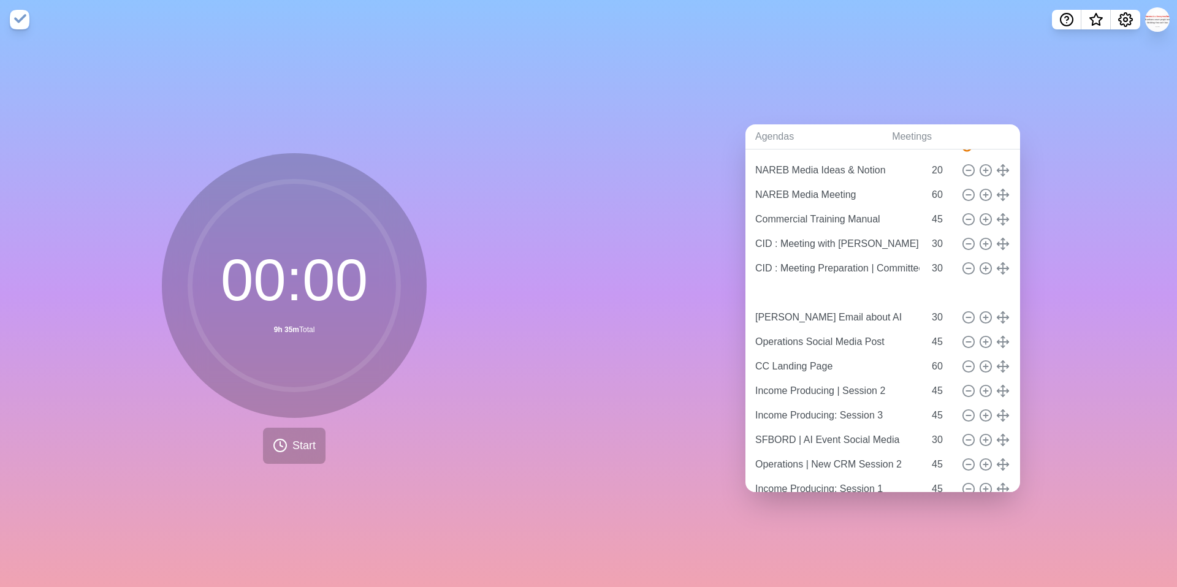
type input "Operations Social Media Post"
type input "45"
type input "CC Landing Page"
type input "60"
type input "Income Producing | Session 2"
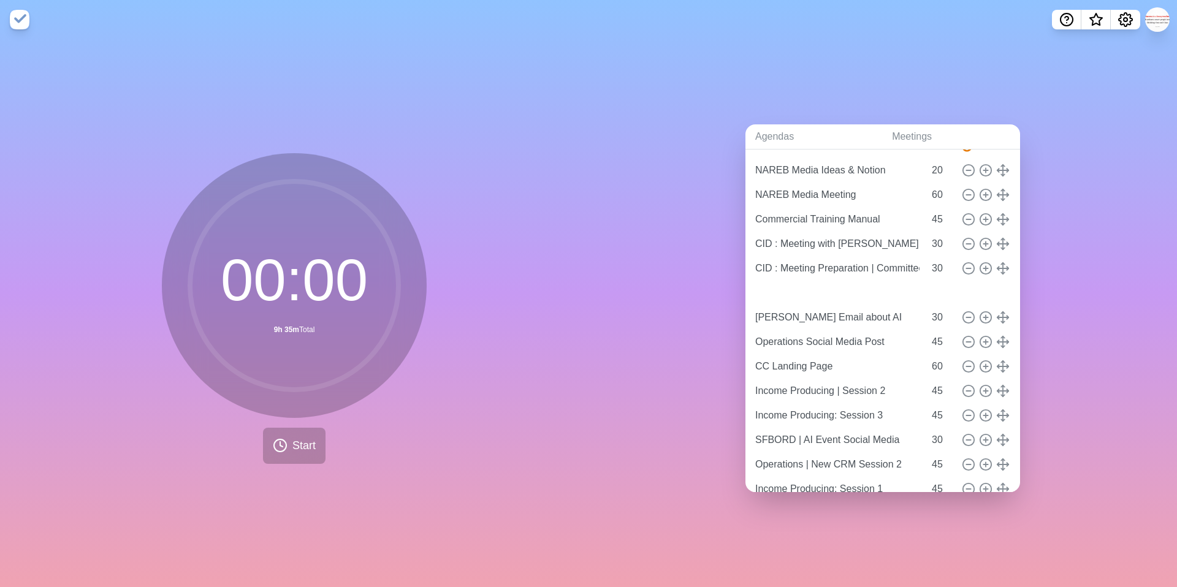
type input "Income Producing: Session 3"
type input "45"
type input "SFBORD | AI Event Social Media"
type input "30"
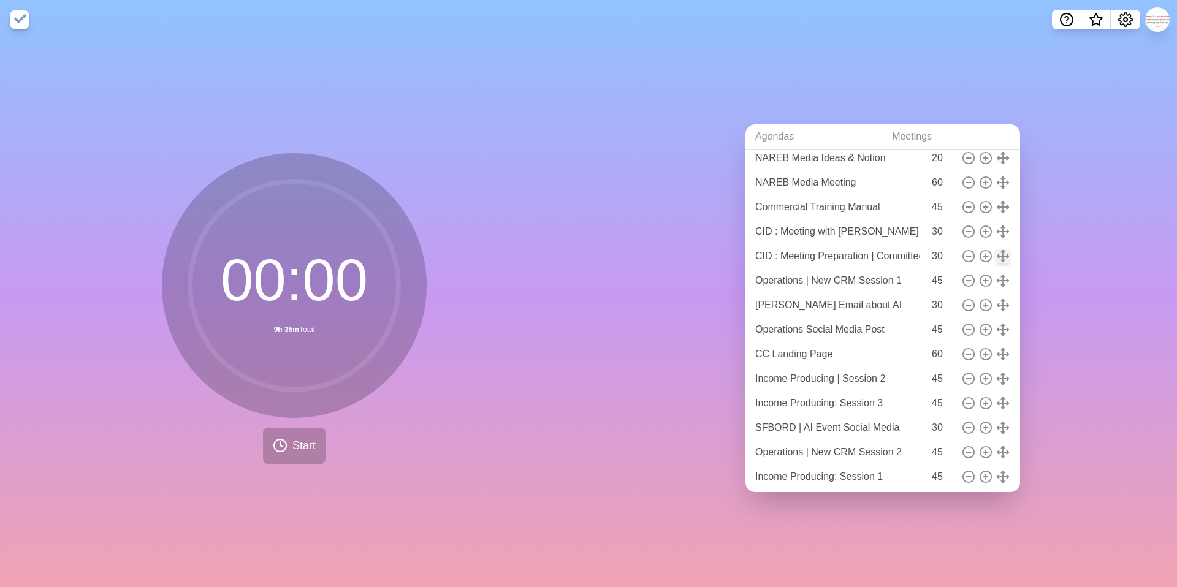
scroll to position [54, 0]
click at [964, 222] on icon at bounding box center [968, 222] width 13 height 13
type input "CID : Meeting with [PERSON_NAME]"
type input "30"
type input "CID : Meeting Preparation | Committees & Webinar"
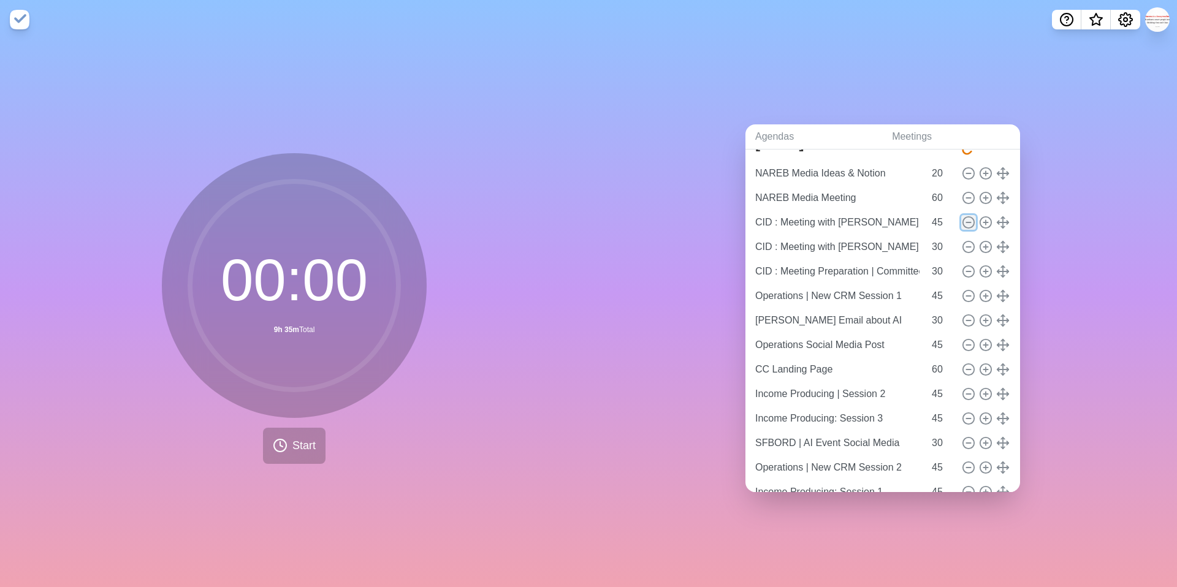
type input "Operations | New CRM Session 1"
type input "45"
type input "[PERSON_NAME] Email about AI"
type input "30"
type input "Operations Social Media Post"
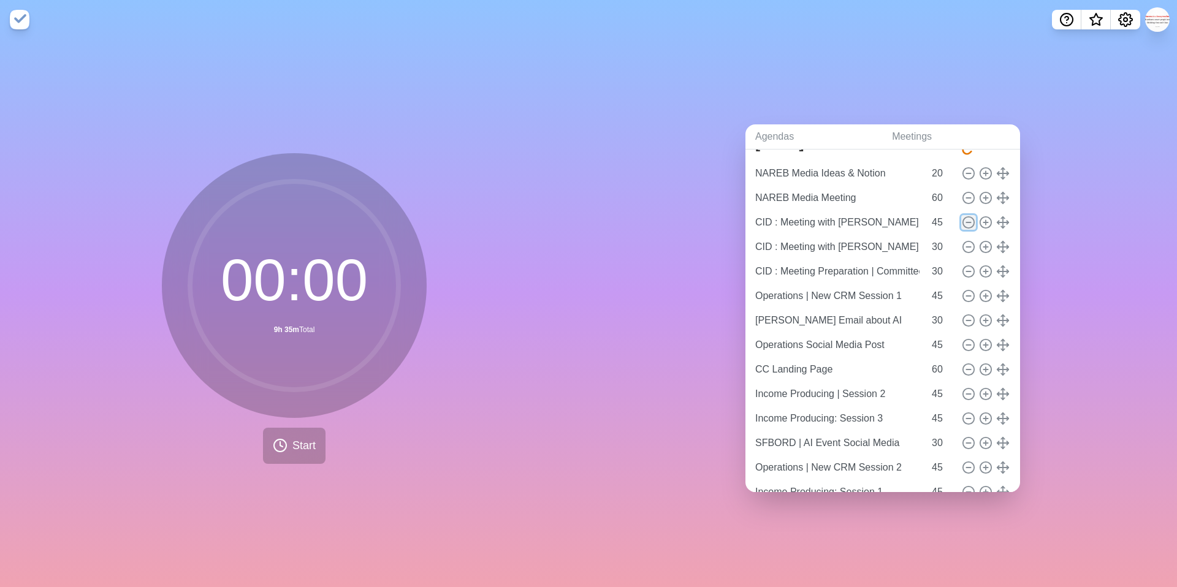
type input "45"
type input "CC Landing Page"
type input "60"
type input "Income Producing | Session 2"
type input "45"
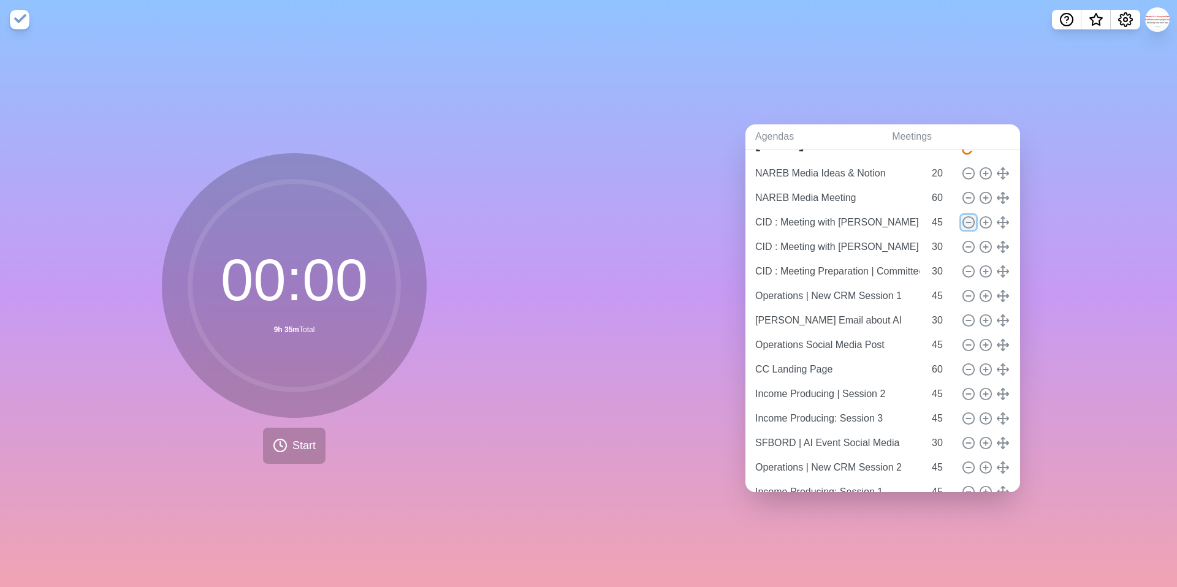
type input "Income Producing: Session 3"
type input "SFBORD | AI Event Social Media"
type input "30"
type input "Operations | New CRM Session 2"
type input "45"
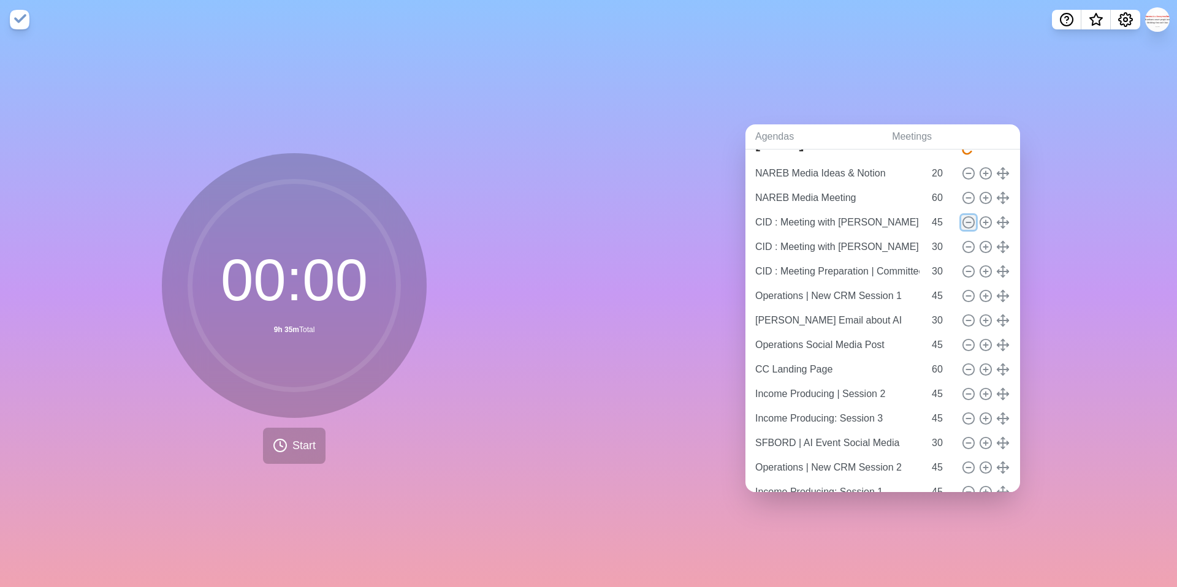
type input "Income Producing: Session 1"
click at [964, 222] on icon at bounding box center [968, 222] width 13 height 13
type input "CID : Meeting Preparation | Committees & Webinar"
type input "Operations | New CRM Session 1"
type input "45"
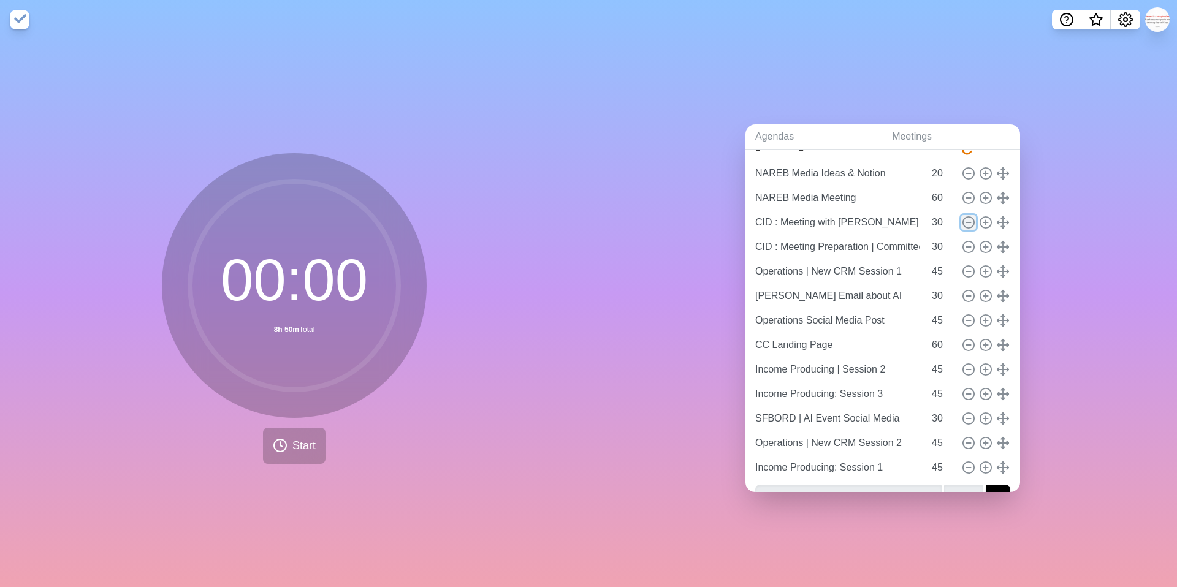
type input "[PERSON_NAME] Email about AI"
type input "30"
type input "Operations Social Media Post"
type input "45"
type input "CC Landing Page"
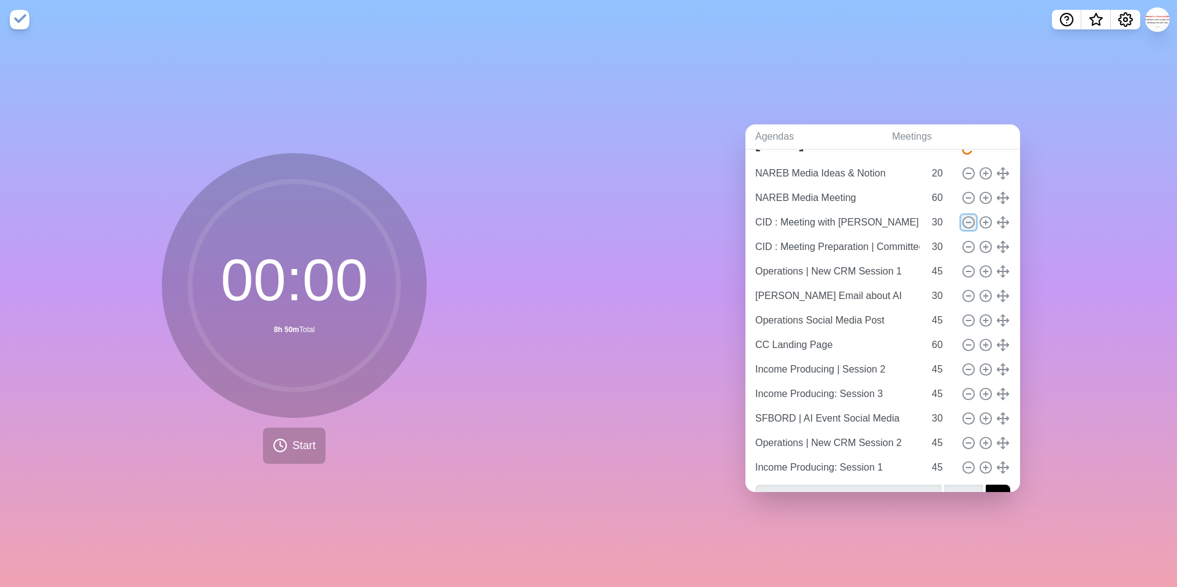
type input "60"
type input "Income Producing | Session 2"
type input "45"
type input "Income Producing: Session 3"
type input "SFBORD | AI Event Social Media"
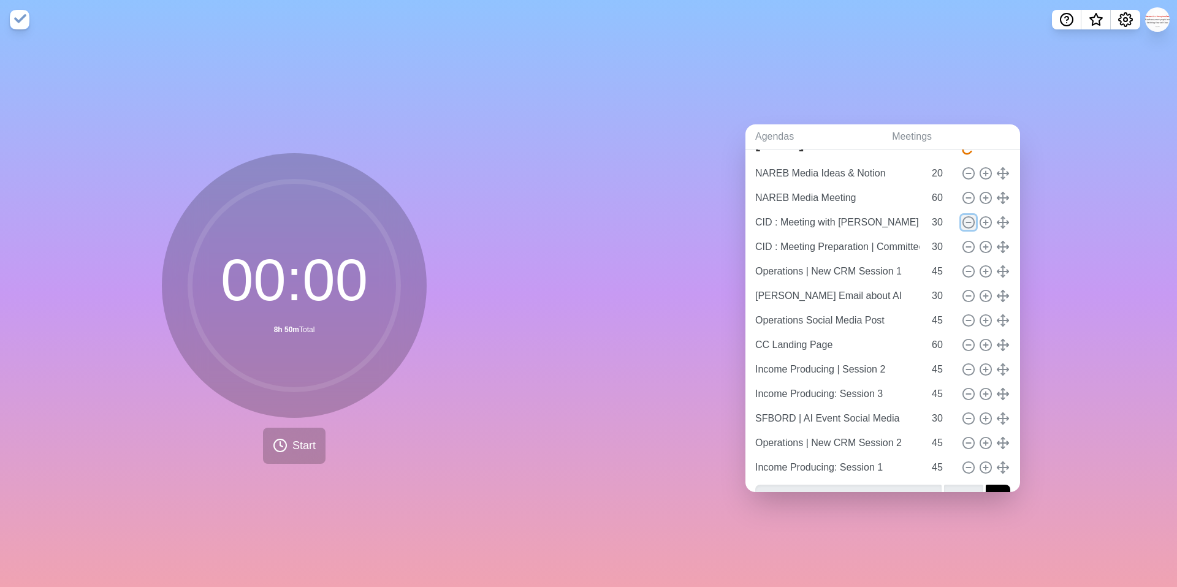
type input "30"
type input "Operations | New CRM Session 2"
type input "45"
type input "Income Producing: Session 1"
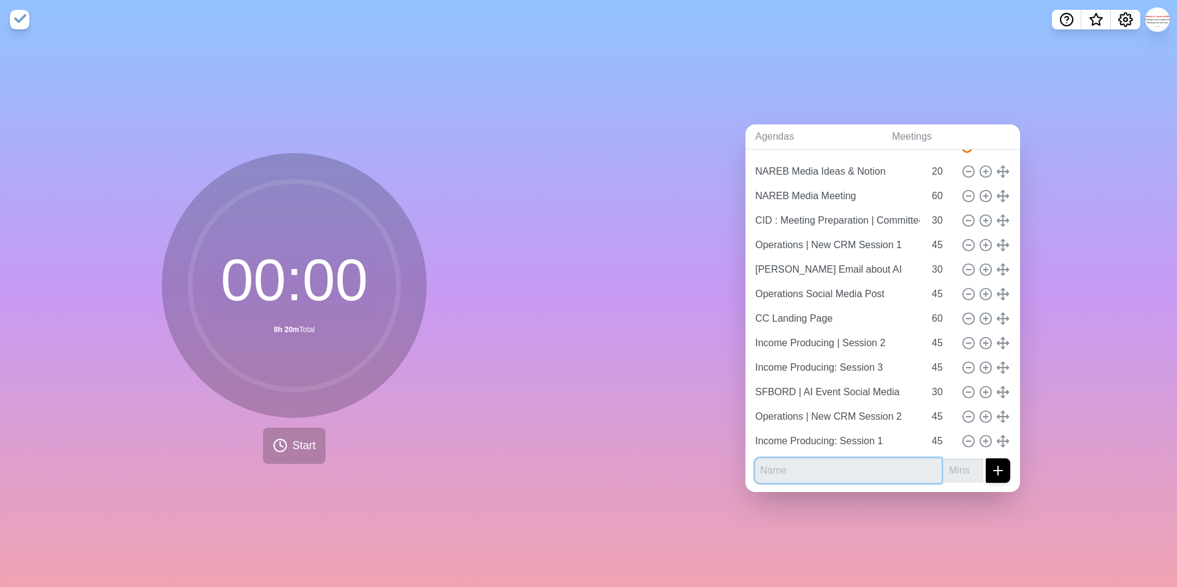
click at [827, 473] on input "text" at bounding box center [848, 470] width 186 height 25
type input "Commercial Training"
click at [968, 472] on input "number" at bounding box center [963, 470] width 39 height 25
type input "30"
click at [1001, 471] on line "submit" at bounding box center [997, 471] width 9 height 0
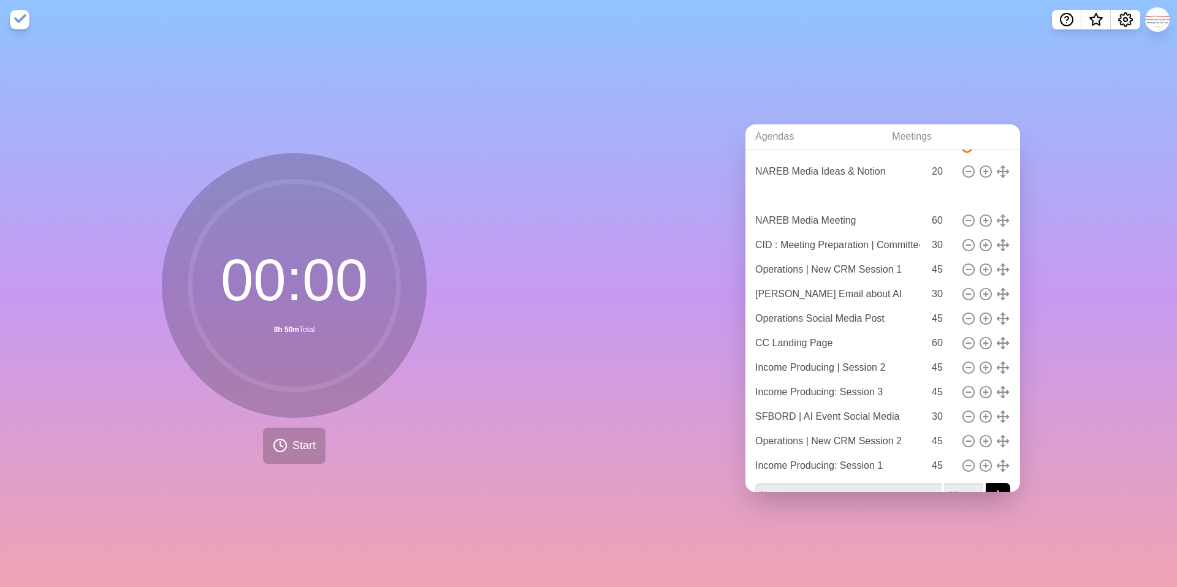
type input "Commercial Training"
type input "30"
type input "NAREB Media Meeting"
type input "60"
type input "CID : Meeting Preparation | Committees & Webinar"
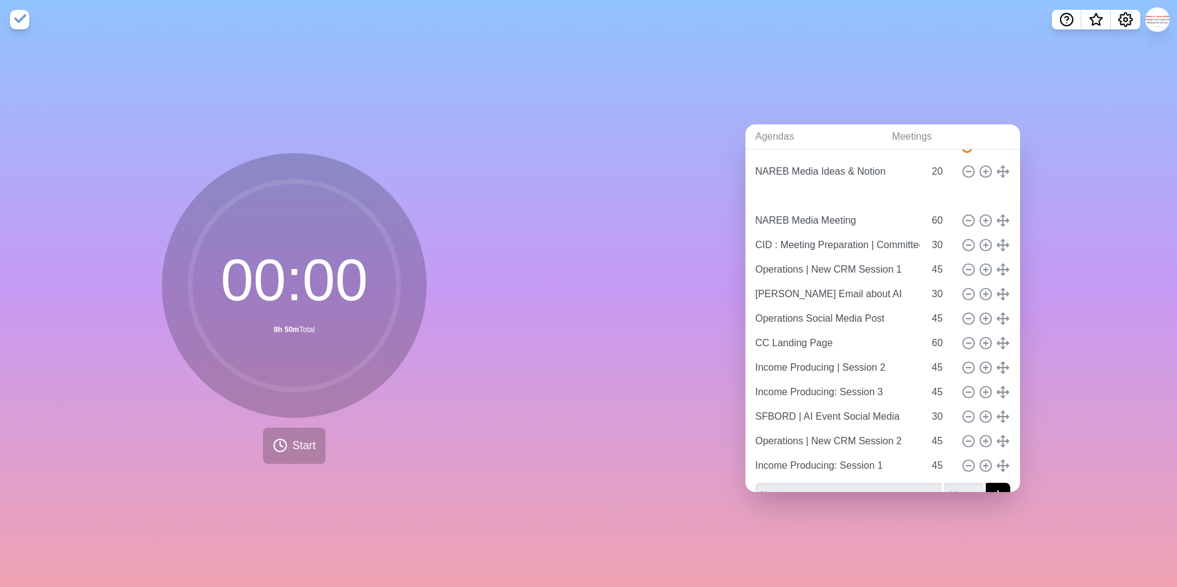
type input "30"
type input "Operations | New CRM Session 1"
type input "45"
type input "[PERSON_NAME] Email about AI"
type input "30"
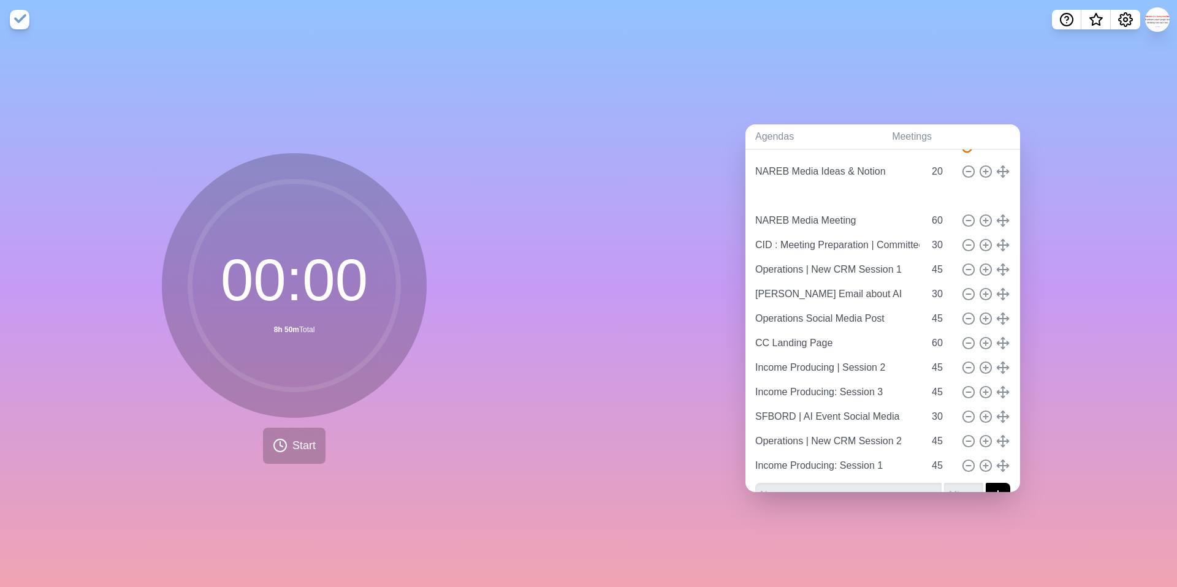
type input "Operations Social Media Post"
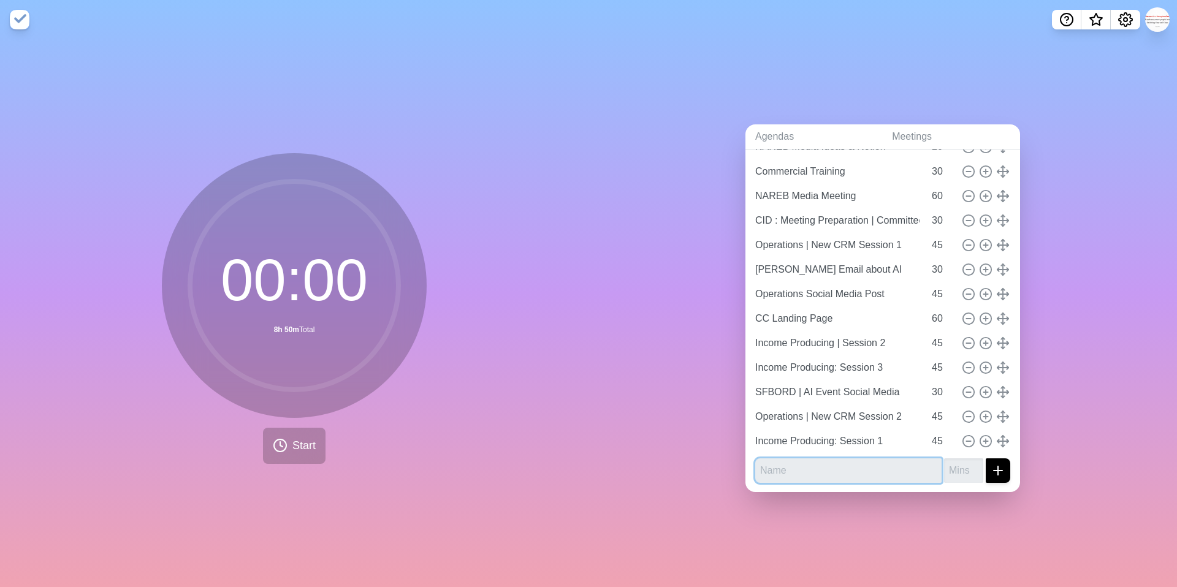
click at [799, 466] on input "text" at bounding box center [848, 470] width 186 height 25
click at [959, 469] on input "number" at bounding box center [963, 470] width 39 height 25
click at [1004, 469] on icon "submit" at bounding box center [997, 470] width 15 height 15
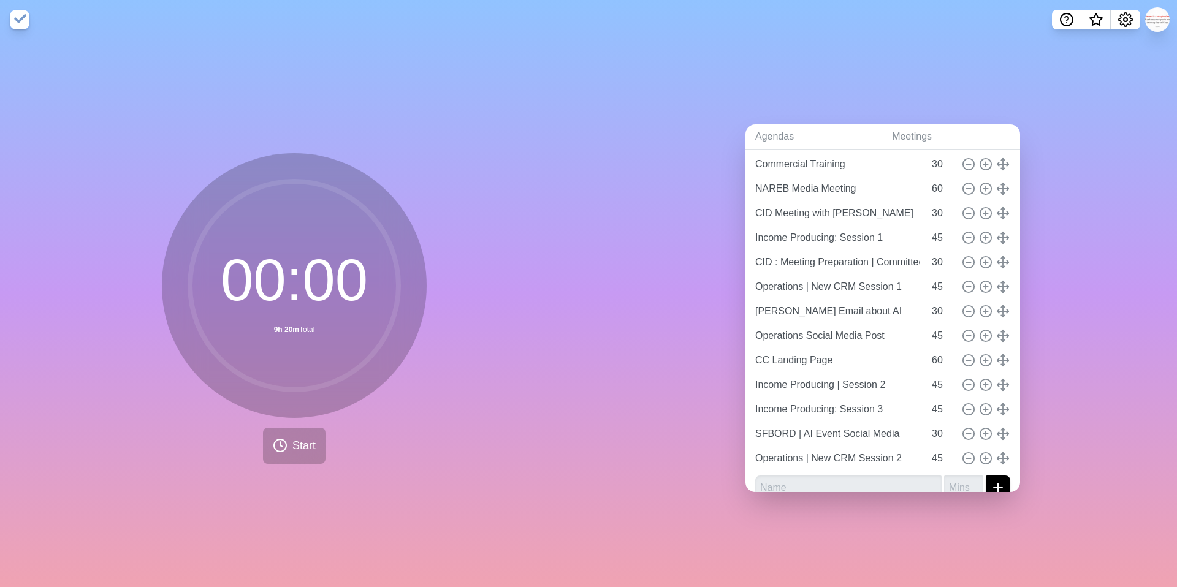
scroll to position [91, 0]
drag, startPoint x: 1004, startPoint y: 332, endPoint x: 979, endPoint y: 402, distance: 74.8
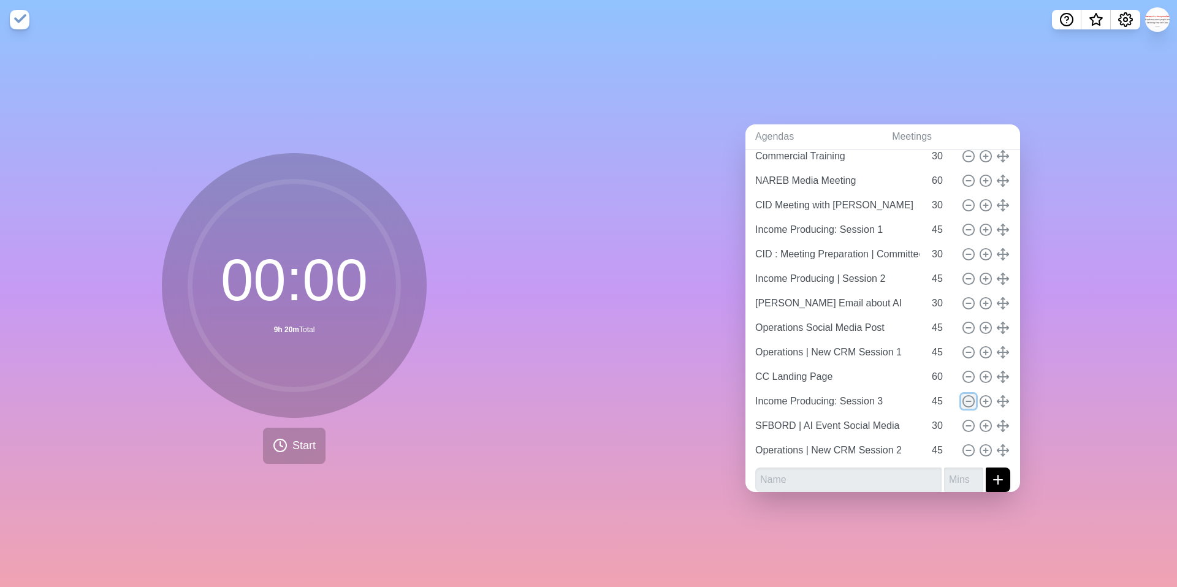
click at [971, 404] on icon at bounding box center [968, 401] width 13 height 13
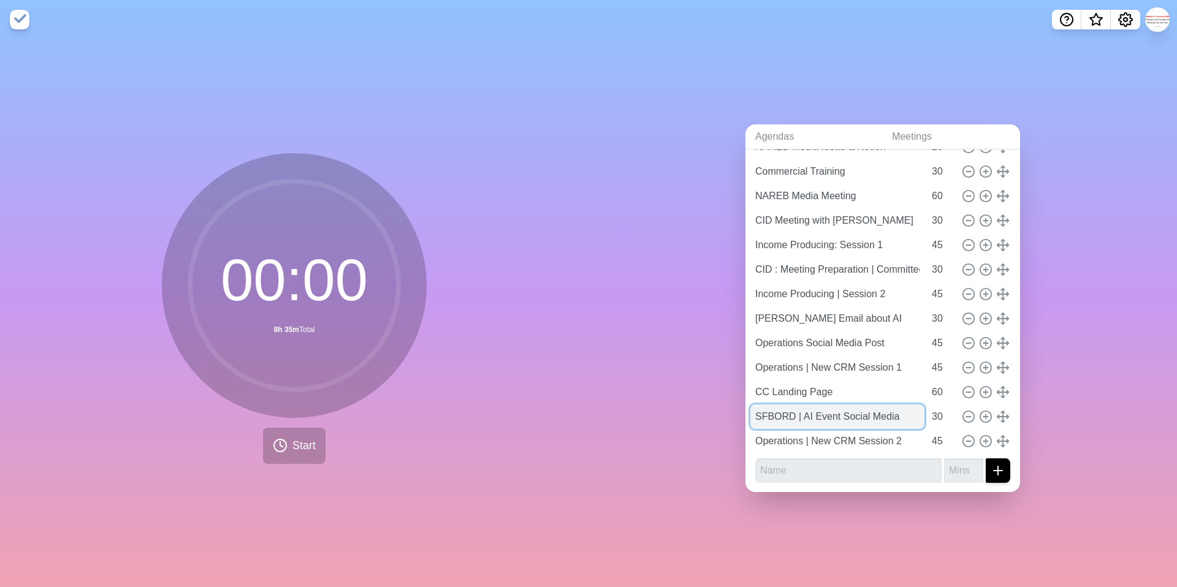
click at [783, 416] on input "SFBORD | AI Event Social Media" at bounding box center [837, 416] width 174 height 25
click at [844, 440] on input "Operations | New CRM Session 2" at bounding box center [837, 441] width 174 height 25
click at [951, 365] on input "46" at bounding box center [941, 367] width 29 height 25
click at [951, 365] on input "47" at bounding box center [941, 367] width 29 height 25
click at [951, 365] on input "48" at bounding box center [941, 367] width 29 height 25
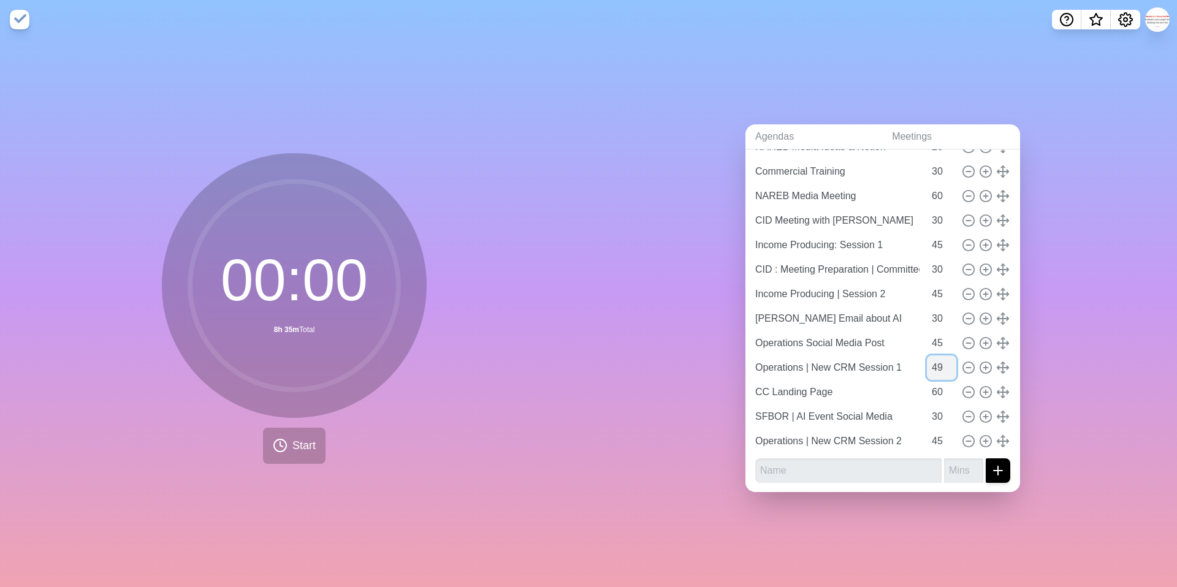
click at [951, 365] on input "49" at bounding box center [941, 367] width 29 height 25
click at [951, 365] on input "50" at bounding box center [941, 367] width 29 height 25
click at [951, 365] on input "51" at bounding box center [941, 367] width 29 height 25
click at [951, 365] on input "52" at bounding box center [941, 367] width 29 height 25
click at [951, 365] on input "53" at bounding box center [941, 367] width 29 height 25
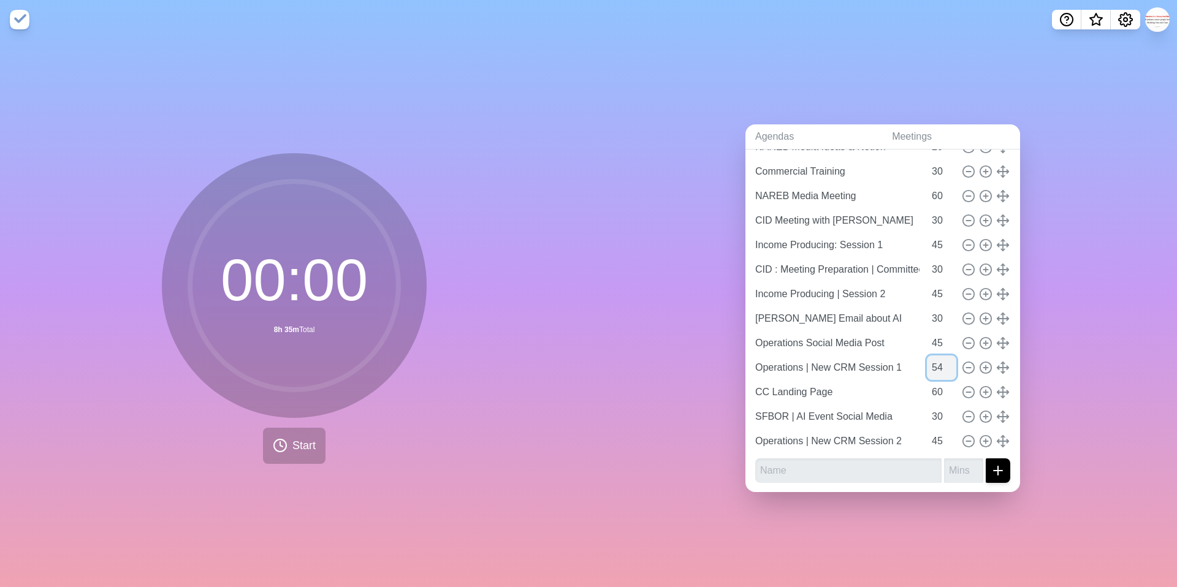
click at [951, 365] on input "54" at bounding box center [941, 367] width 29 height 25
click at [951, 365] on input "55" at bounding box center [941, 367] width 29 height 25
click at [951, 365] on input "56" at bounding box center [941, 367] width 29 height 25
click at [951, 365] on input "57" at bounding box center [941, 367] width 29 height 25
click at [951, 365] on input "58" at bounding box center [941, 367] width 29 height 25
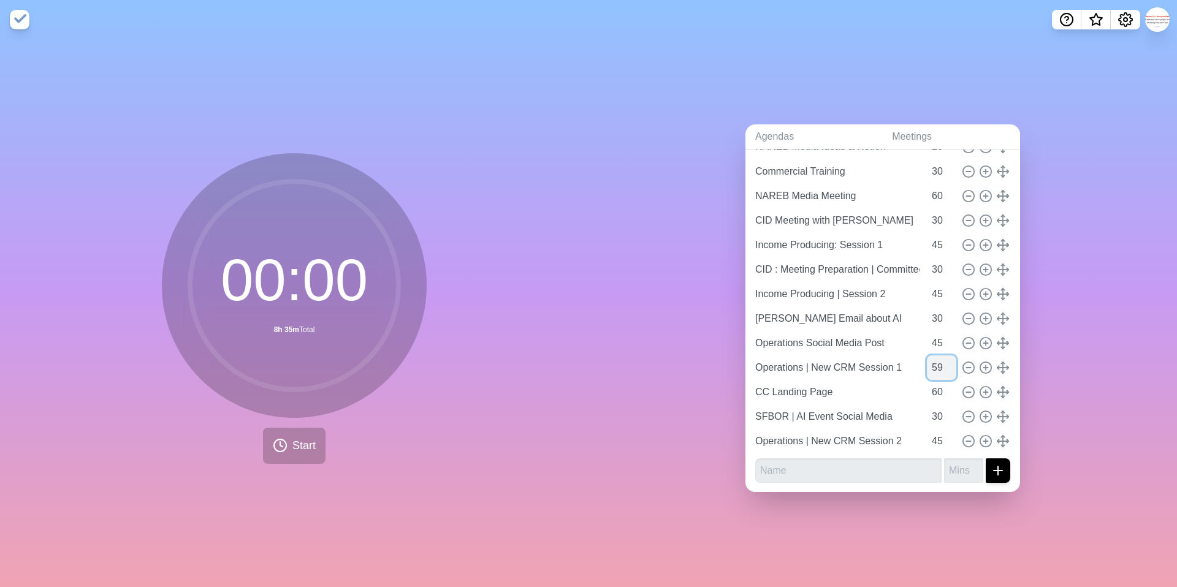
click at [951, 365] on input "59" at bounding box center [941, 367] width 29 height 25
click at [951, 365] on input "60" at bounding box center [941, 367] width 29 height 25
click at [951, 365] on input "61" at bounding box center [941, 367] width 29 height 25
click at [951, 371] on input "60" at bounding box center [941, 367] width 29 height 25
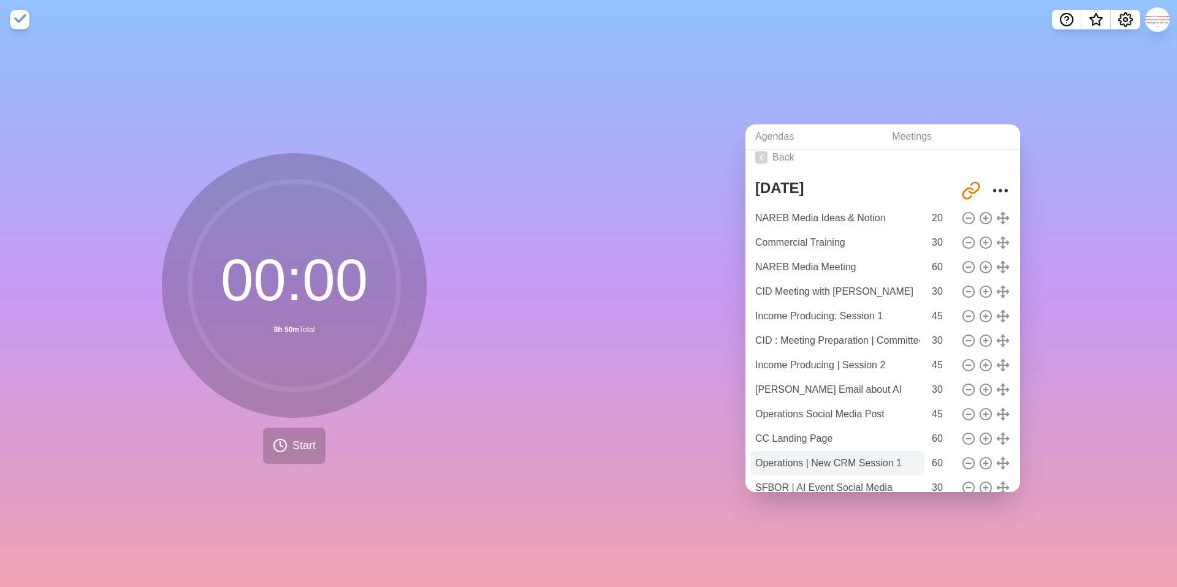
scroll to position [0, 0]
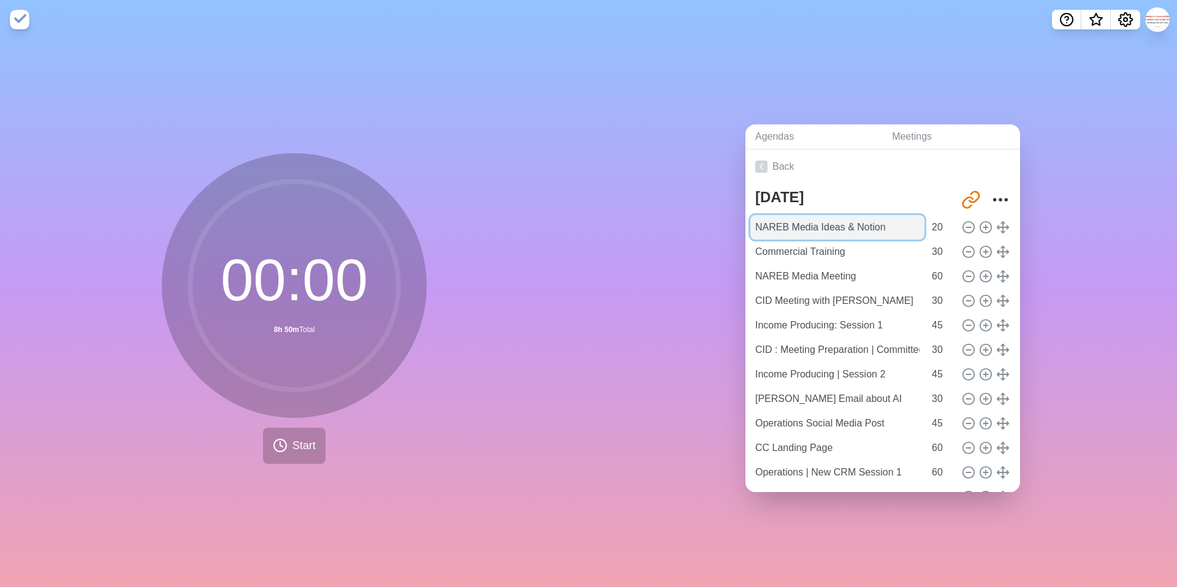
click at [845, 226] on input "NAREB Media Ideas & Notion" at bounding box center [837, 227] width 174 height 25
click at [301, 447] on span "Start" at bounding box center [303, 446] width 23 height 17
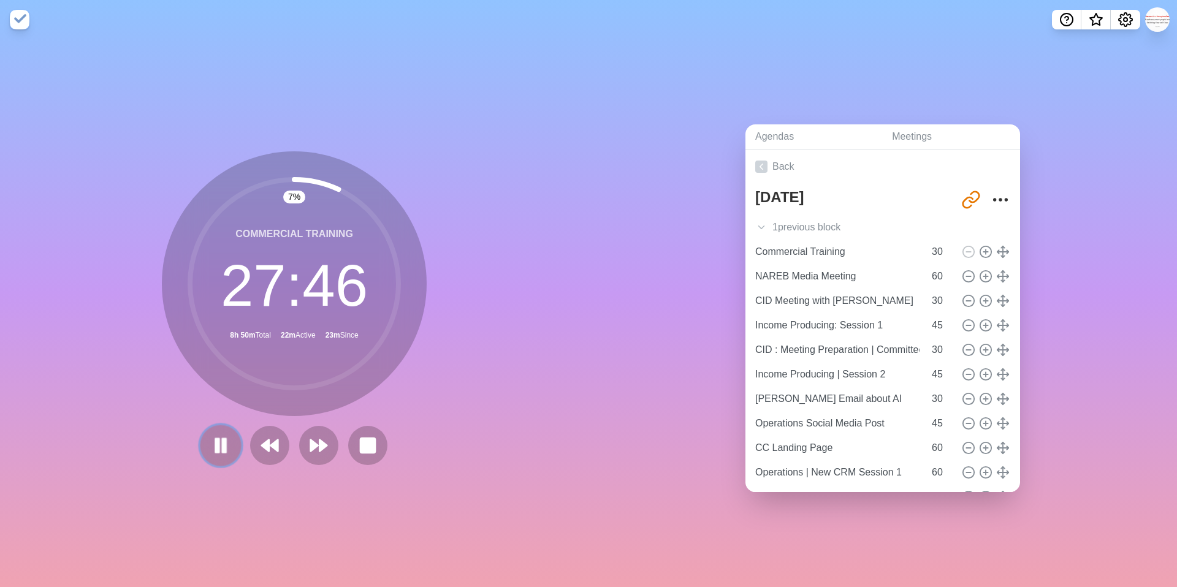
click at [226, 460] on button at bounding box center [220, 445] width 41 height 41
click at [216, 449] on polygon at bounding box center [220, 445] width 12 height 15
click at [223, 449] on rect at bounding box center [224, 445] width 4 height 13
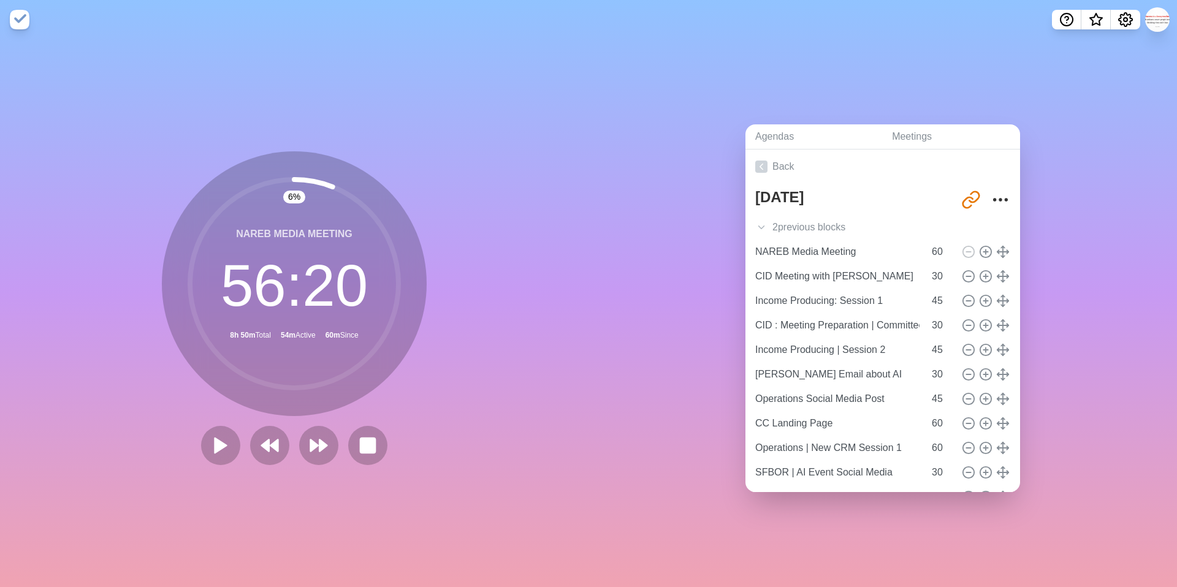
click at [294, 181] on circle at bounding box center [294, 284] width 208 height 208
click at [1123, 20] on circle "Settings" at bounding box center [1125, 20] width 4 height 4
click at [1077, 58] on div "Preferences" at bounding box center [1087, 46] width 106 height 25
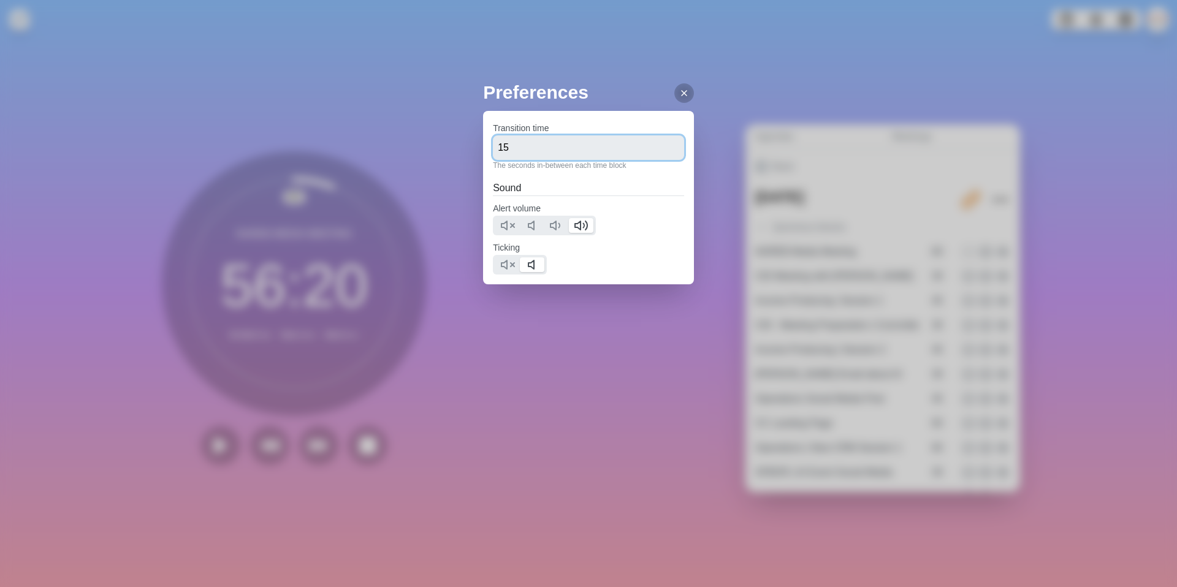
click at [596, 146] on input "15" at bounding box center [588, 147] width 191 height 25
click at [679, 96] on icon at bounding box center [684, 93] width 10 height 10
